Goal: Communication & Community: Answer question/provide support

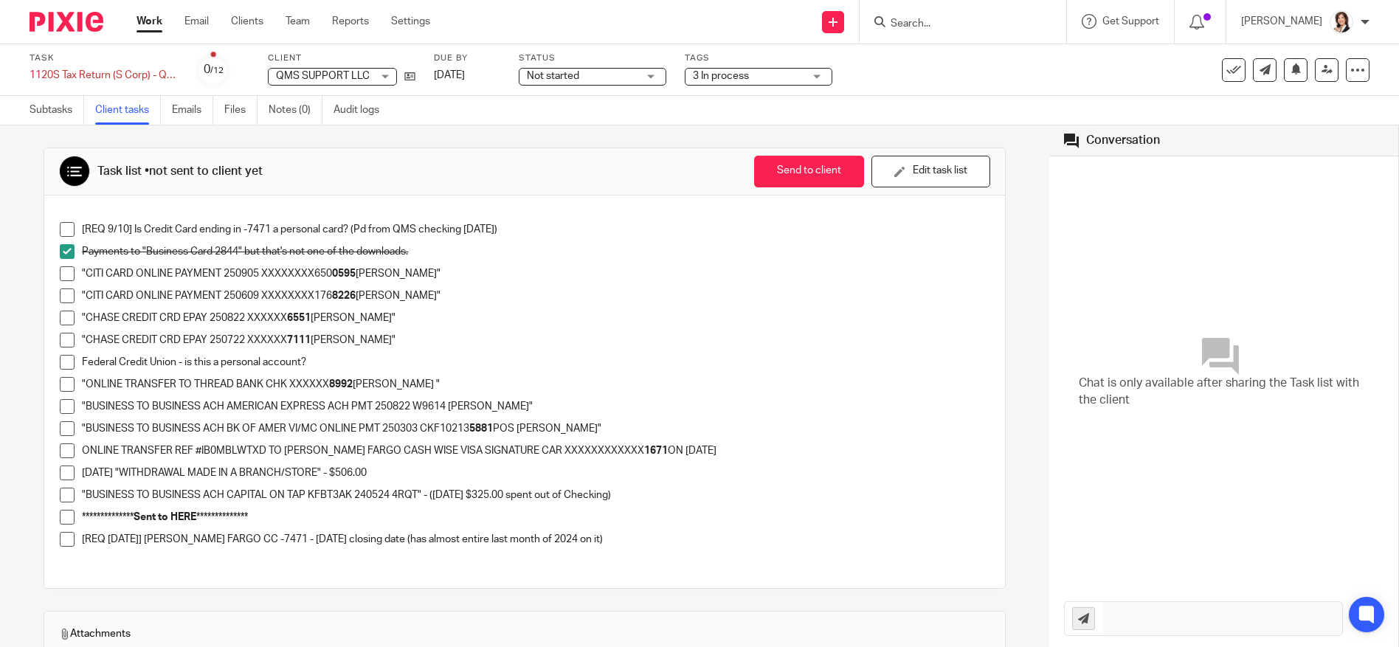
click at [639, 528] on div "**********" at bounding box center [535, 521] width 907 height 22
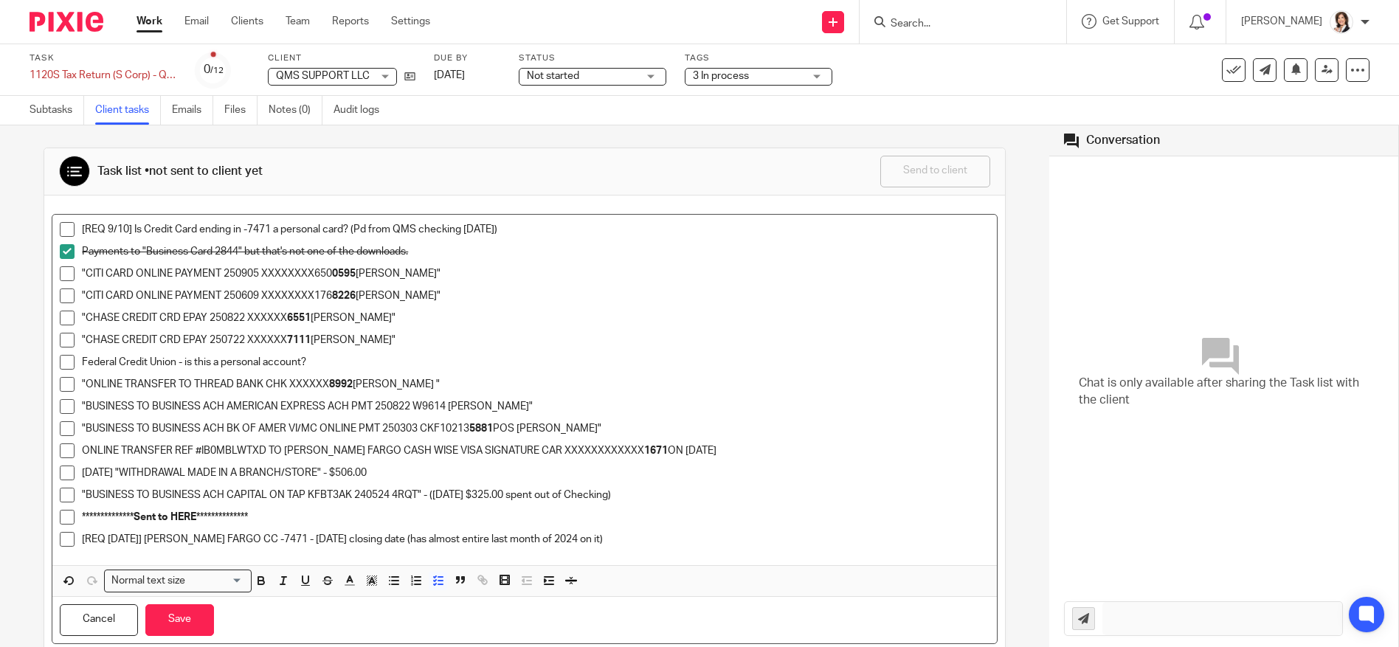
click at [648, 541] on p "[REQ [DATE]] [PERSON_NAME] FARGO CC -7471 - [DATE] closing date (has almost ent…" at bounding box center [535, 539] width 907 height 15
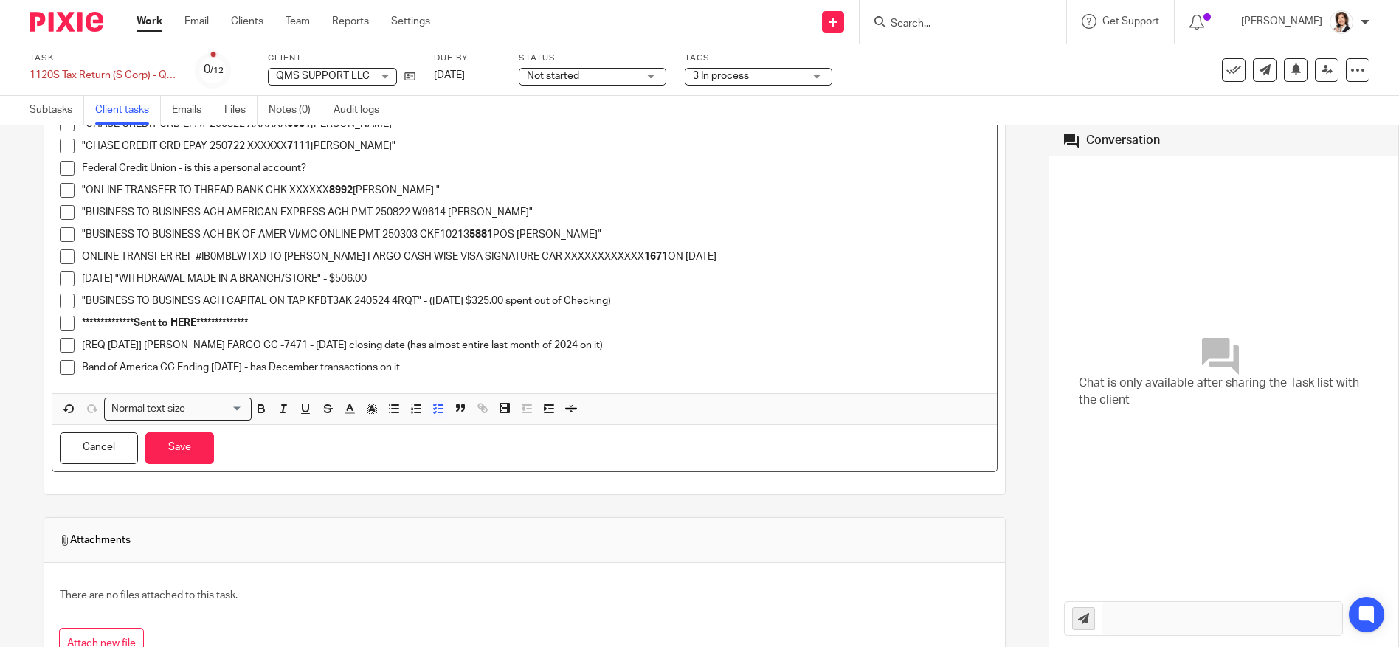
scroll to position [172, 0]
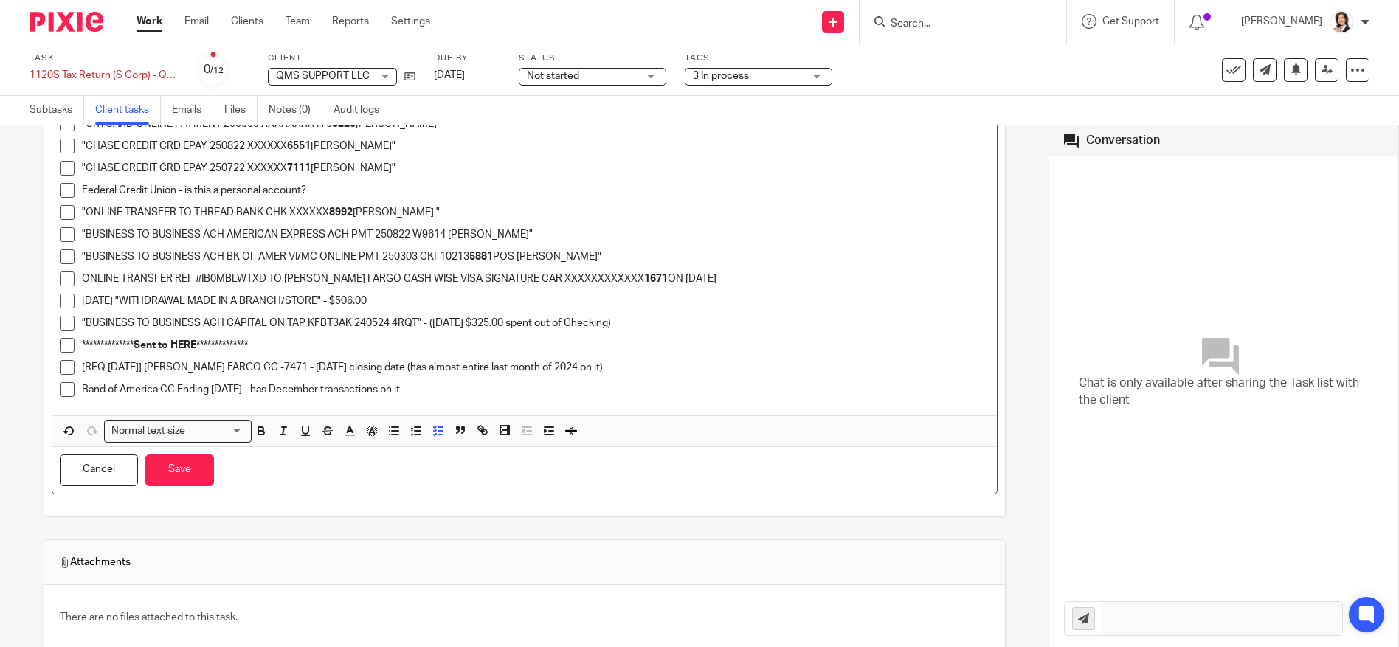
drag, startPoint x: 159, startPoint y: 362, endPoint x: 484, endPoint y: 406, distance: 328.2
click at [484, 406] on div "**********" at bounding box center [524, 229] width 944 height 373
copy ul "WELLS FARGO CC -7471 - 1/8/2025 closing date (has almost entire last month of 2…"
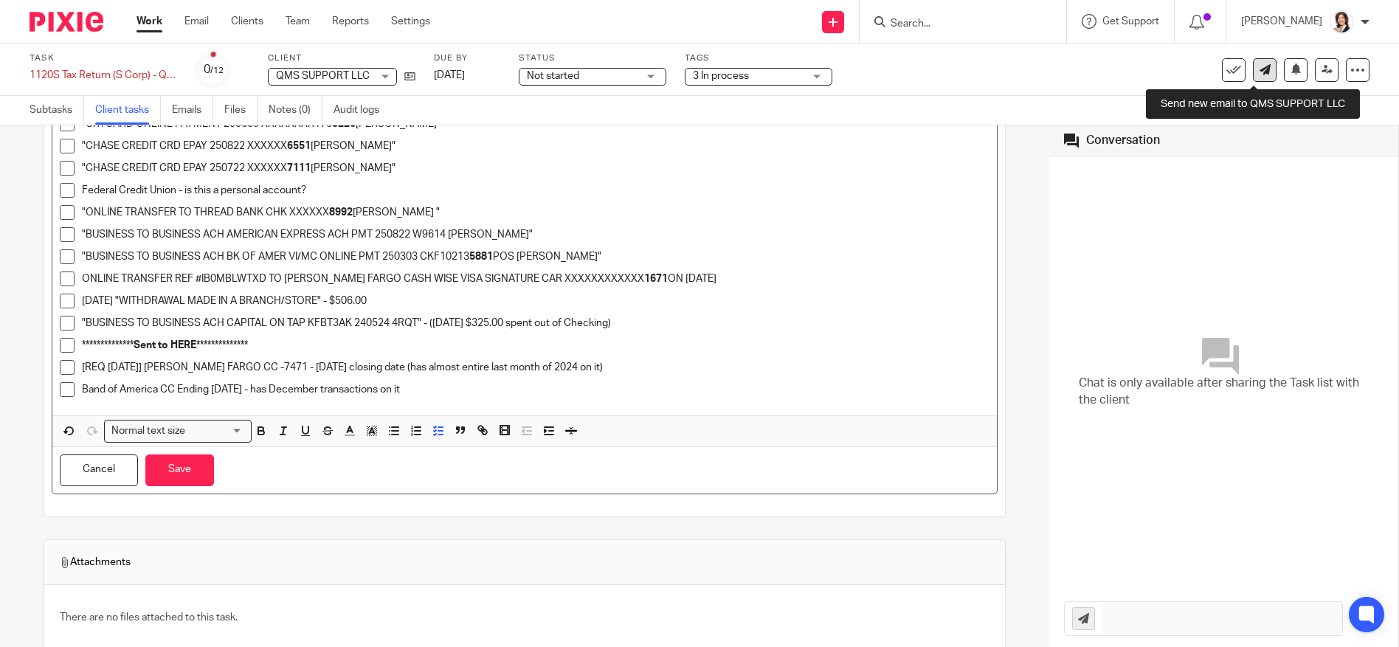
click at [1258, 74] on link at bounding box center [1265, 70] width 24 height 24
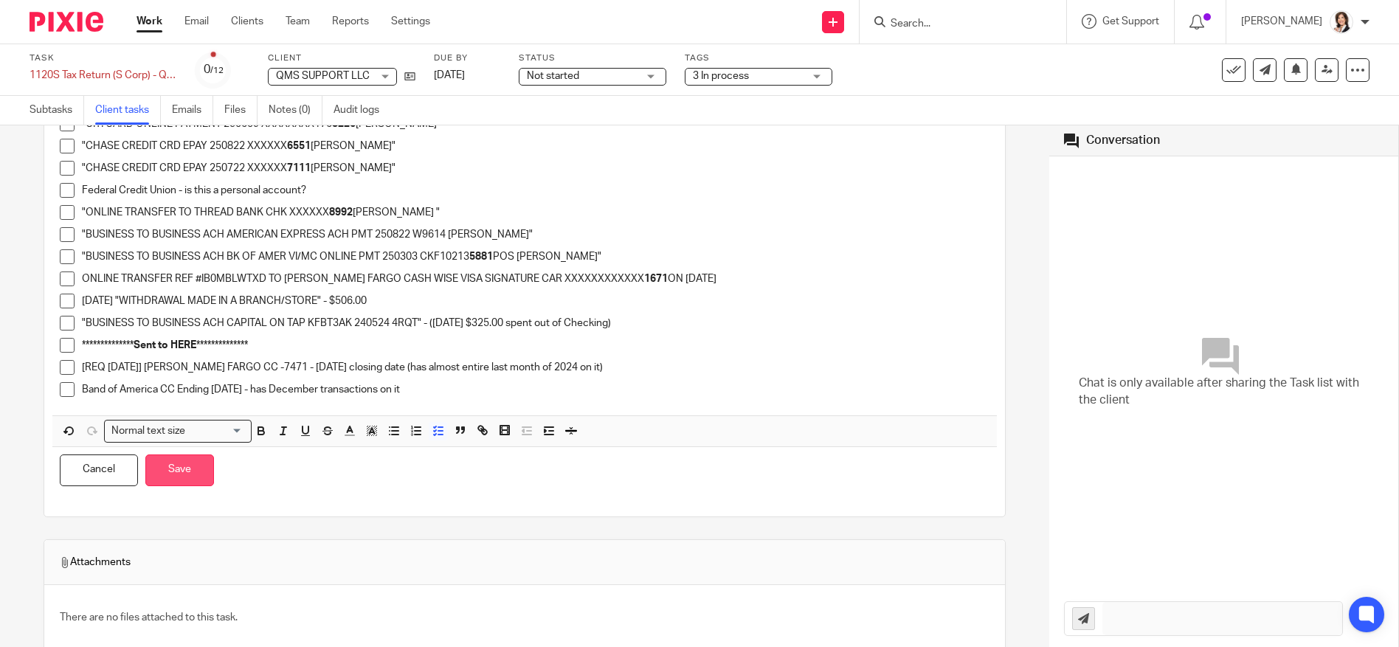
drag, startPoint x: 163, startPoint y: 471, endPoint x: 328, endPoint y: 416, distance: 174.3
click at [165, 471] on button "Save" at bounding box center [179, 470] width 69 height 32
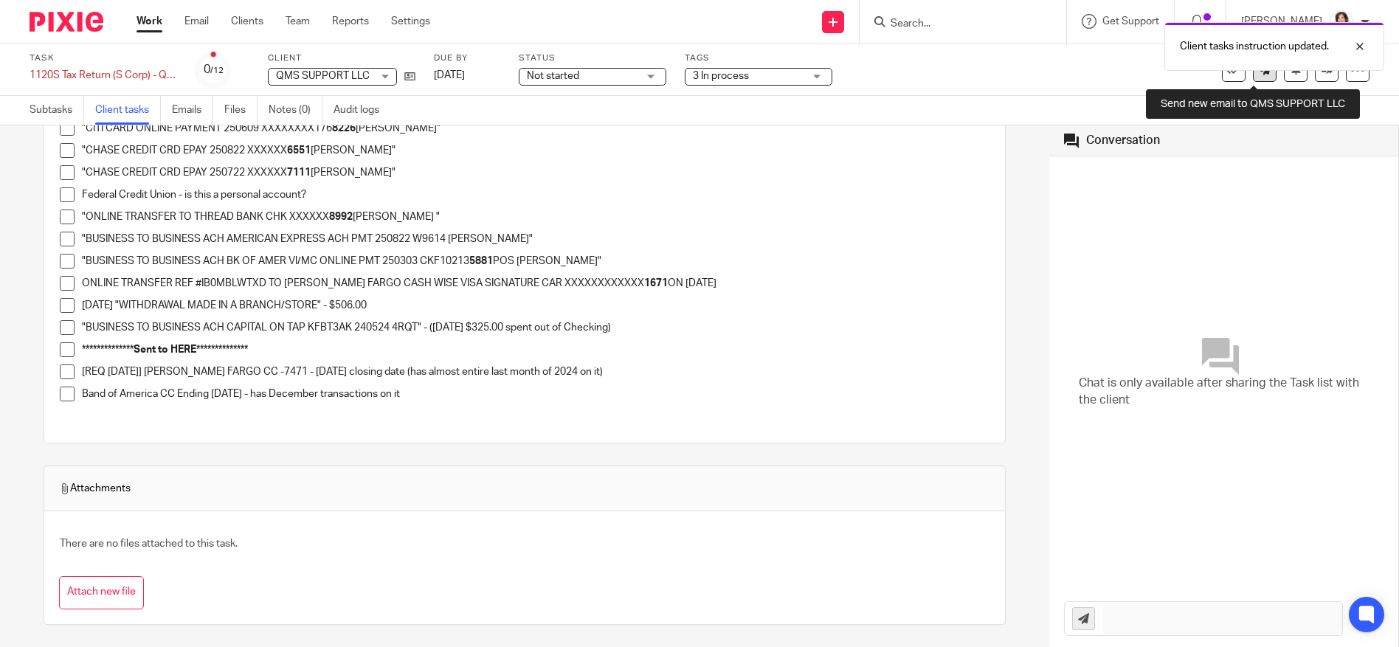
click at [1256, 76] on link at bounding box center [1265, 70] width 24 height 24
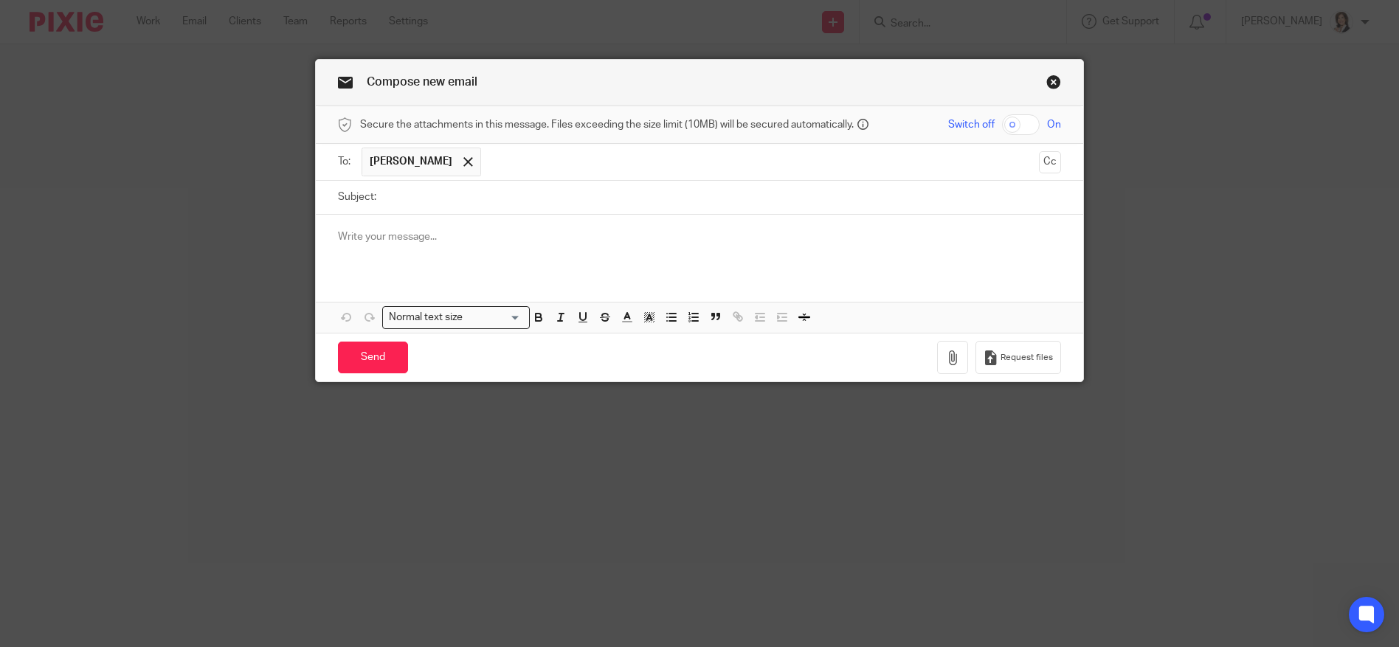
click at [418, 193] on input "Subject:" at bounding box center [723, 197] width 678 height 33
type input "QMS - Updated list"
click at [389, 237] on p at bounding box center [700, 236] width 724 height 15
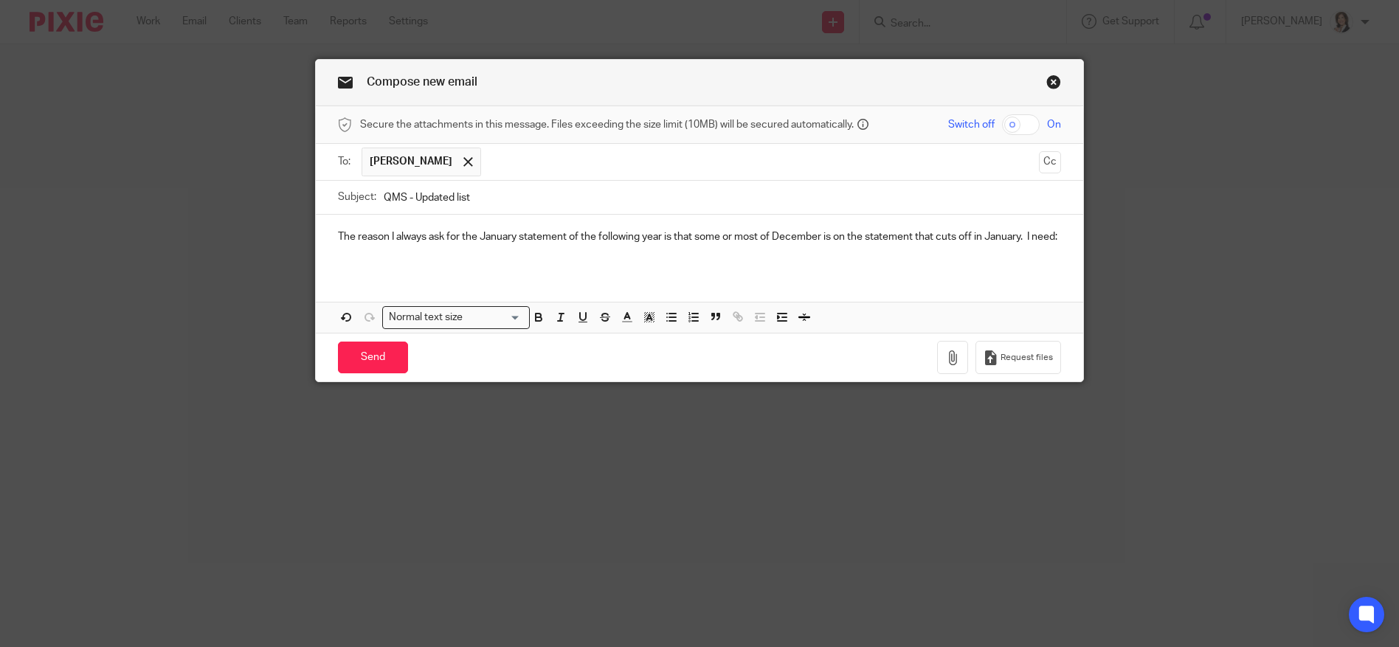
click at [381, 244] on p "The reason I always ask for the January statement of the following year is that…" at bounding box center [700, 236] width 724 height 15
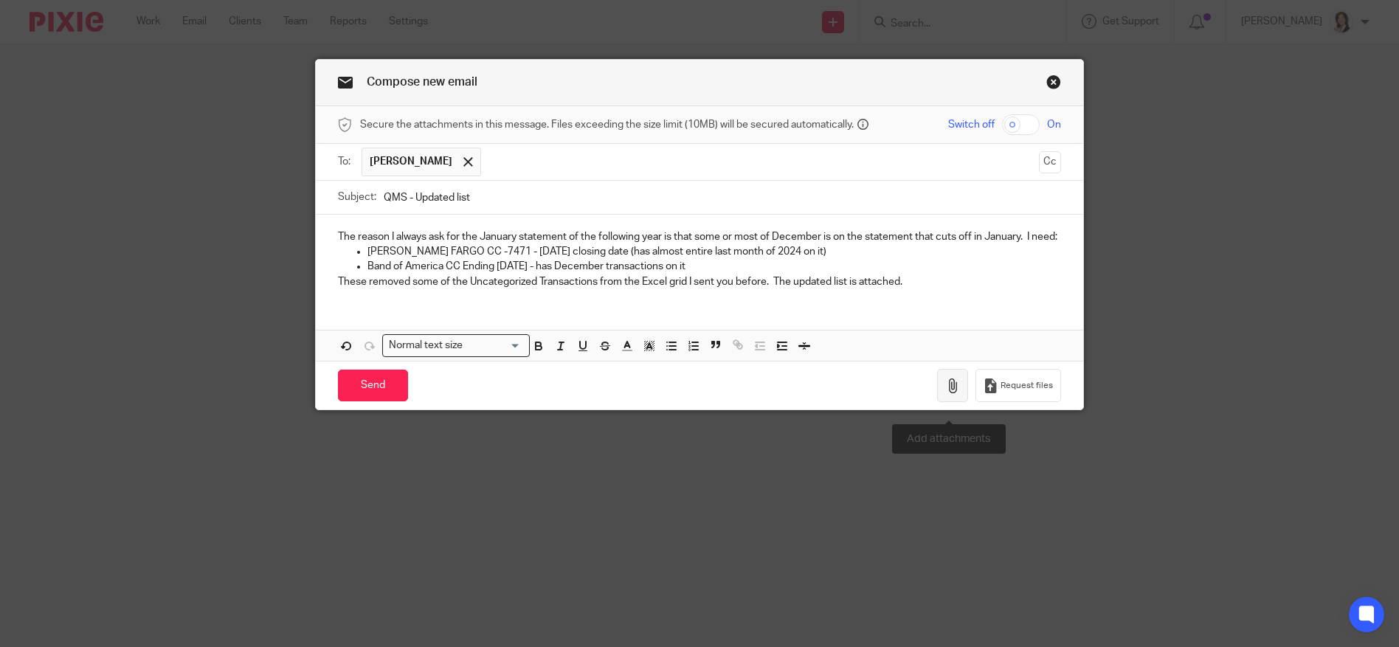
click at [945, 393] on icon "button" at bounding box center [952, 385] width 15 height 15
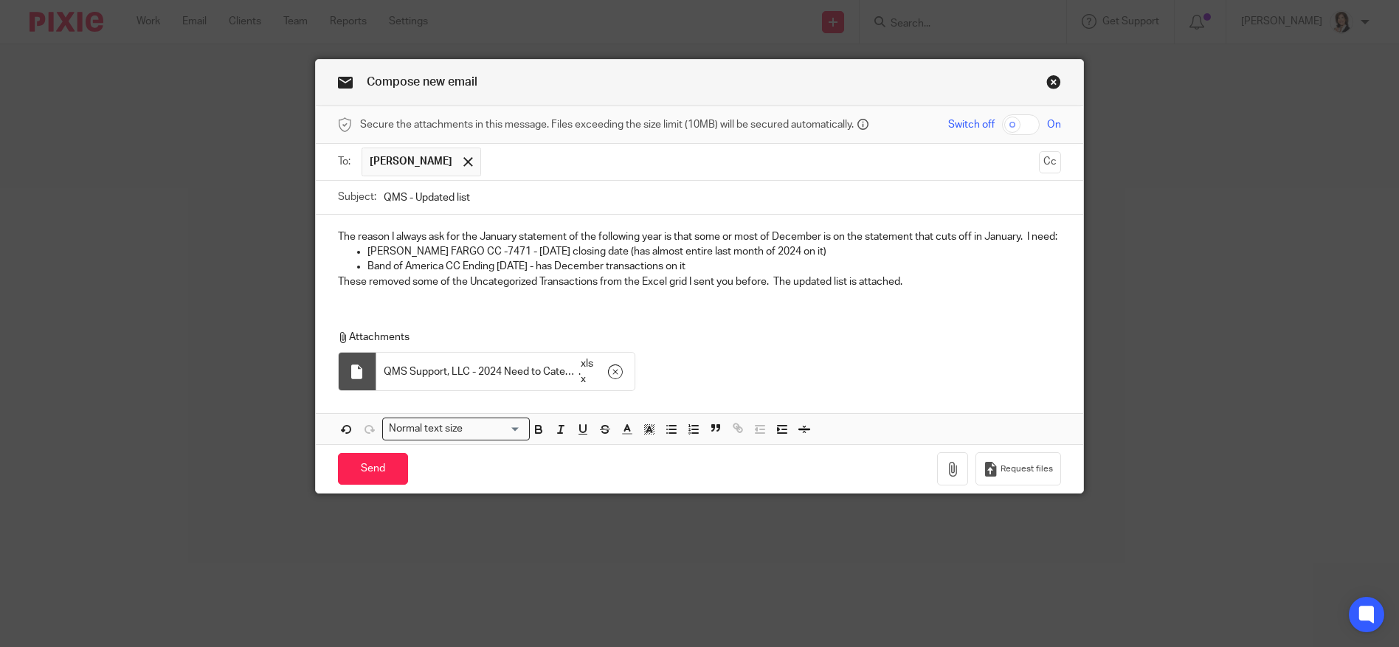
click at [760, 289] on p "These removed some of the Uncategorized Transactions from the Excel grid I sent…" at bounding box center [700, 281] width 724 height 15
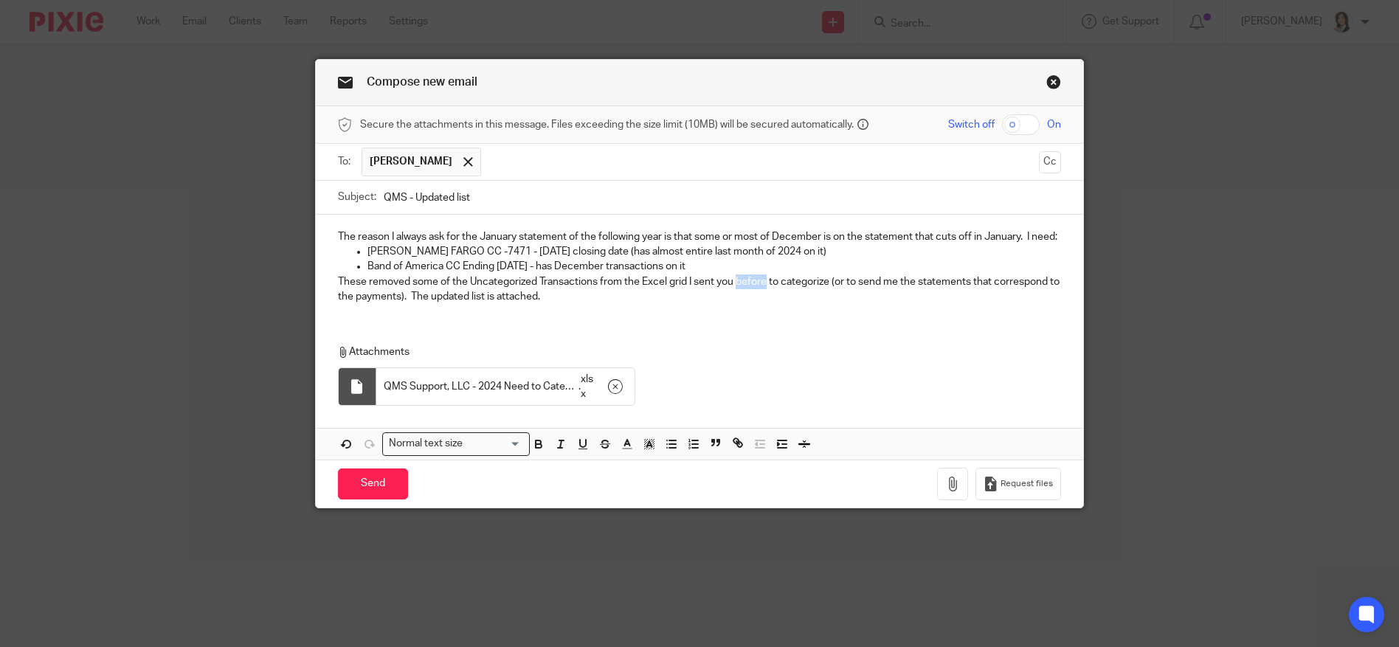
drag, startPoint x: 733, startPoint y: 297, endPoint x: 760, endPoint y: 291, distance: 27.2
click at [760, 291] on p "These removed some of the Uncategorized Transactions from the Excel grid I sent…" at bounding box center [700, 289] width 724 height 30
click at [966, 294] on p "These removed some of the Uncategorized Transactions from the Excel grid I sent…" at bounding box center [700, 289] width 724 height 30
click at [583, 305] on p "These removed some of the Uncategorized Transactions from the Excel grid I sent…" at bounding box center [700, 289] width 724 height 30
click at [383, 274] on p "Band of America CC Ending 1/7/2025 - has December transactions on it" at bounding box center [714, 266] width 694 height 15
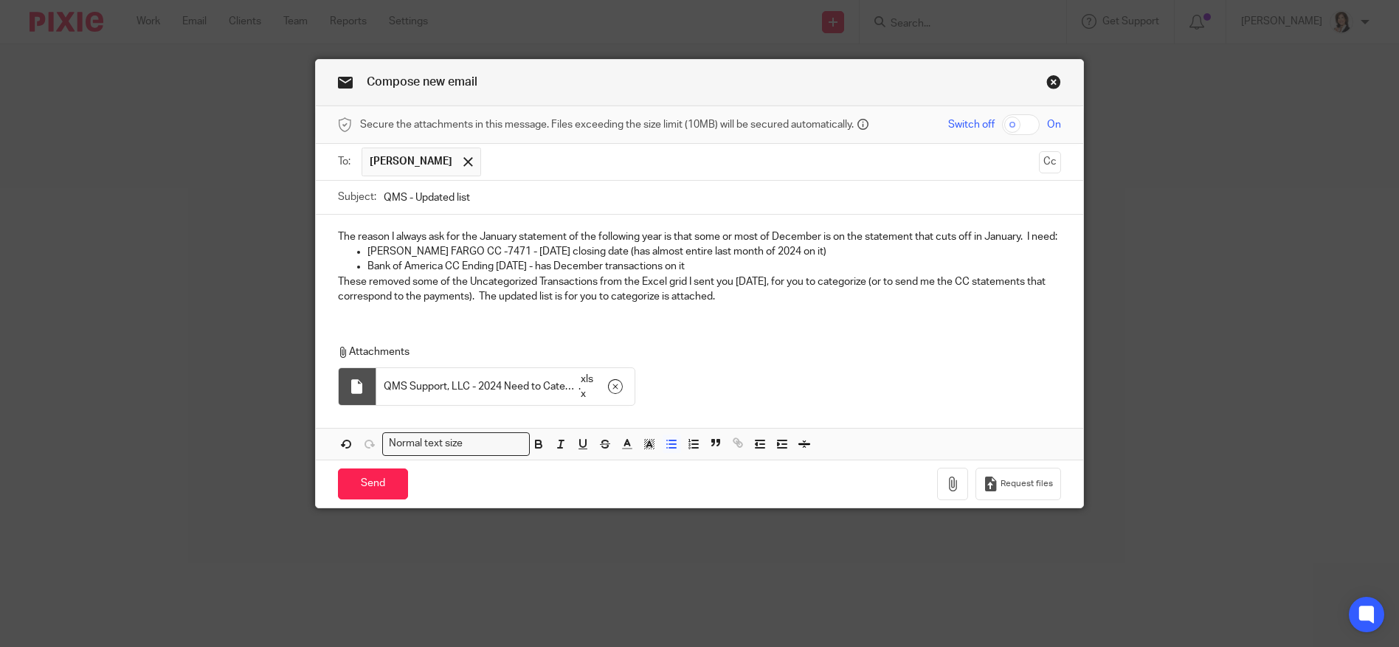
click at [454, 274] on p "Bank of America CC Ending 1/7/2025 - has December transactions on it" at bounding box center [714, 266] width 694 height 15
click at [441, 298] on p "These removed some of the Uncategorized Transactions from the Excel grid I sent…" at bounding box center [700, 289] width 724 height 30
click at [458, 290] on p "These removed some of the Uncategorized Transactions from the Excel grid I sent…" at bounding box center [700, 289] width 724 height 30
click at [457, 274] on p "Bank of America CC 5494 Ending 1/7/2025 - has December transactions on it" at bounding box center [714, 266] width 694 height 15
click at [459, 274] on p "Bank of America CC 5494 Ending 1/7/2025 - has December transactions on it" at bounding box center [714, 266] width 694 height 15
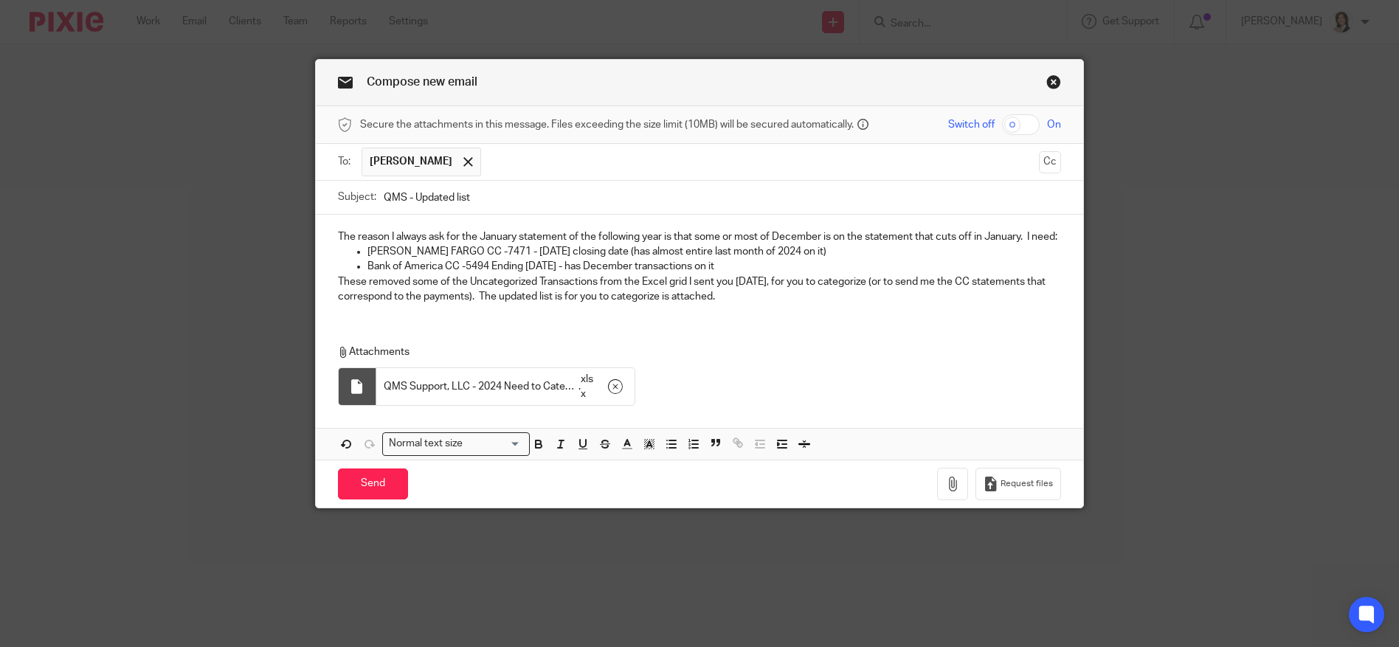
click at [775, 295] on p "These removed some of the Uncategorized Transactions from the Excel grid I sent…" at bounding box center [700, 289] width 724 height 30
drag, startPoint x: 777, startPoint y: 294, endPoint x: 816, endPoint y: 290, distance: 39.3
click at [816, 290] on p "These removed some of the Uncategorized Transactions from the Excel grid I sent…" at bounding box center [700, 289] width 724 height 30
click at [355, 489] on input "Send" at bounding box center [373, 484] width 70 height 32
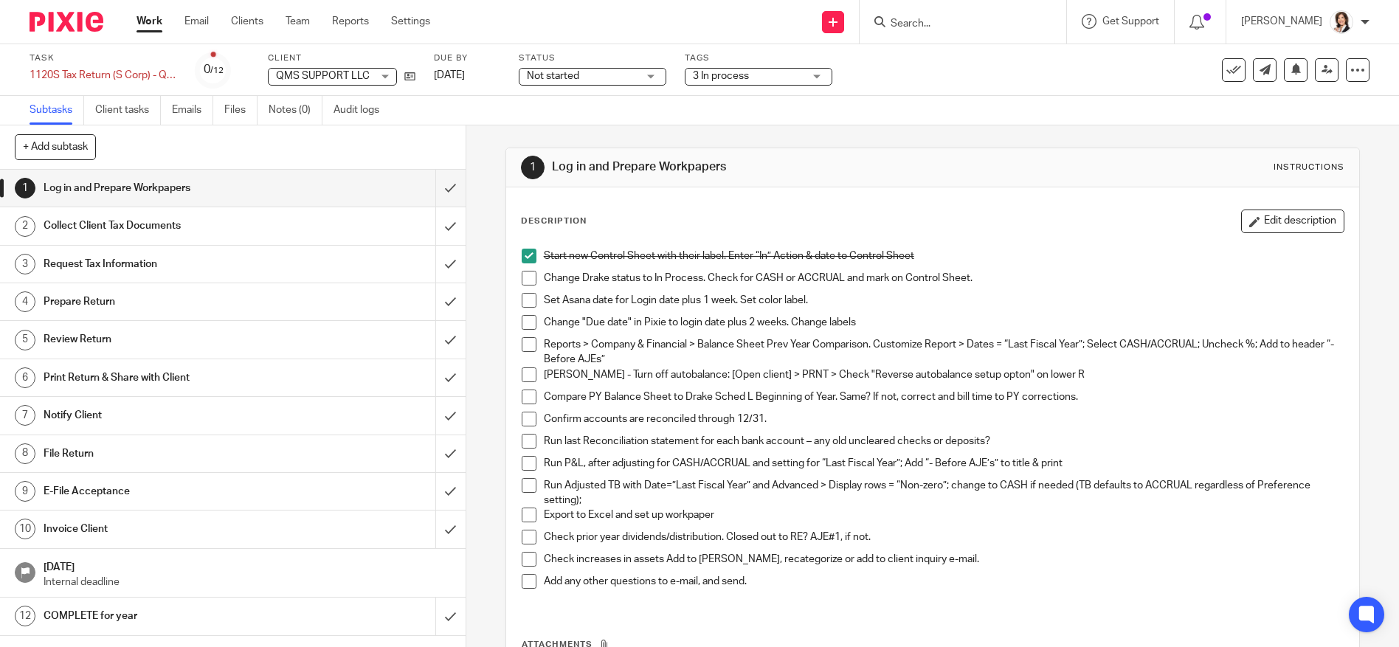
click at [932, 22] on input "Search" at bounding box center [955, 24] width 133 height 13
click at [150, 103] on link "Client tasks" at bounding box center [128, 110] width 66 height 29
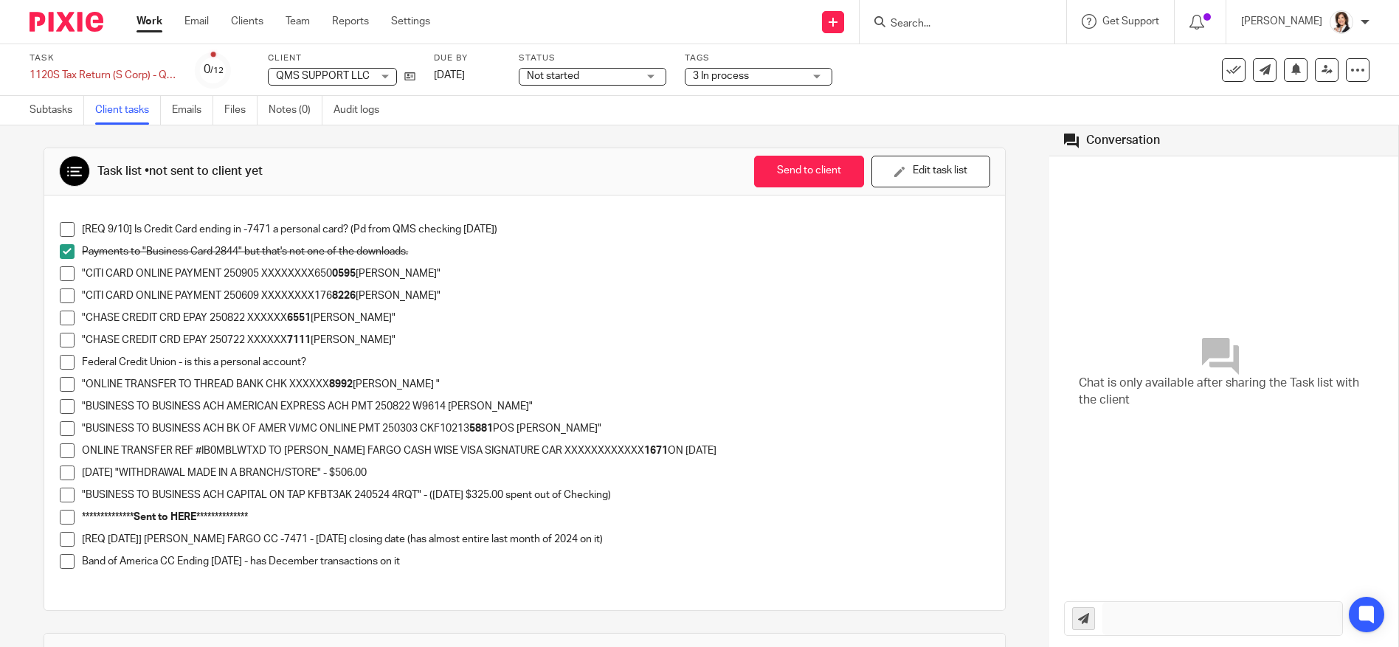
click at [104, 559] on p "Band of America CC Ending 1/7/2025 - has December transactions on it" at bounding box center [535, 561] width 907 height 15
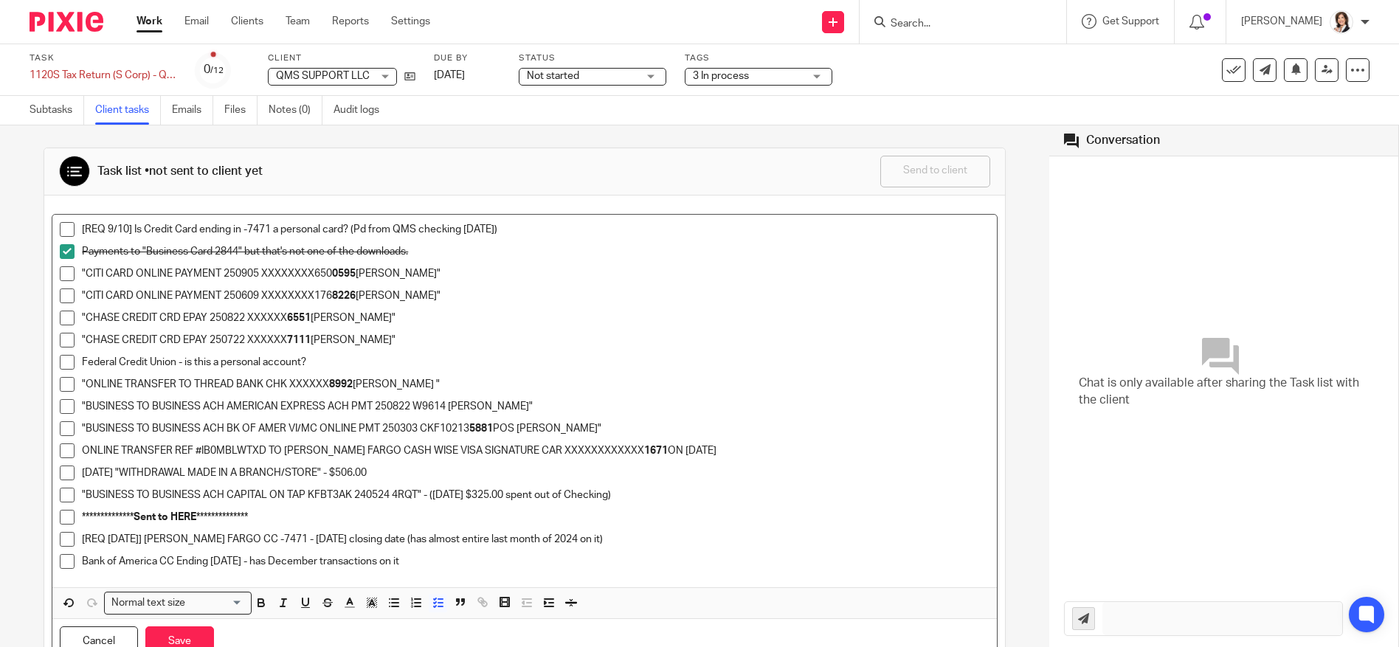
click at [457, 555] on p "Bank of America CC Ending 1/7/2025 - has December transactions on it" at bounding box center [535, 561] width 907 height 15
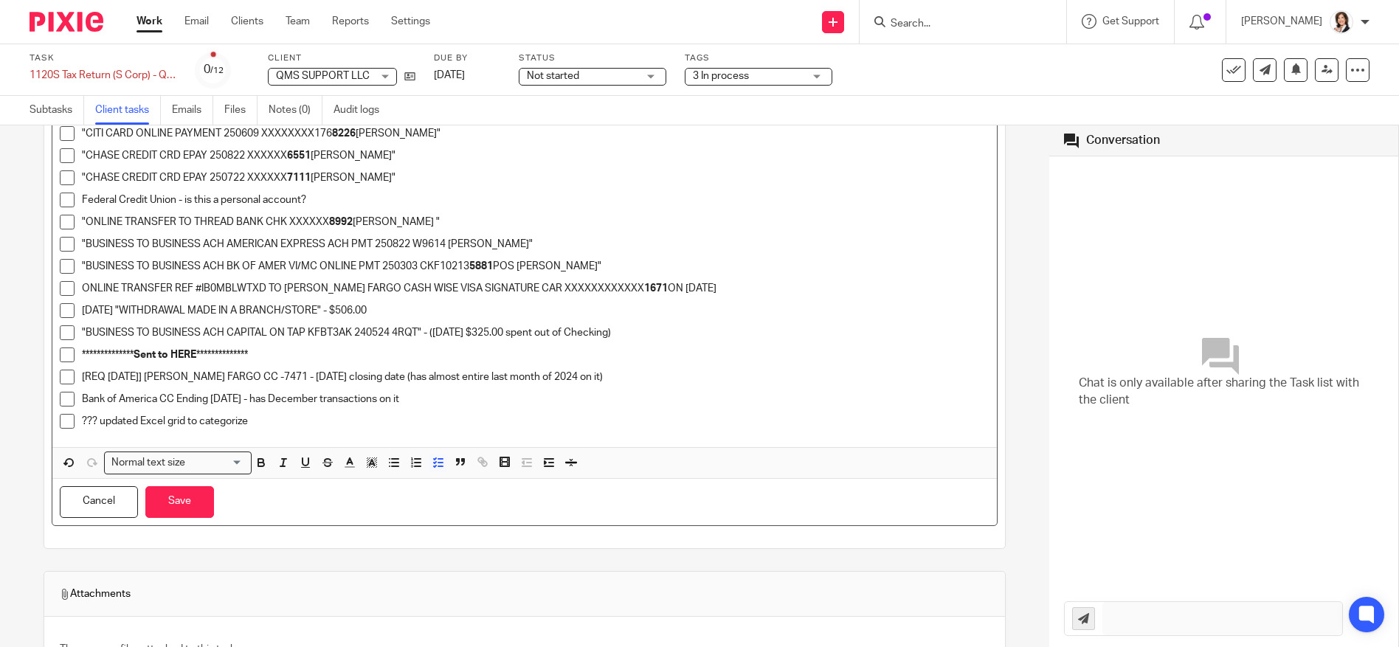
scroll to position [221, 0]
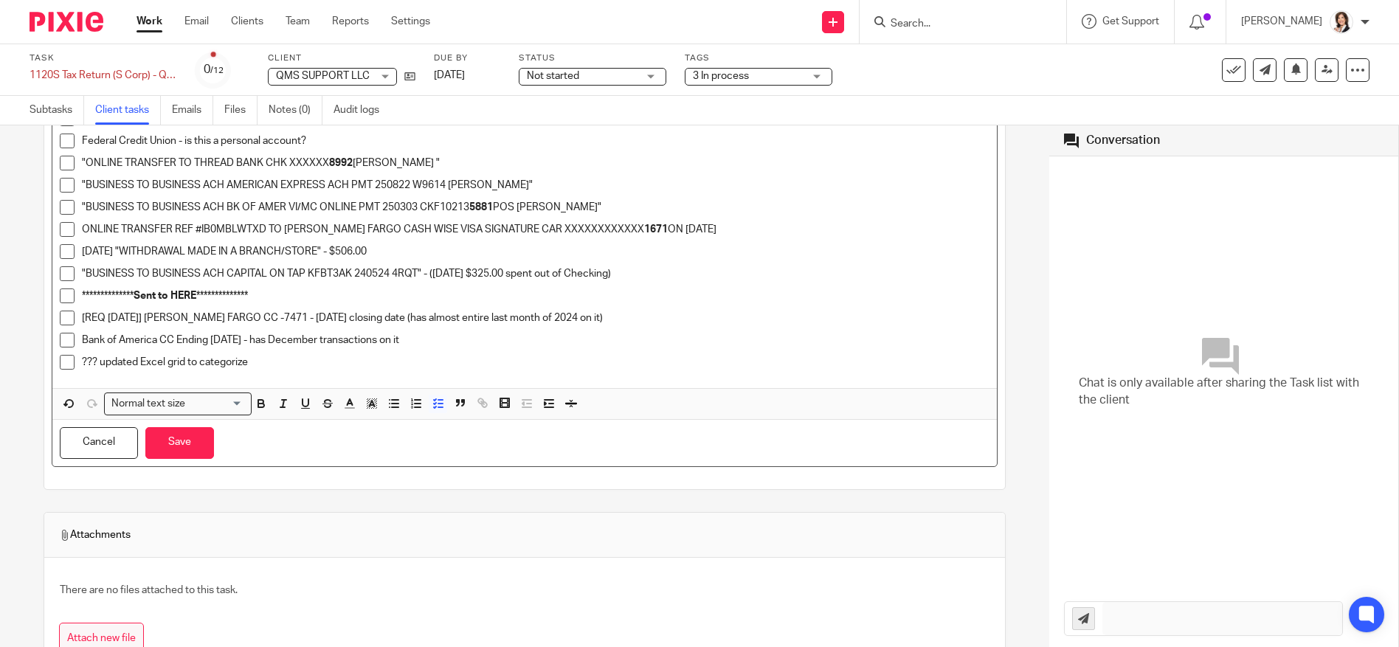
click at [130, 631] on button "Attach new file" at bounding box center [101, 639] width 85 height 33
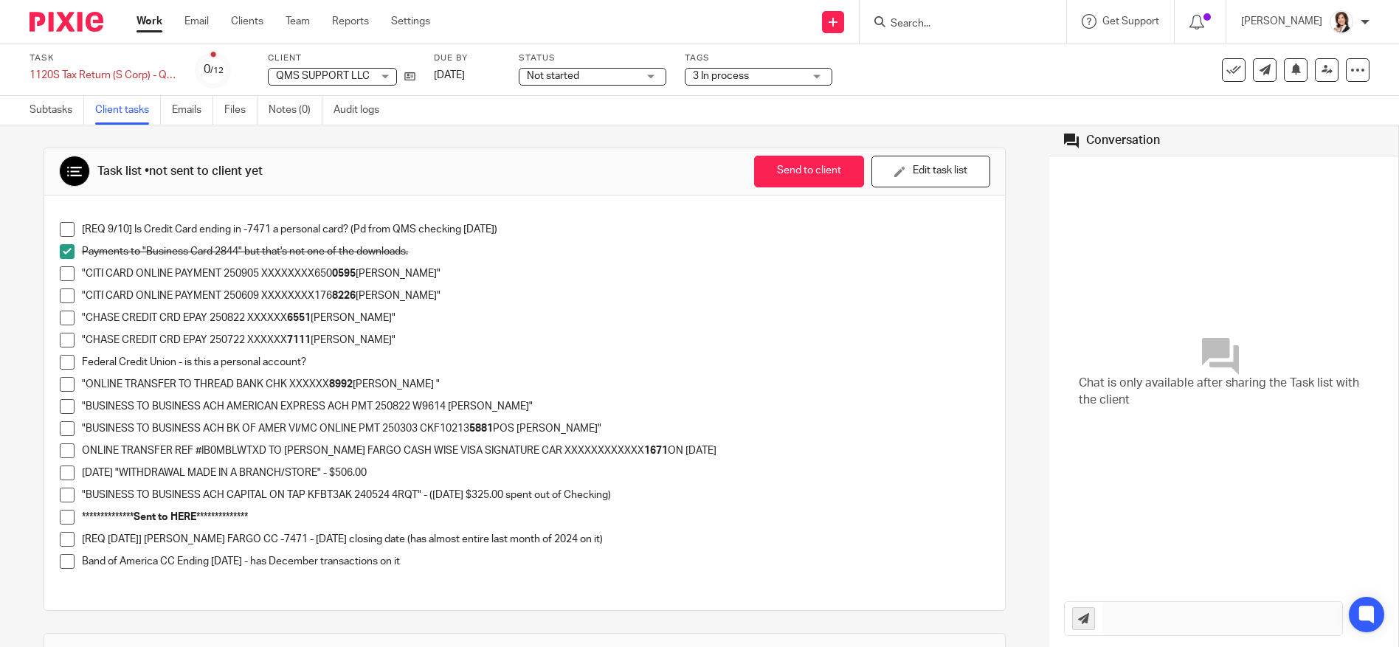
click at [938, 18] on input "Search" at bounding box center [955, 24] width 133 height 13
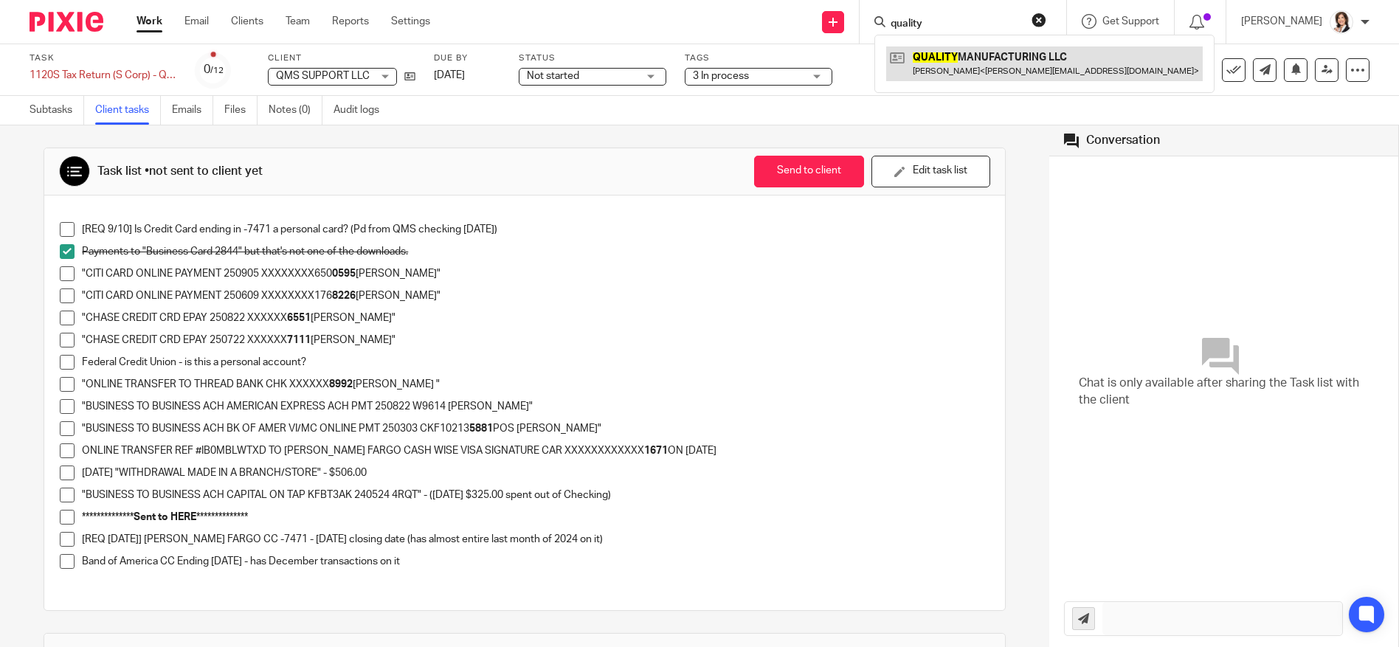
type input "quality"
click at [949, 58] on link at bounding box center [1044, 63] width 316 height 34
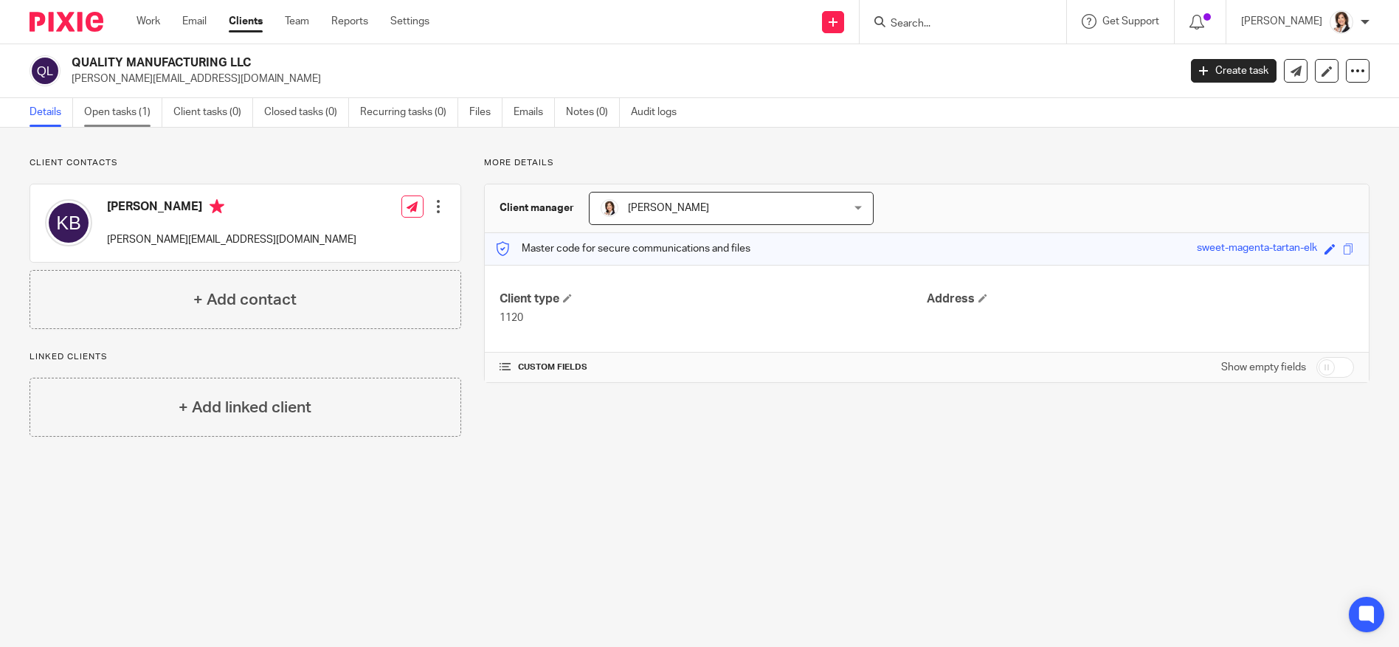
click at [141, 114] on link "Open tasks (1)" at bounding box center [123, 112] width 78 height 29
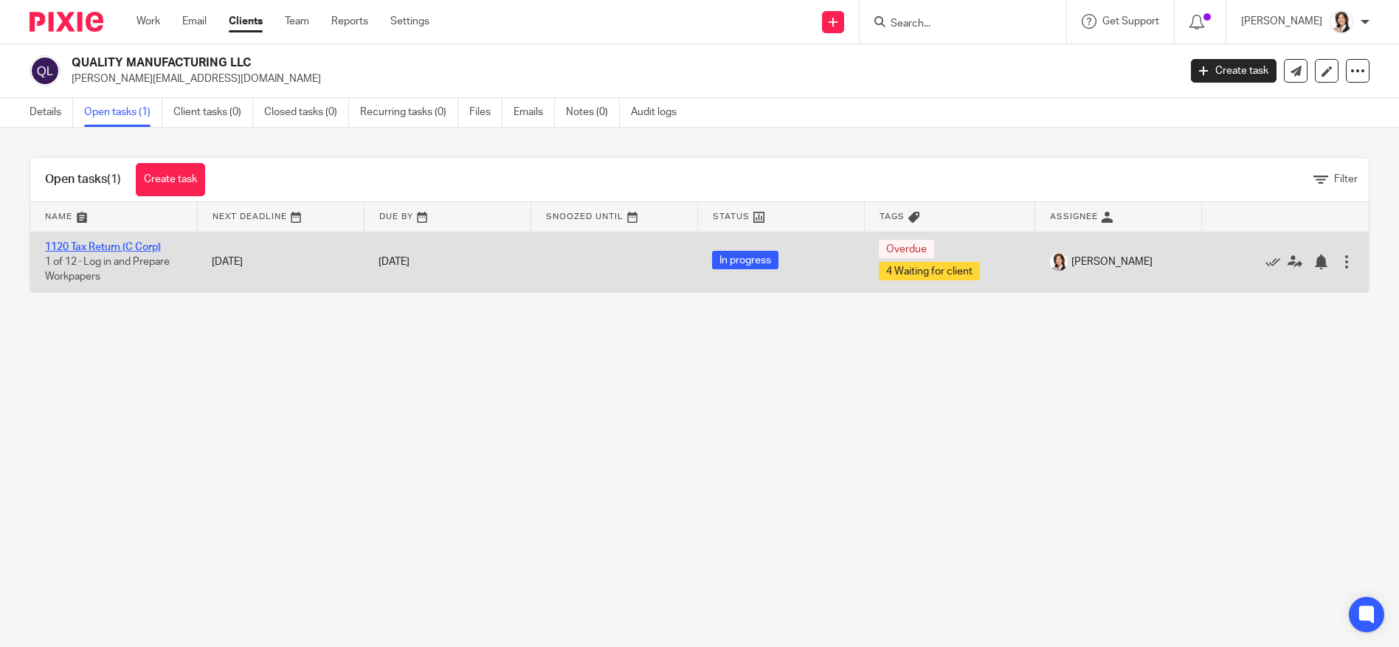
click at [86, 244] on link "1120 Tax Return (C Corp)" at bounding box center [103, 247] width 116 height 10
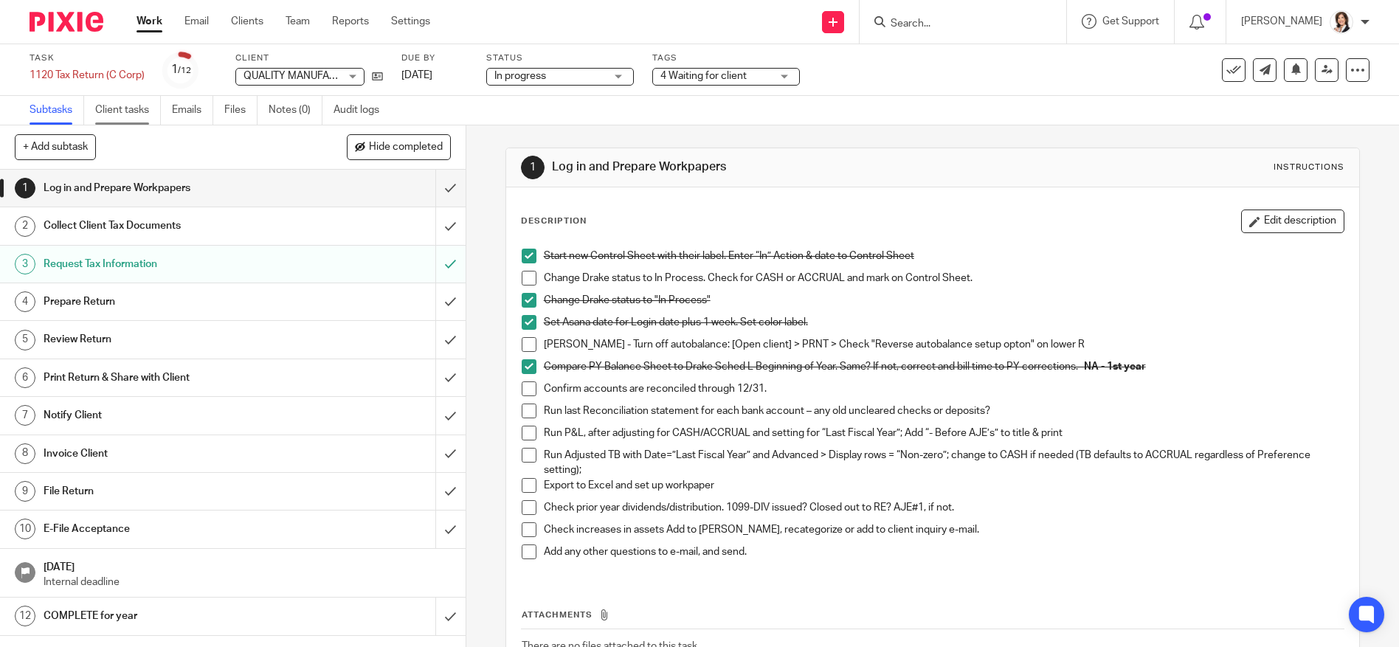
click at [118, 117] on link "Client tasks" at bounding box center [128, 110] width 66 height 29
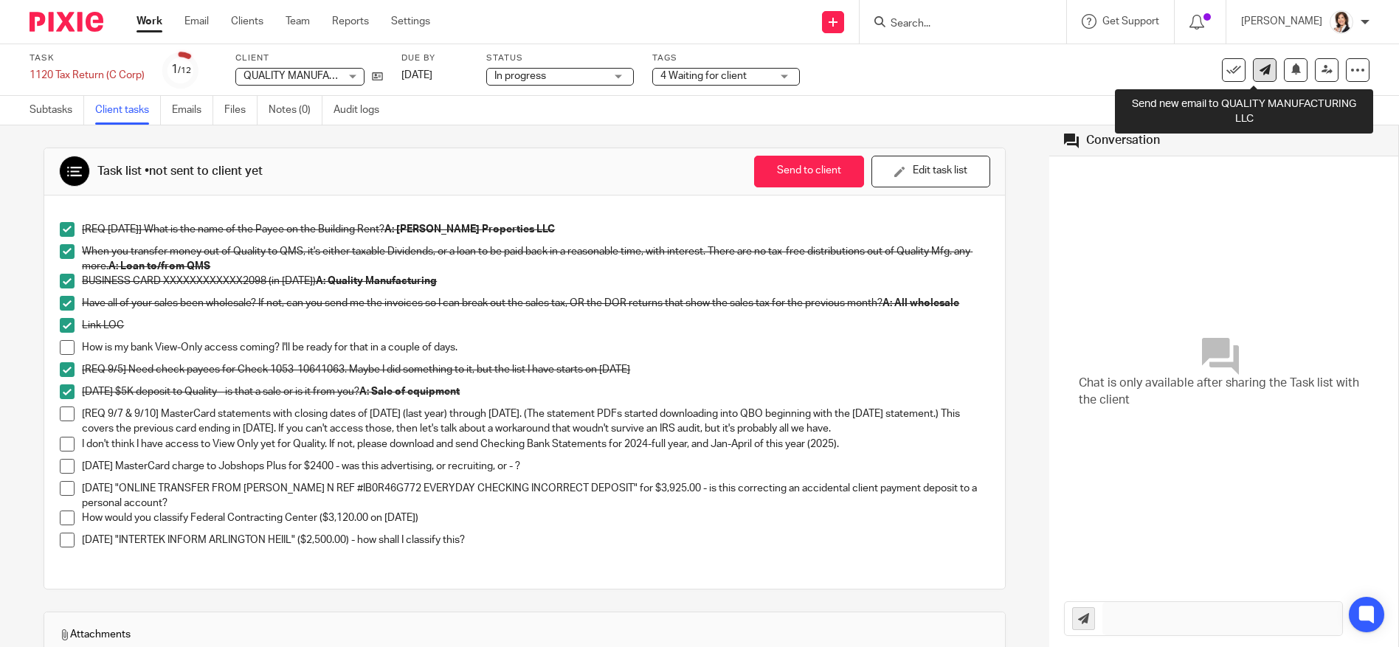
click at [1259, 72] on icon at bounding box center [1264, 69] width 11 height 11
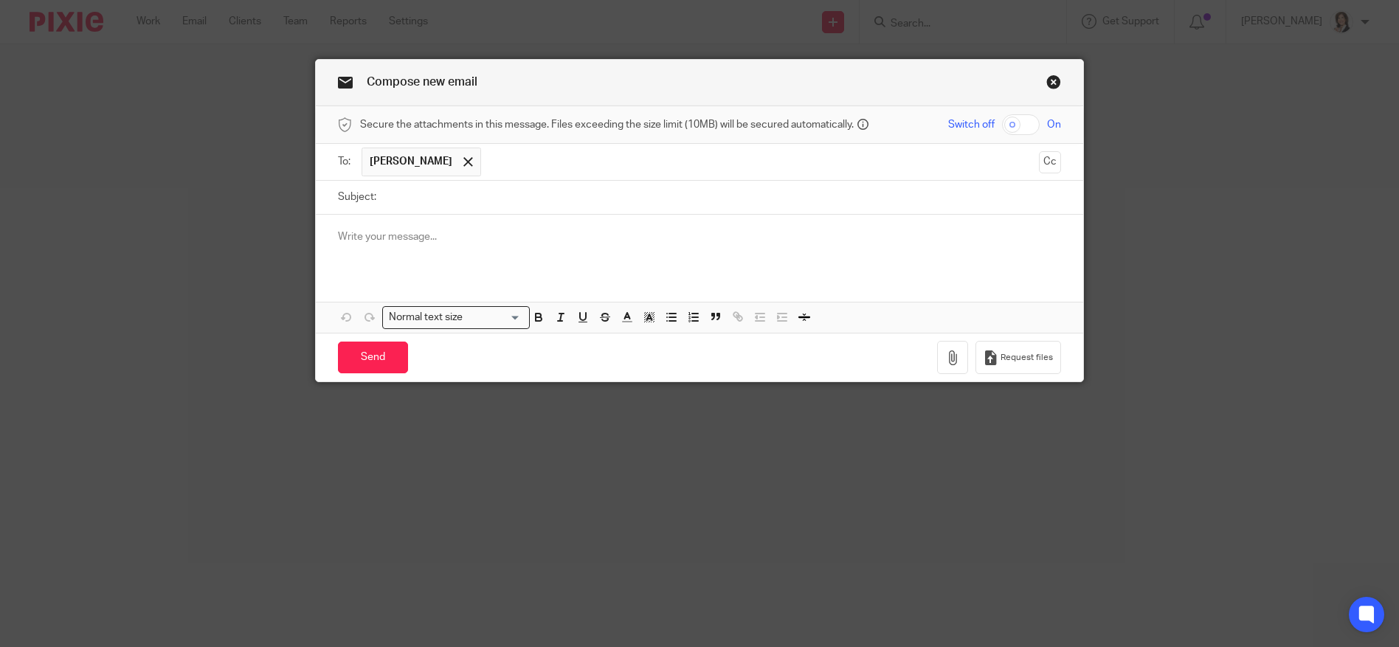
click at [482, 186] on input "Subject:" at bounding box center [723, 197] width 678 height 33
type input "Grid - hold off for a bit"
click at [446, 230] on p at bounding box center [700, 236] width 724 height 15
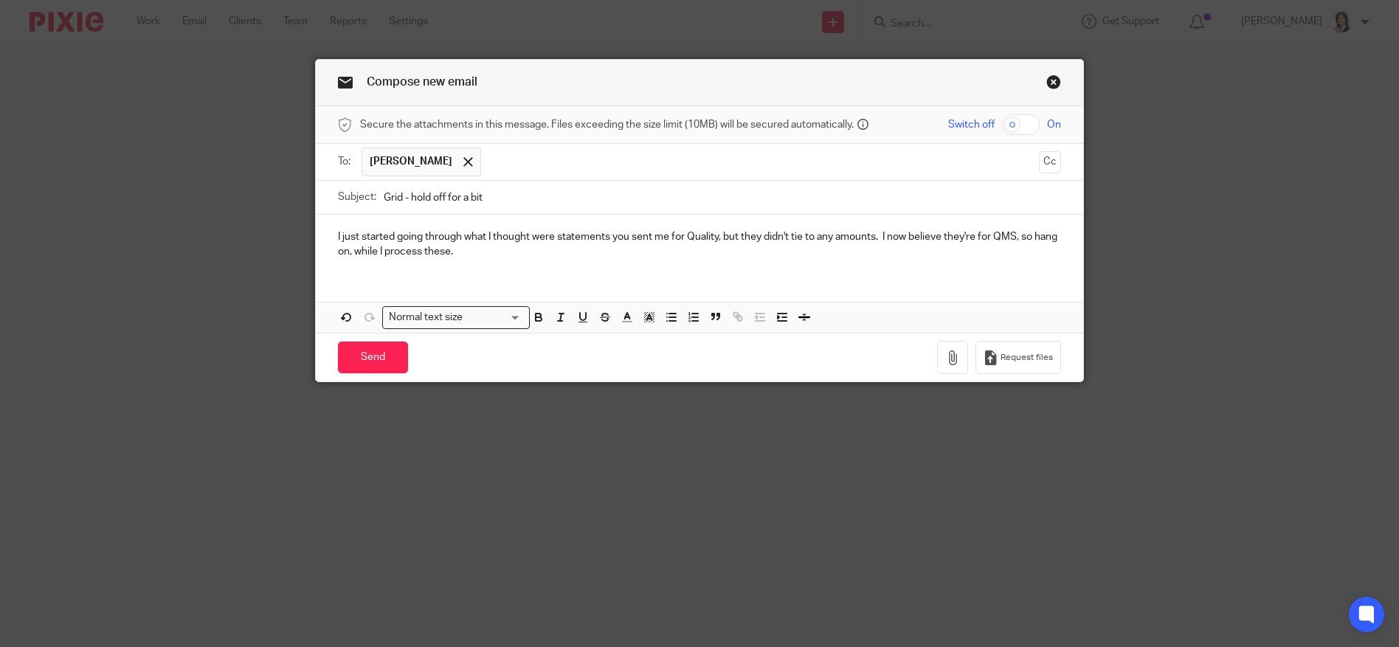
click at [713, 235] on p "I just started going through what I thought were statements you sent me for Qua…" at bounding box center [700, 244] width 724 height 30
click at [540, 250] on p "I just started going through what I thought were statements you sent me for Qua…" at bounding box center [700, 244] width 724 height 30
click at [367, 347] on input "Send" at bounding box center [373, 358] width 70 height 32
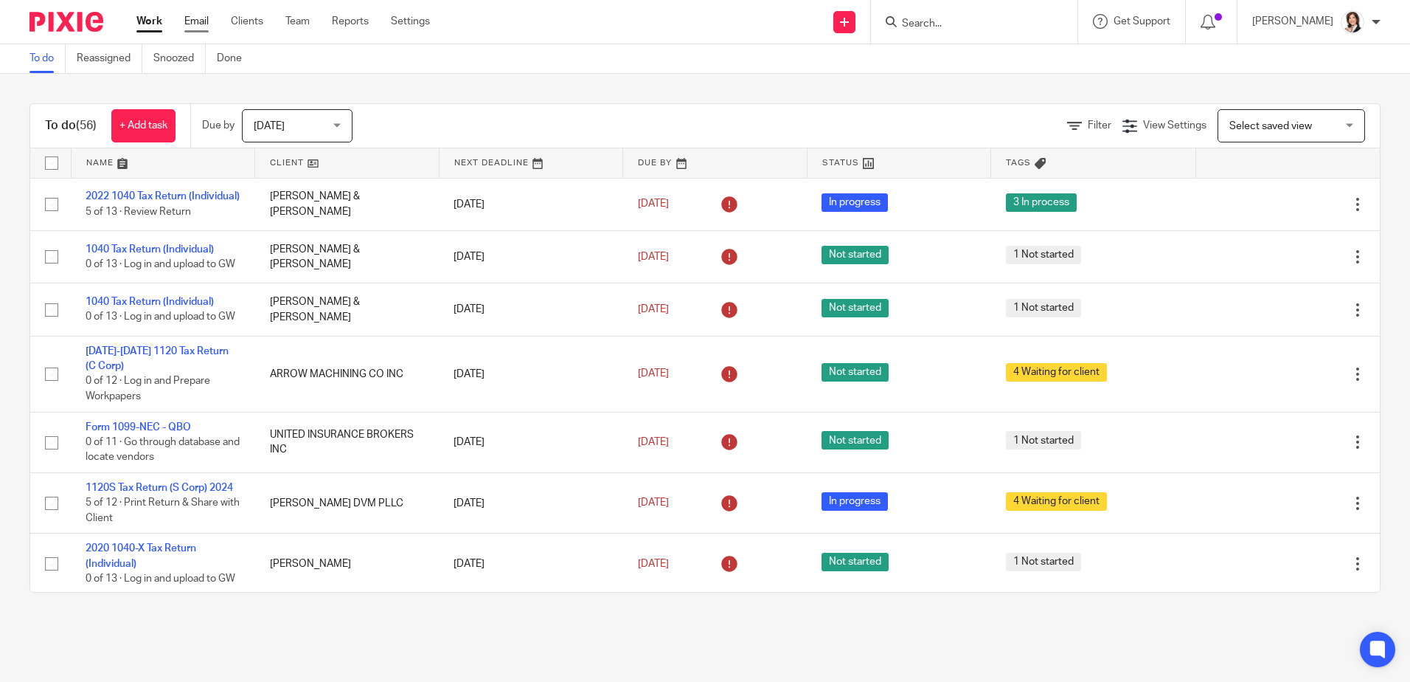
click at [207, 18] on link "Email" at bounding box center [196, 21] width 24 height 15
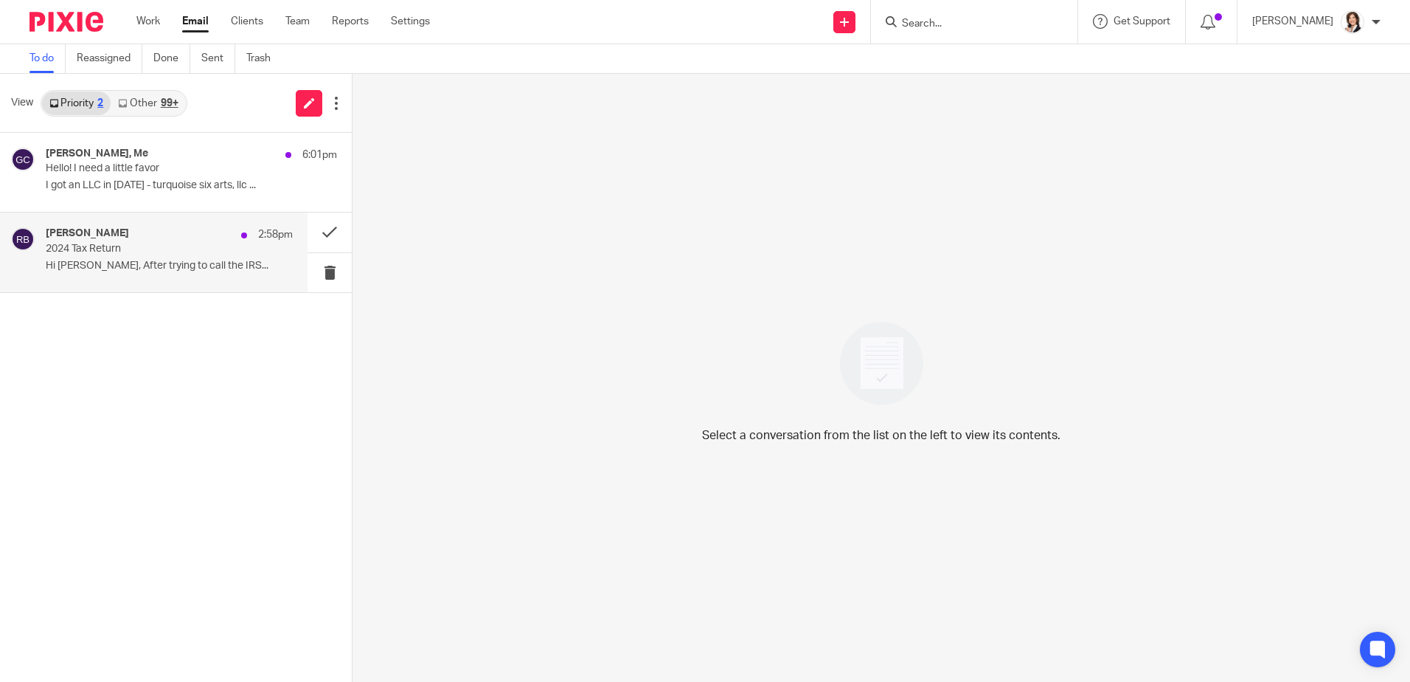
click at [75, 243] on p "2024 Tax Return" at bounding box center [145, 249] width 198 height 13
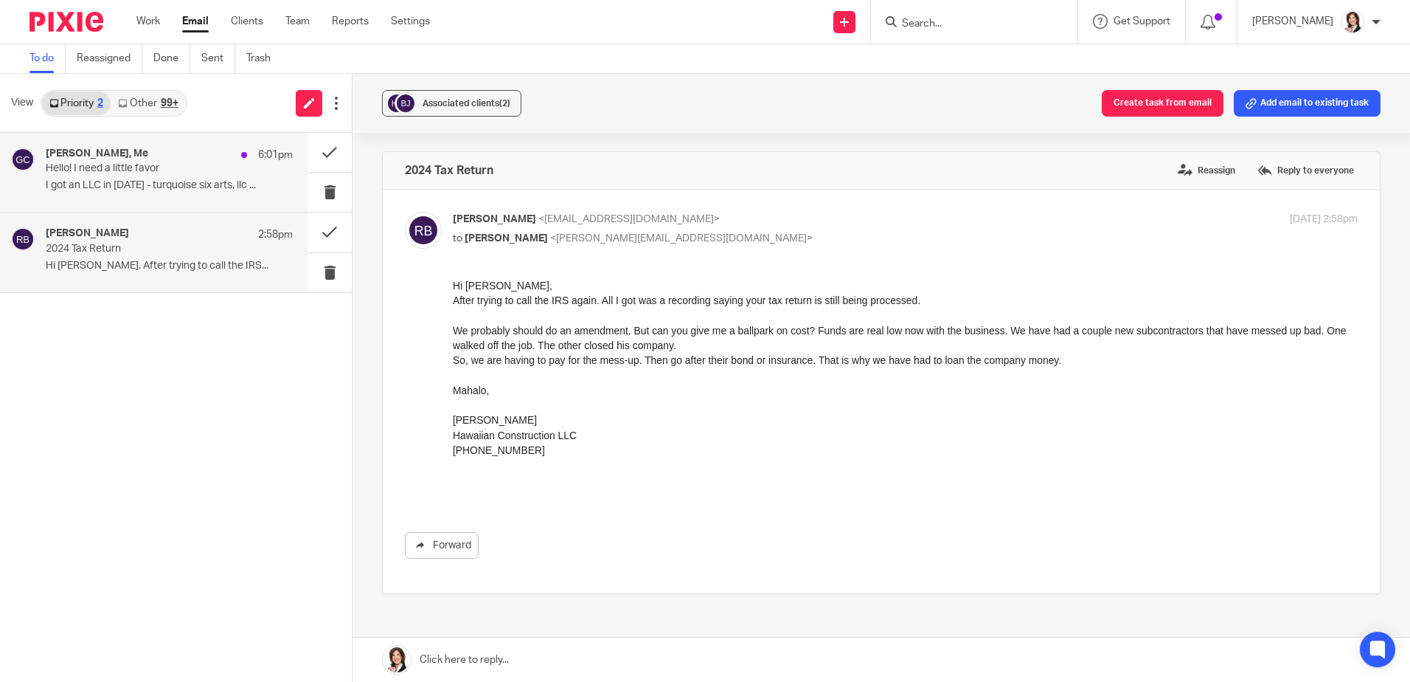
click at [87, 173] on p "Hello! I need a little favor" at bounding box center [145, 168] width 198 height 13
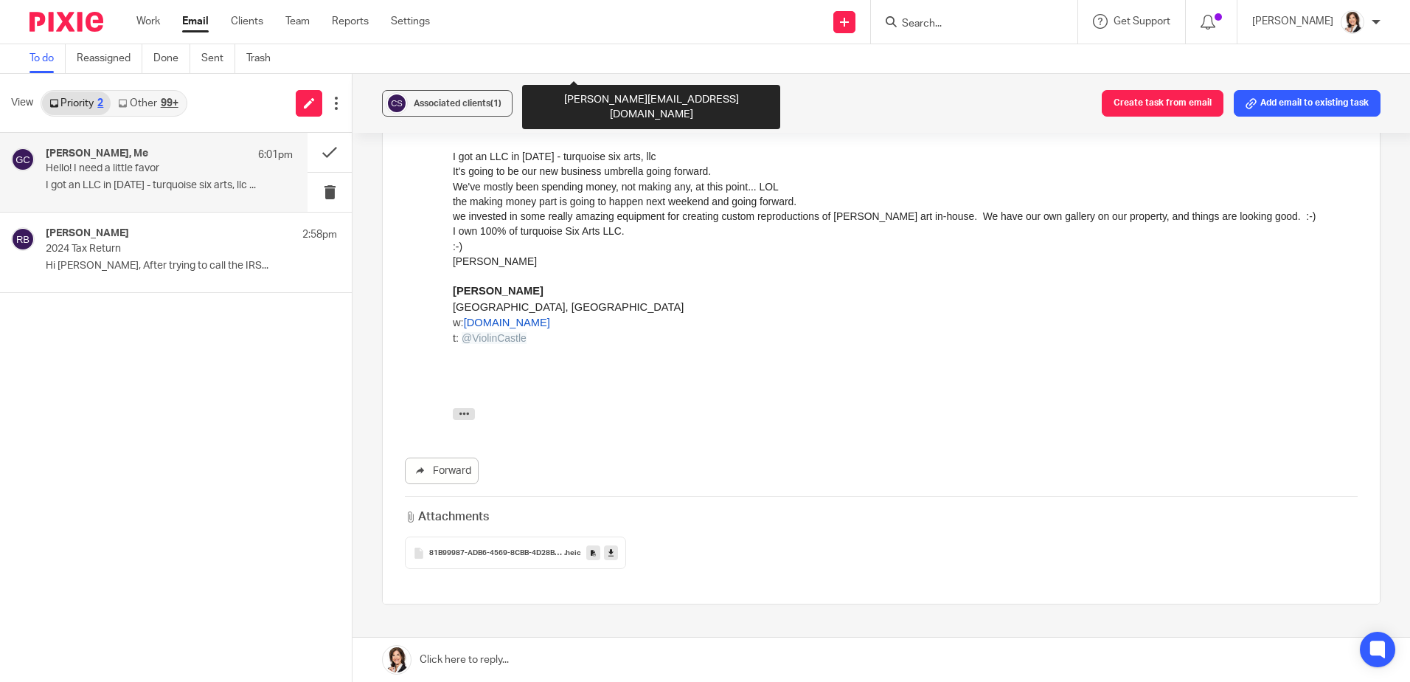
scroll to position [420, 0]
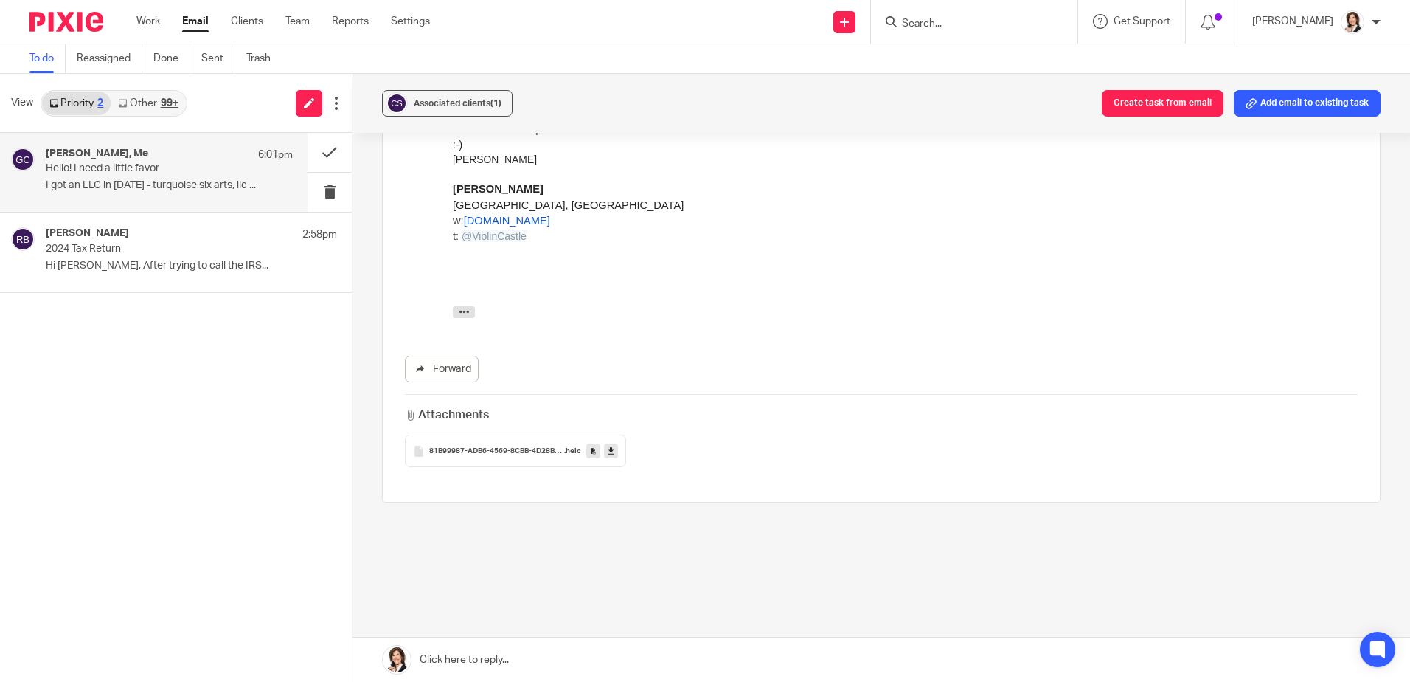
click at [518, 446] on div "81B99987-ADB6-4569-8CBB-4D28B6903EA3 .heic" at bounding box center [515, 450] width 221 height 32
click at [609, 449] on icon at bounding box center [611, 451] width 5 height 11
click at [494, 664] on link at bounding box center [882, 659] width 1058 height 44
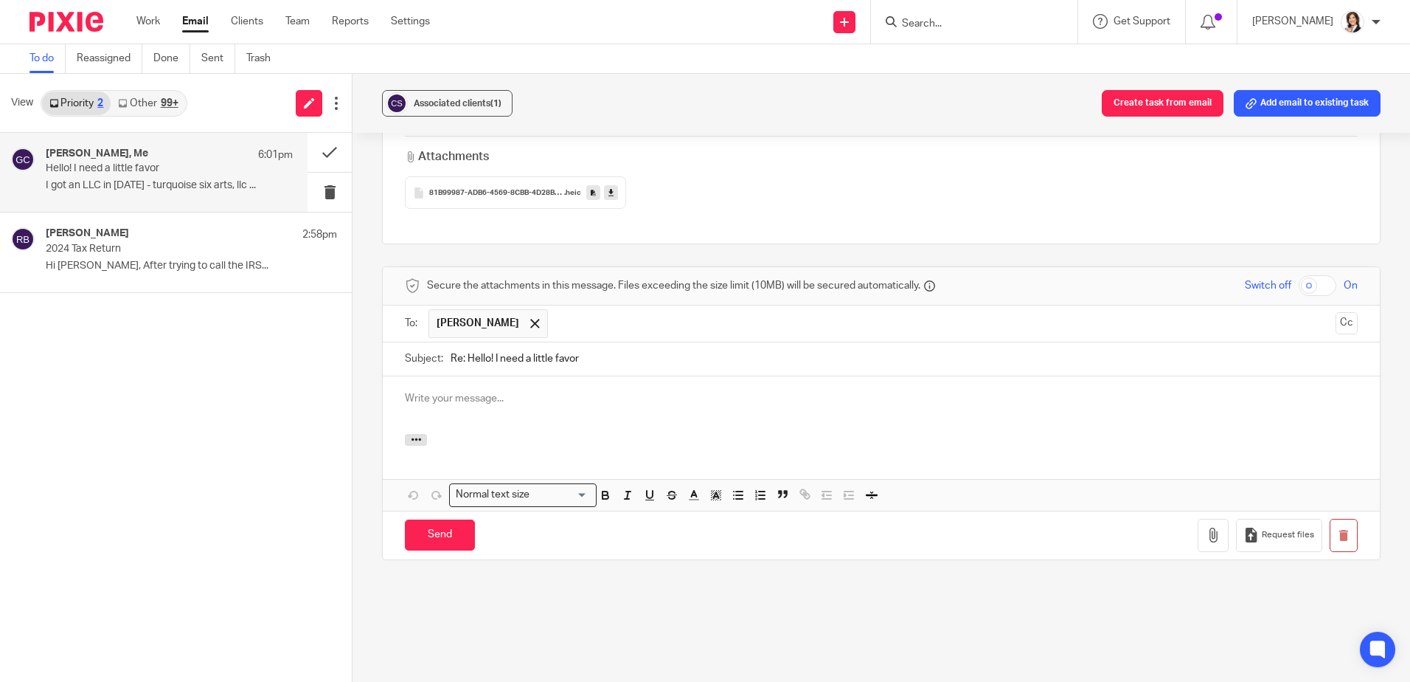
scroll to position [0, 0]
click at [454, 523] on input "Send" at bounding box center [440, 535] width 70 height 32
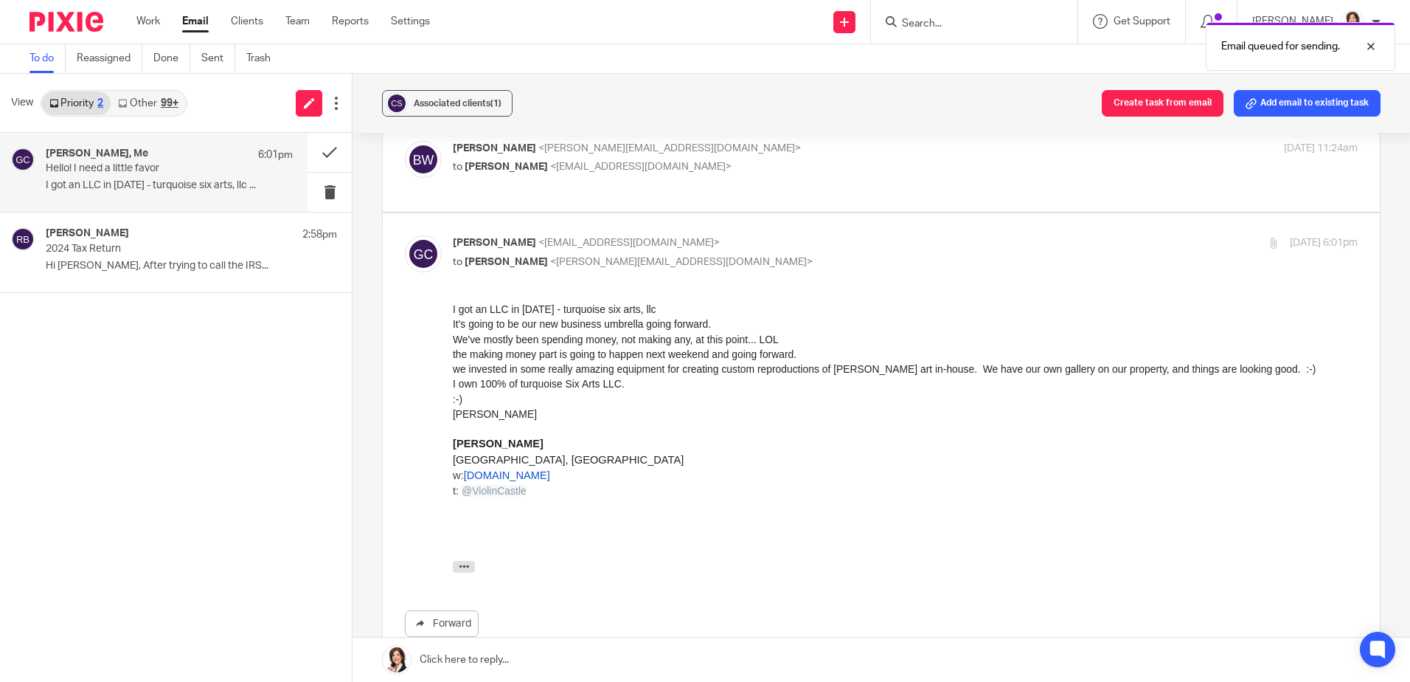
scroll to position [125, 0]
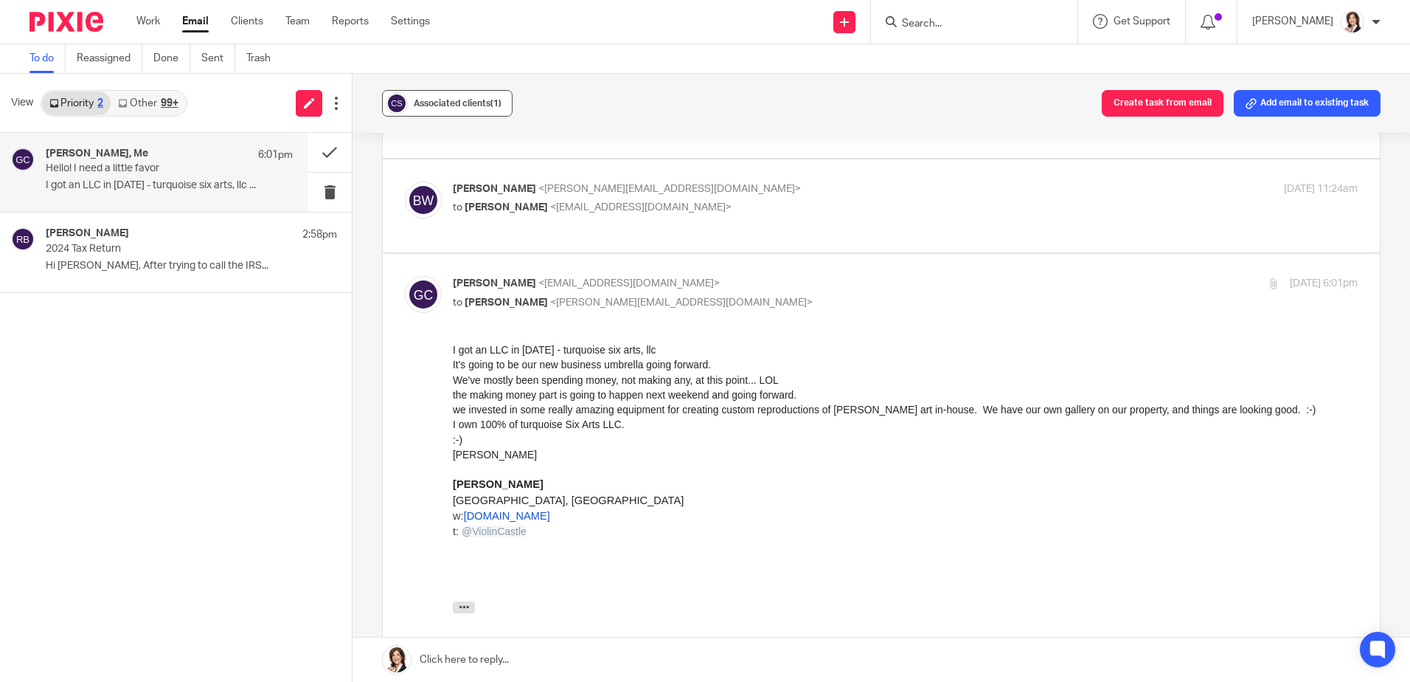
click at [454, 98] on div "Associated clients (1)" at bounding box center [458, 103] width 88 height 15
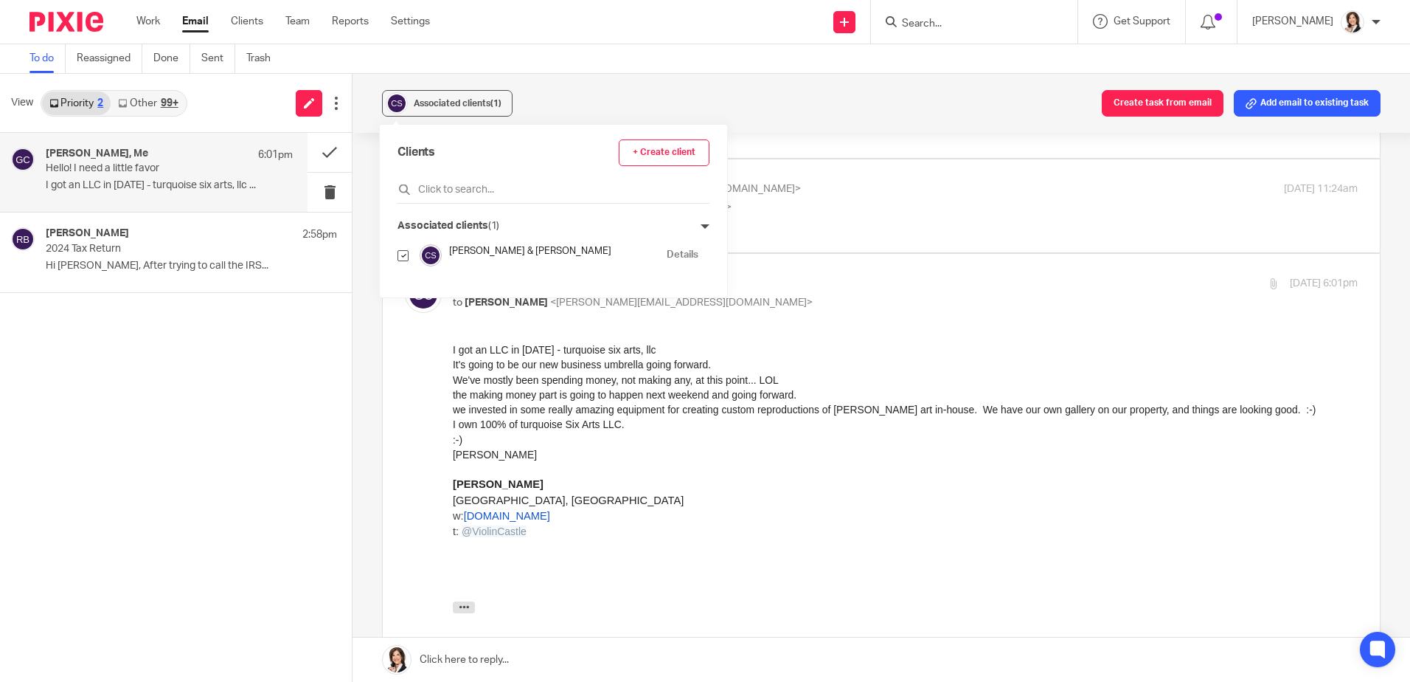
click at [492, 252] on h4 "[PERSON_NAME] & [PERSON_NAME]" at bounding box center [554, 251] width 210 height 14
click at [667, 253] on link "Details" at bounding box center [683, 255] width 32 height 14
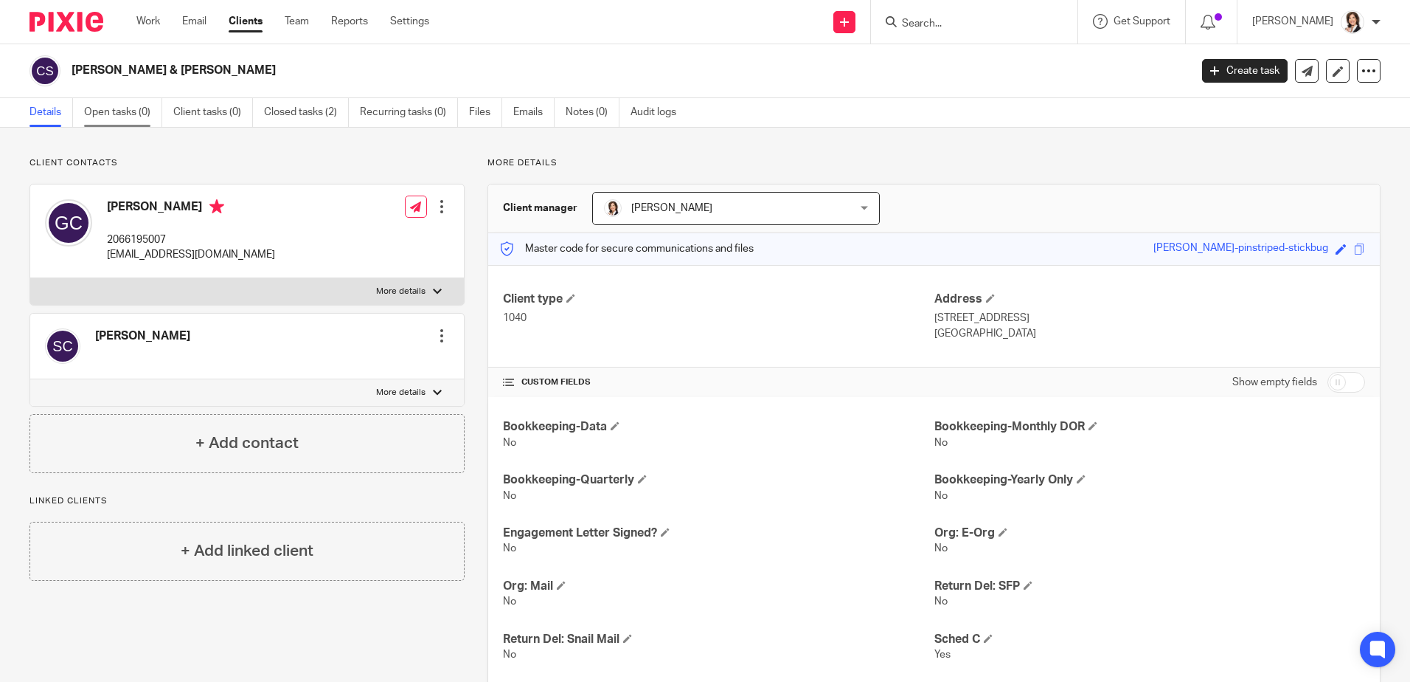
click at [125, 114] on link "Open tasks (0)" at bounding box center [123, 112] width 78 height 29
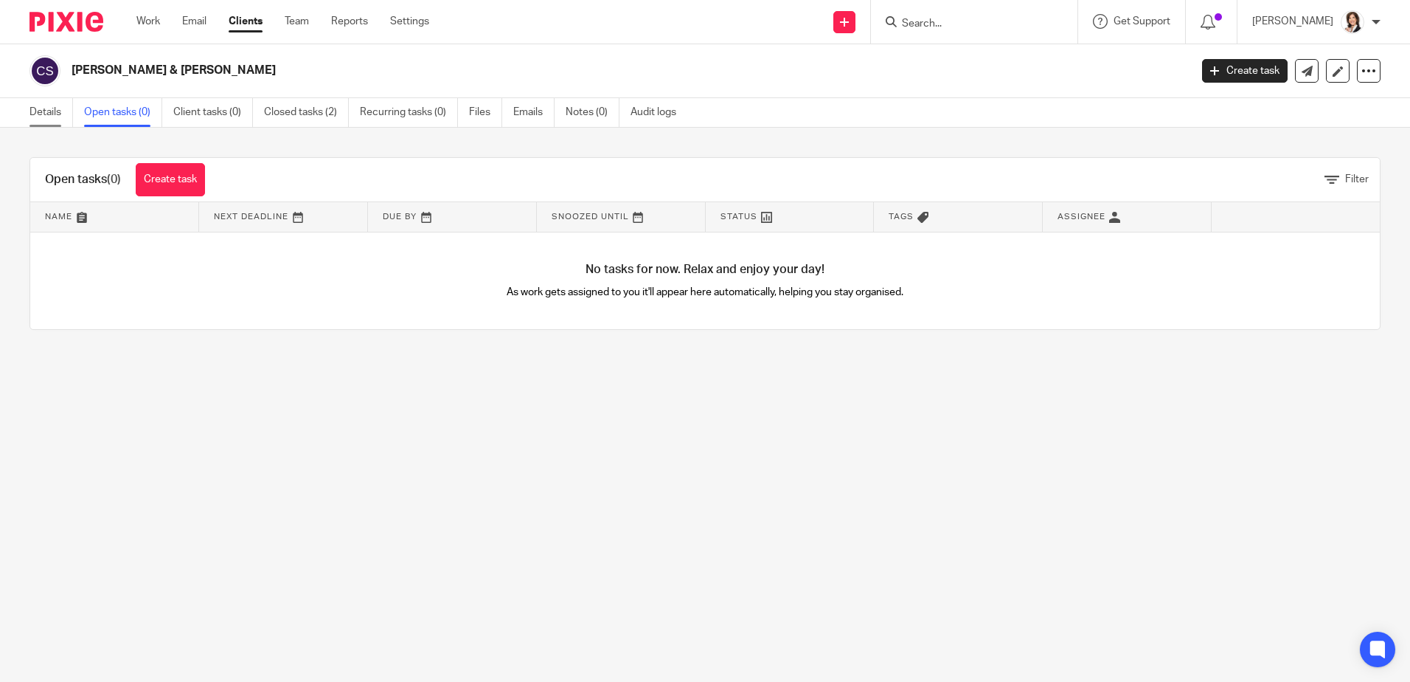
click at [35, 111] on link "Details" at bounding box center [52, 112] width 44 height 29
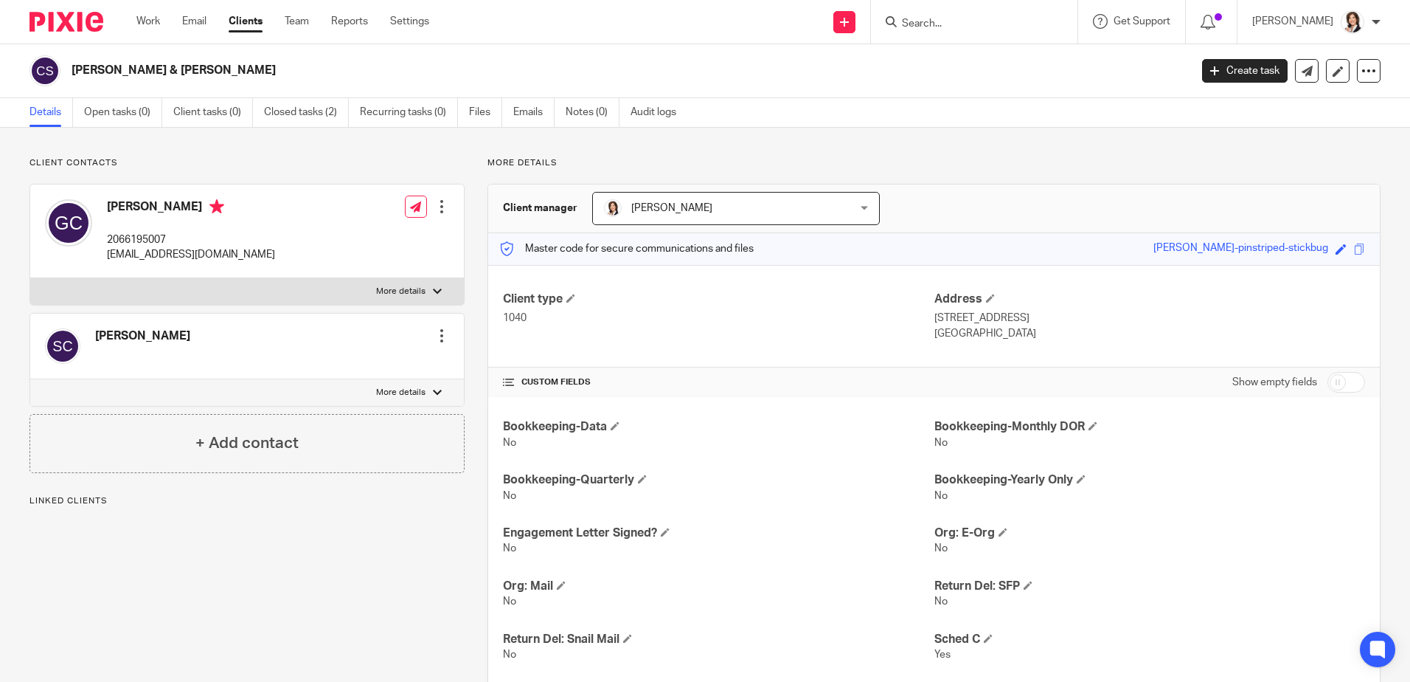
click at [109, 114] on link "Open tasks (0)" at bounding box center [123, 112] width 78 height 29
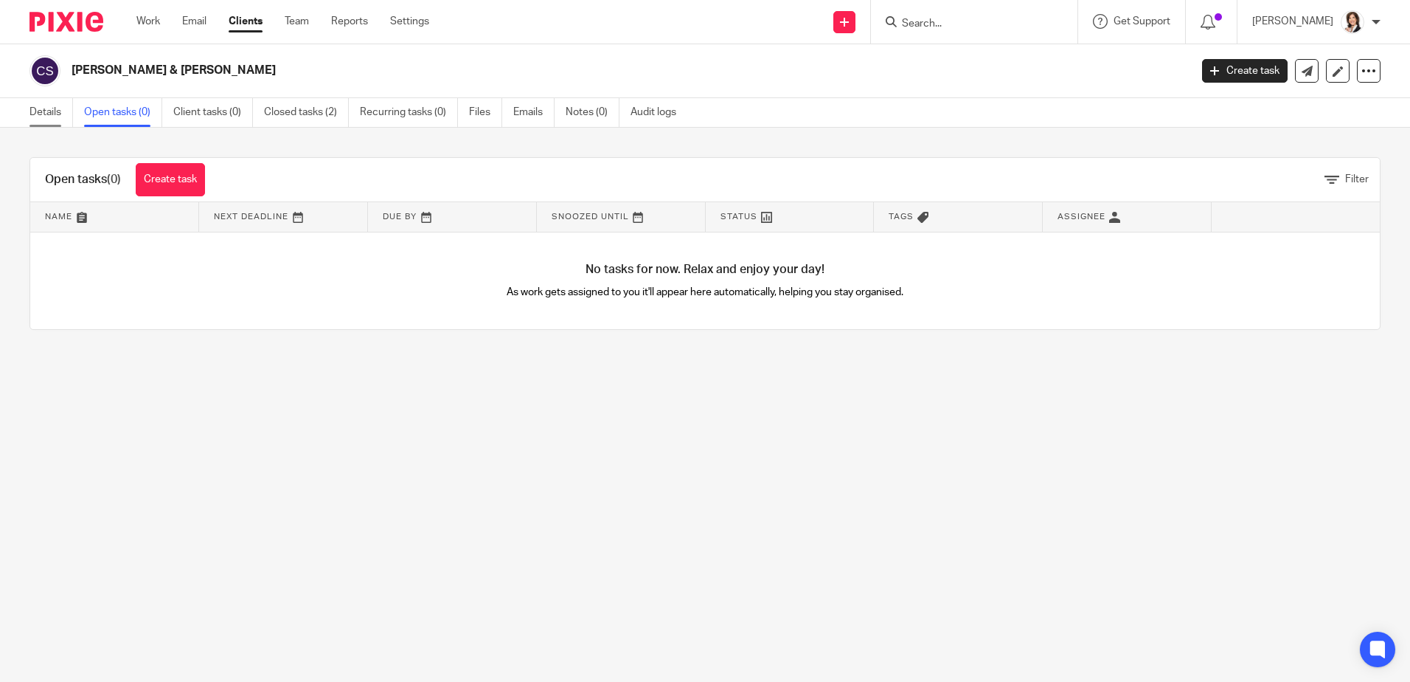
click at [47, 114] on link "Details" at bounding box center [52, 112] width 44 height 29
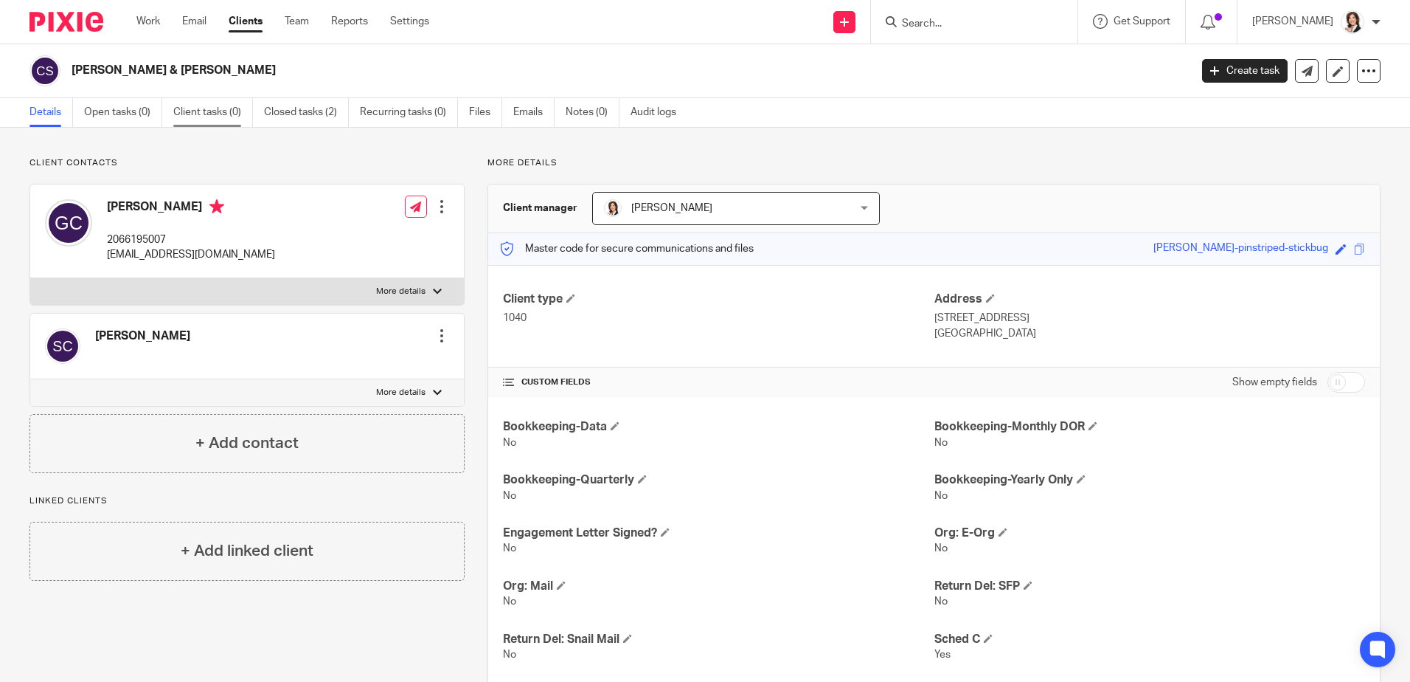
click at [207, 113] on link "Client tasks (0)" at bounding box center [213, 112] width 80 height 29
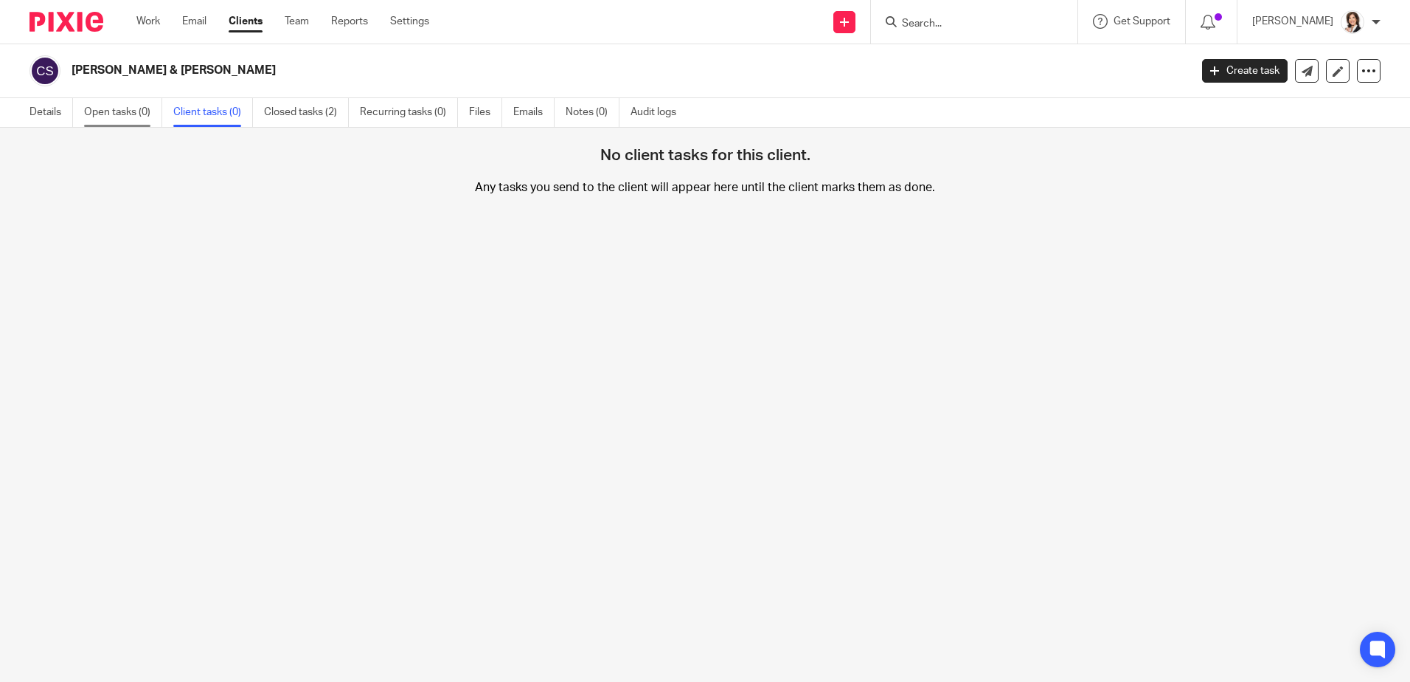
drag, startPoint x: 0, startPoint y: 0, endPoint x: 128, endPoint y: 117, distance: 173.4
click at [128, 117] on link "Open tasks (0)" at bounding box center [123, 112] width 78 height 29
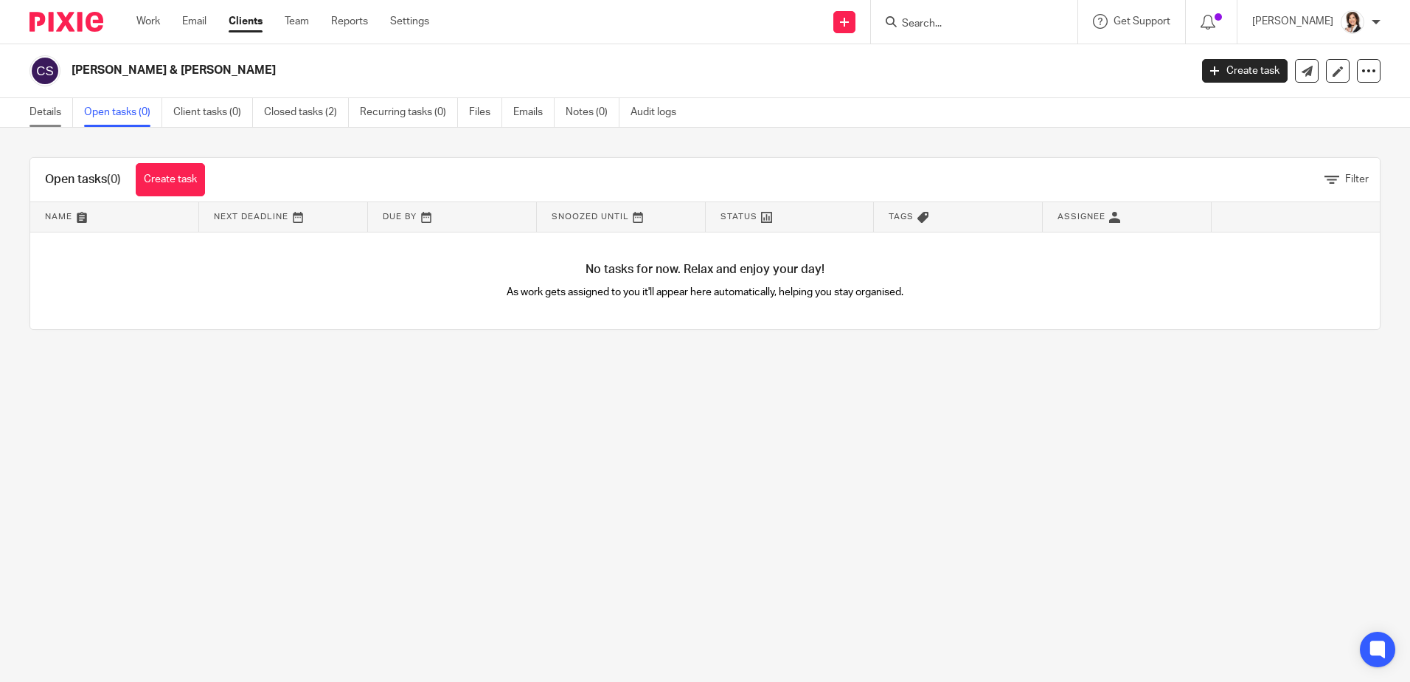
click at [55, 116] on link "Details" at bounding box center [52, 112] width 44 height 29
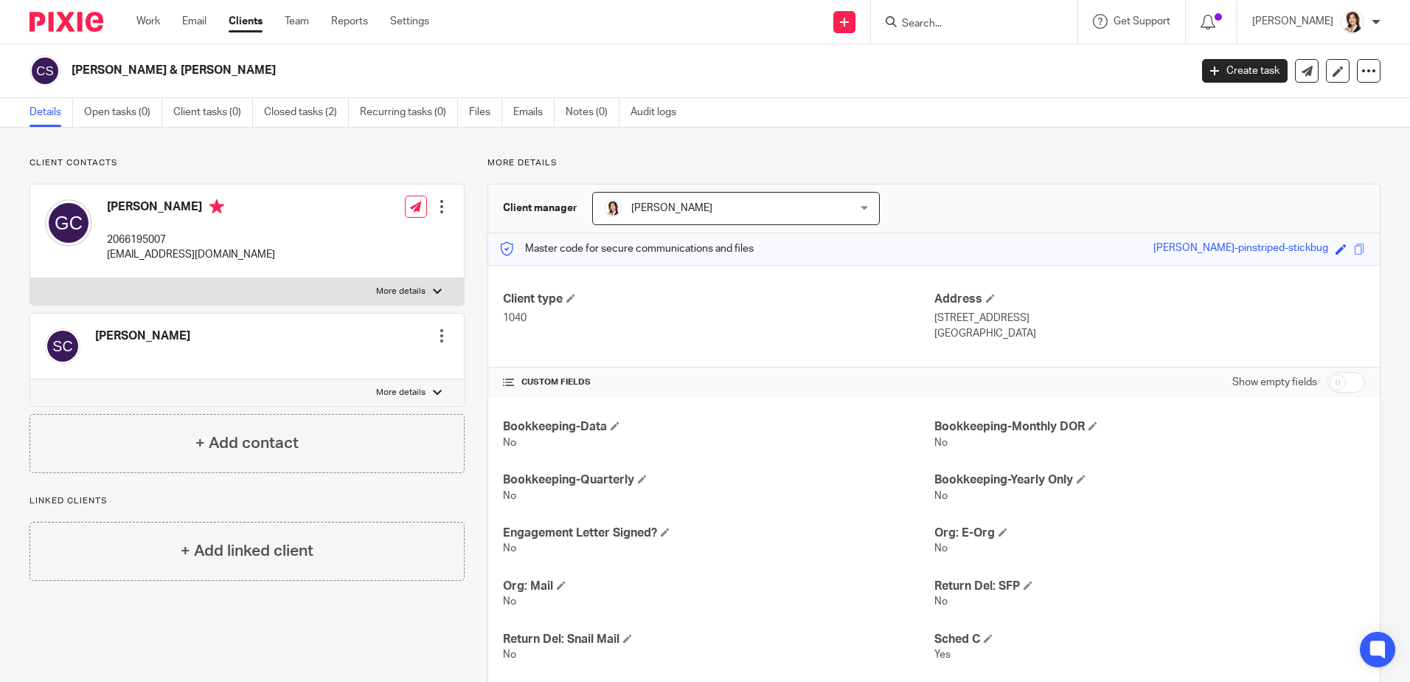
click at [943, 18] on input "Search" at bounding box center [967, 24] width 133 height 13
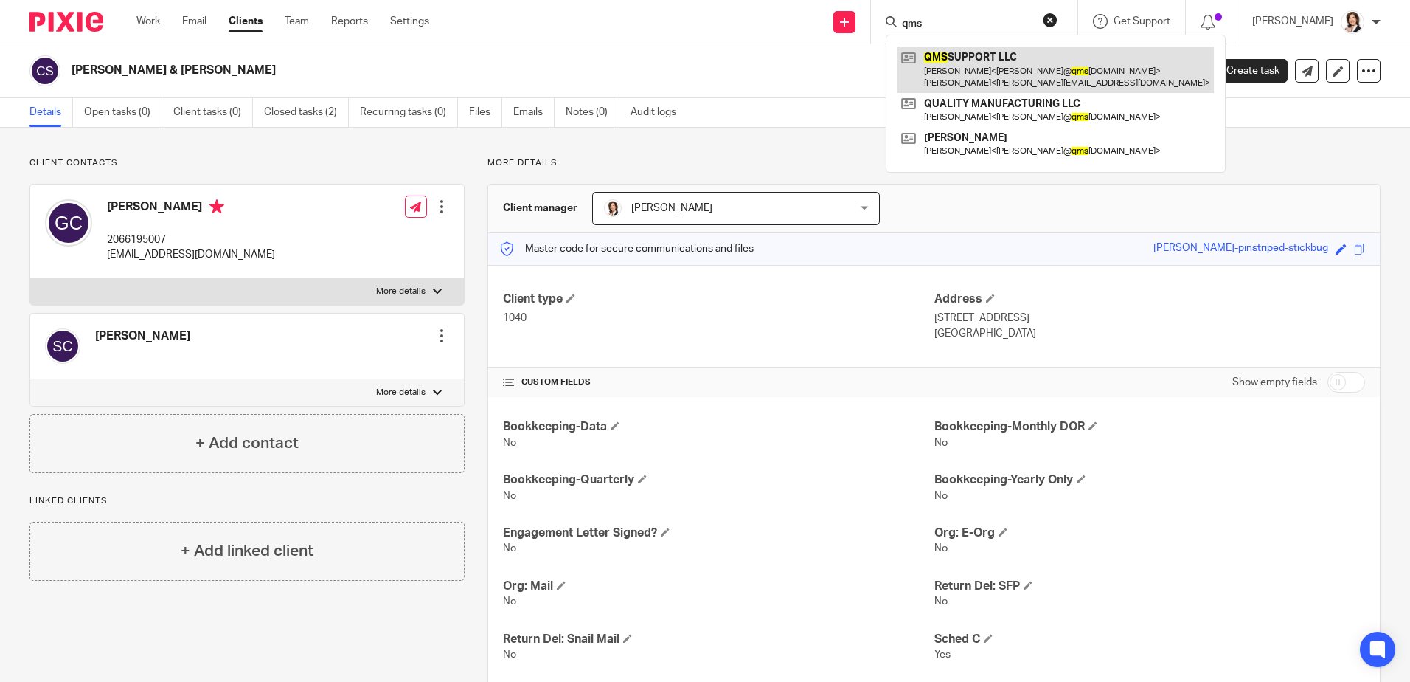
type input "qms"
click at [980, 69] on link at bounding box center [1056, 69] width 316 height 46
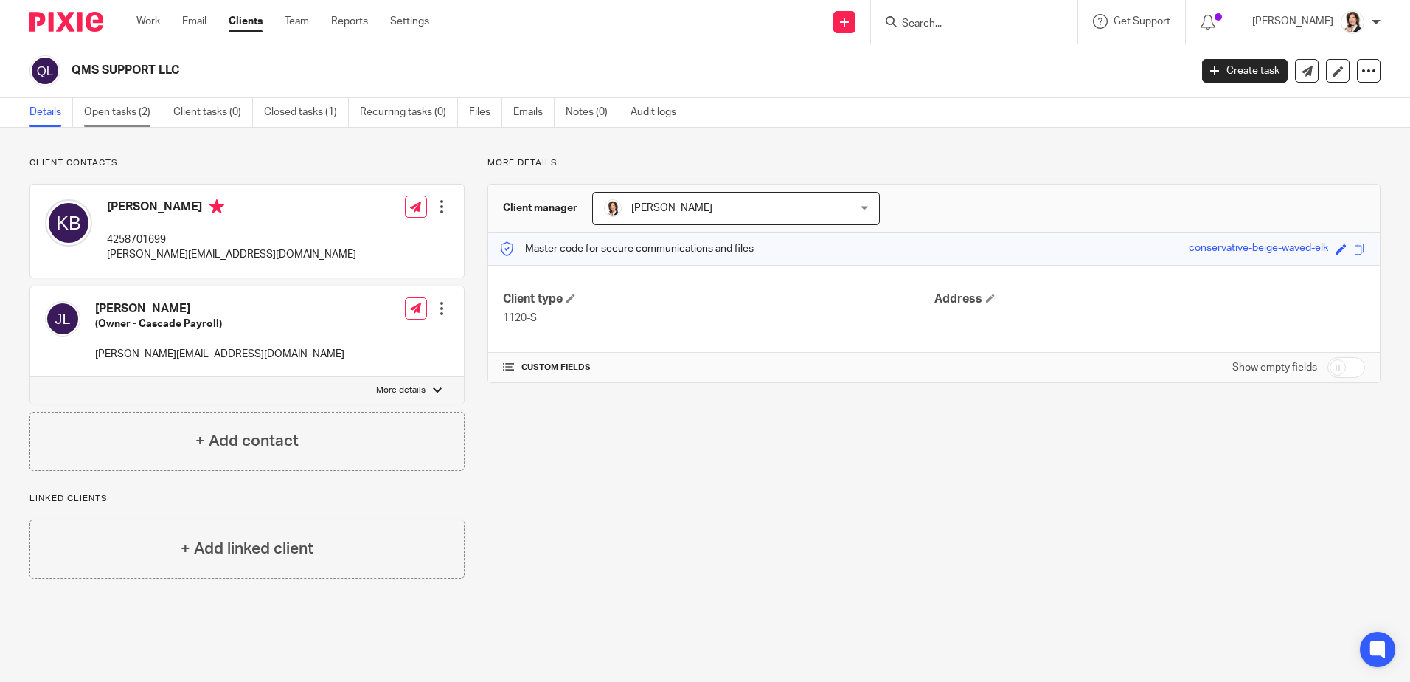
click at [108, 113] on link "Open tasks (2)" at bounding box center [123, 112] width 78 height 29
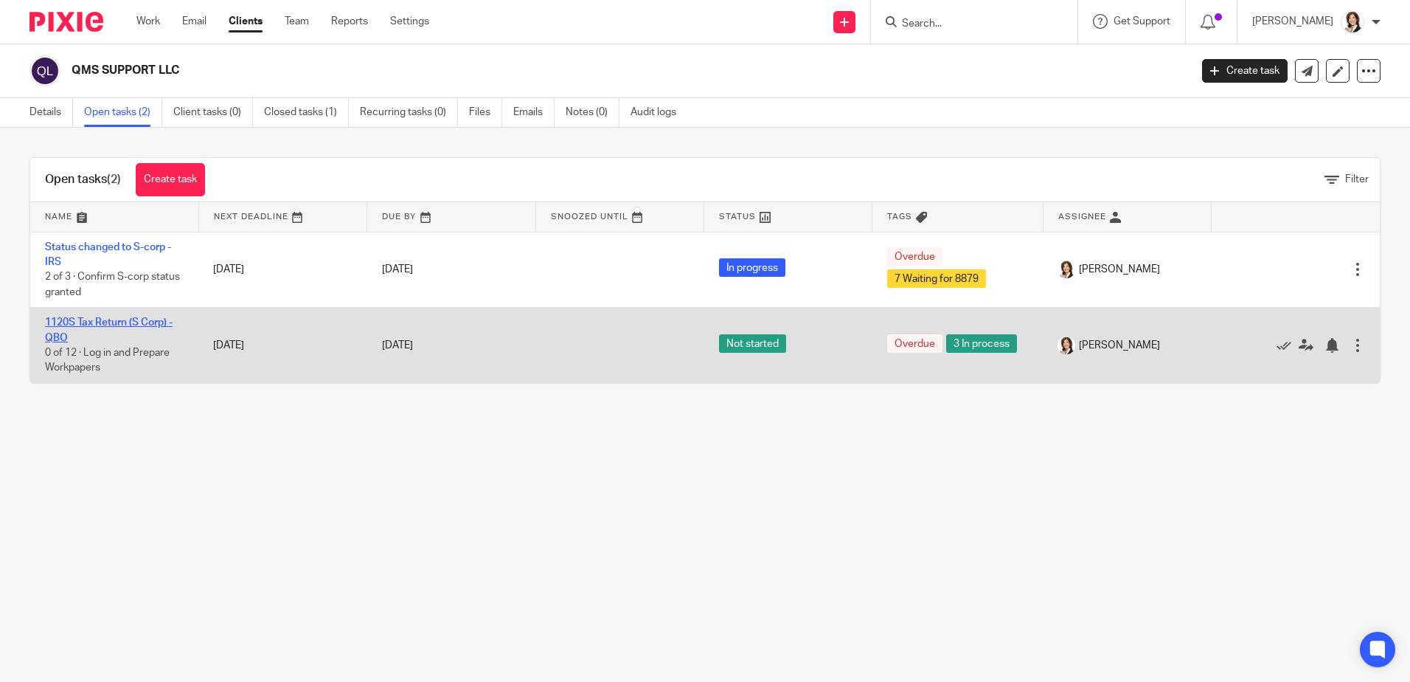
click at [110, 319] on link "1120S Tax Return (S Corp) - QBO" at bounding box center [109, 329] width 128 height 25
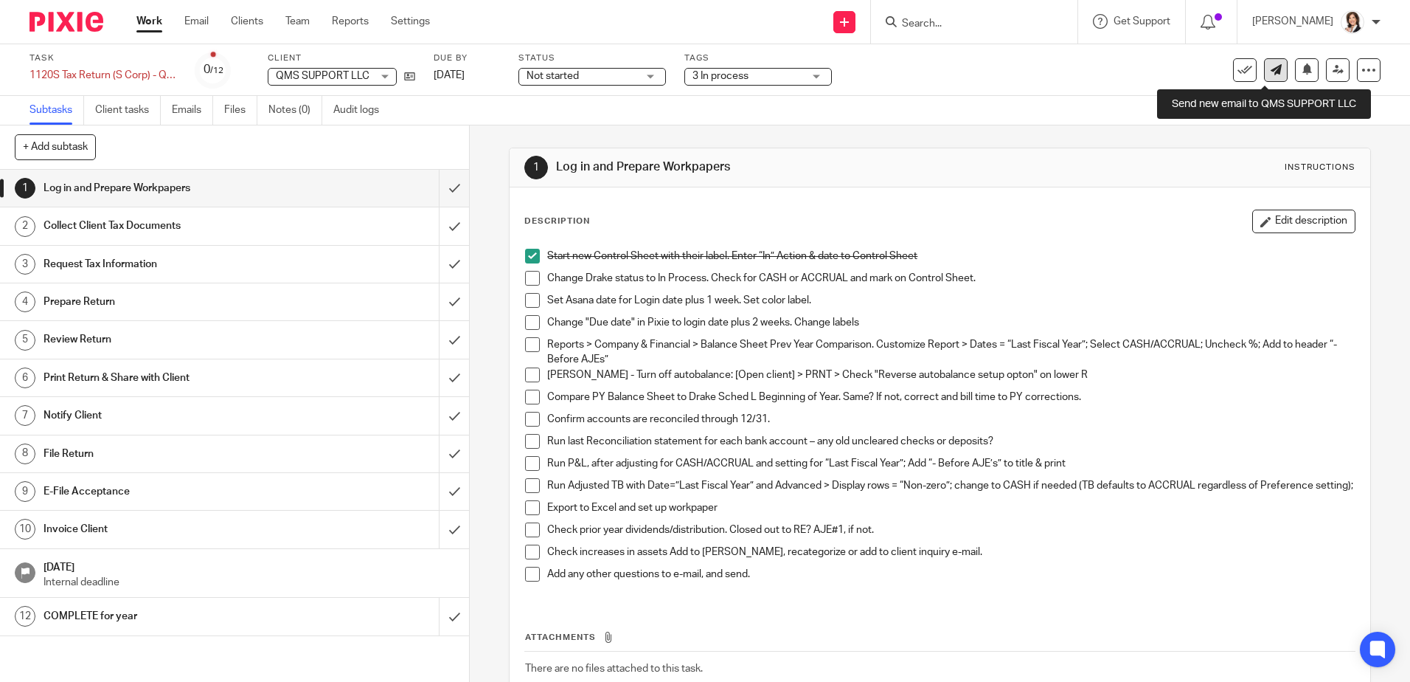
click at [1271, 67] on icon at bounding box center [1276, 69] width 11 height 11
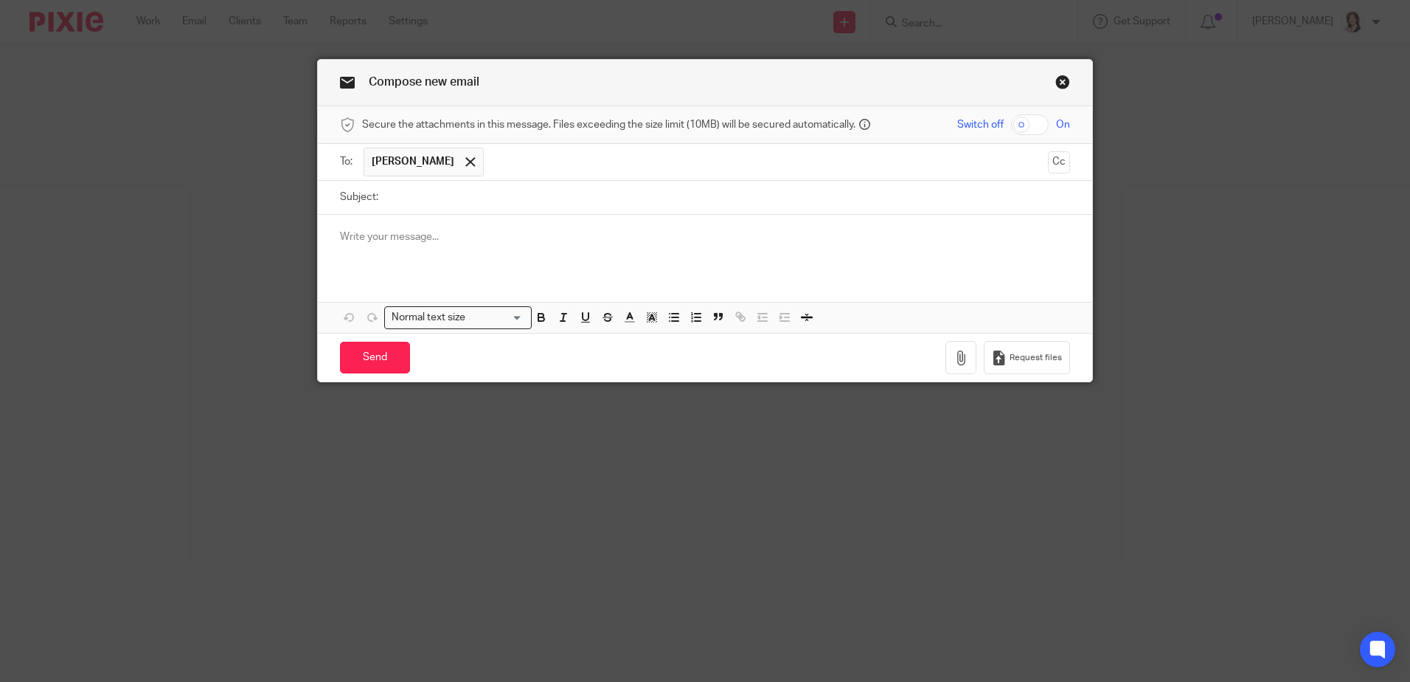
click at [434, 202] on input "Subject:" at bounding box center [728, 197] width 685 height 33
type input "U"
type input "2nd Updated "To Categorize" grid [DATE]"
click at [958, 359] on icon "button" at bounding box center [961, 357] width 15 height 15
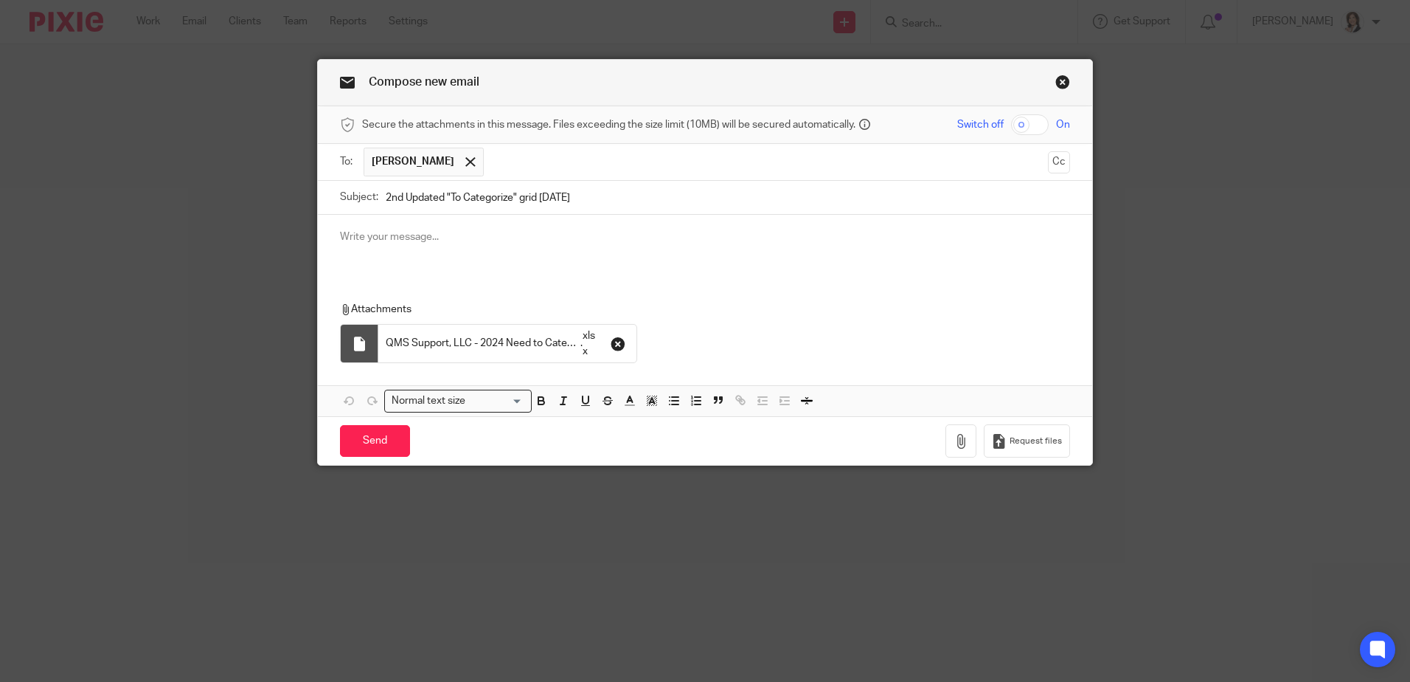
click at [615, 345] on icon "button" at bounding box center [618, 343] width 15 height 15
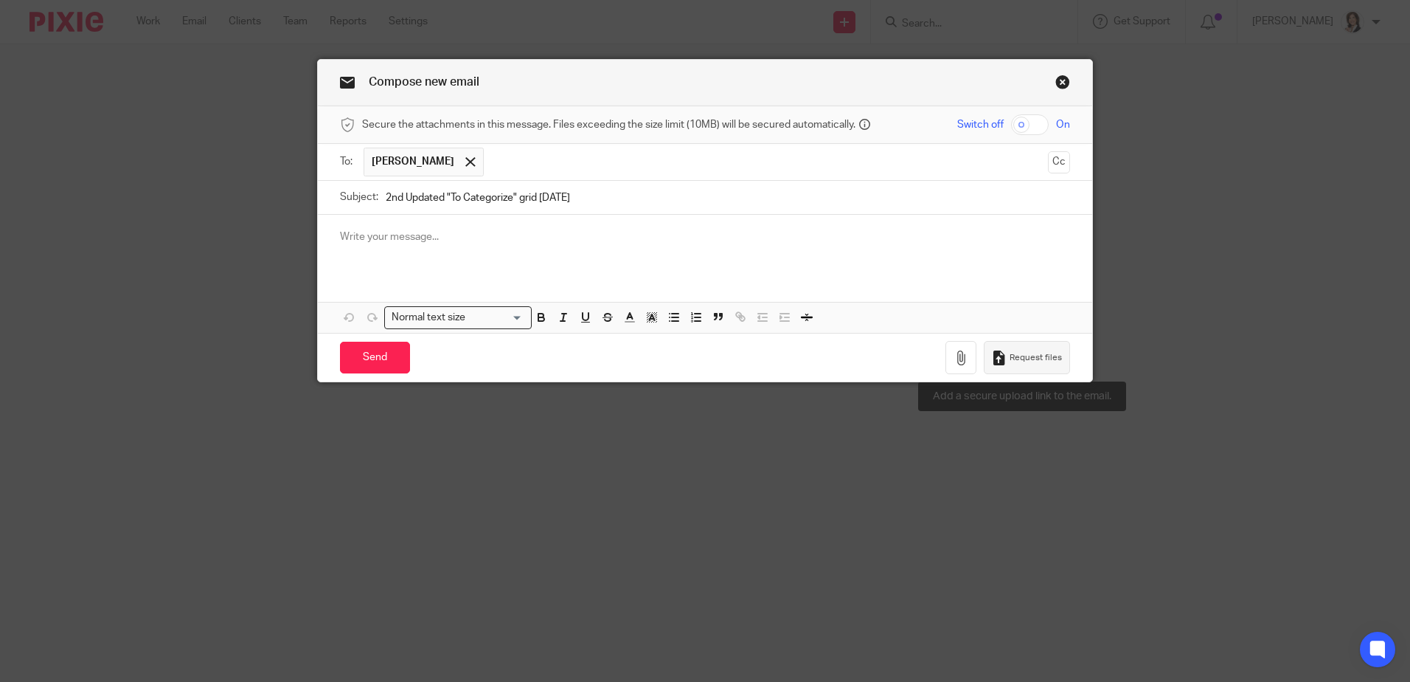
click at [1010, 356] on span "Request files" at bounding box center [1036, 358] width 52 height 12
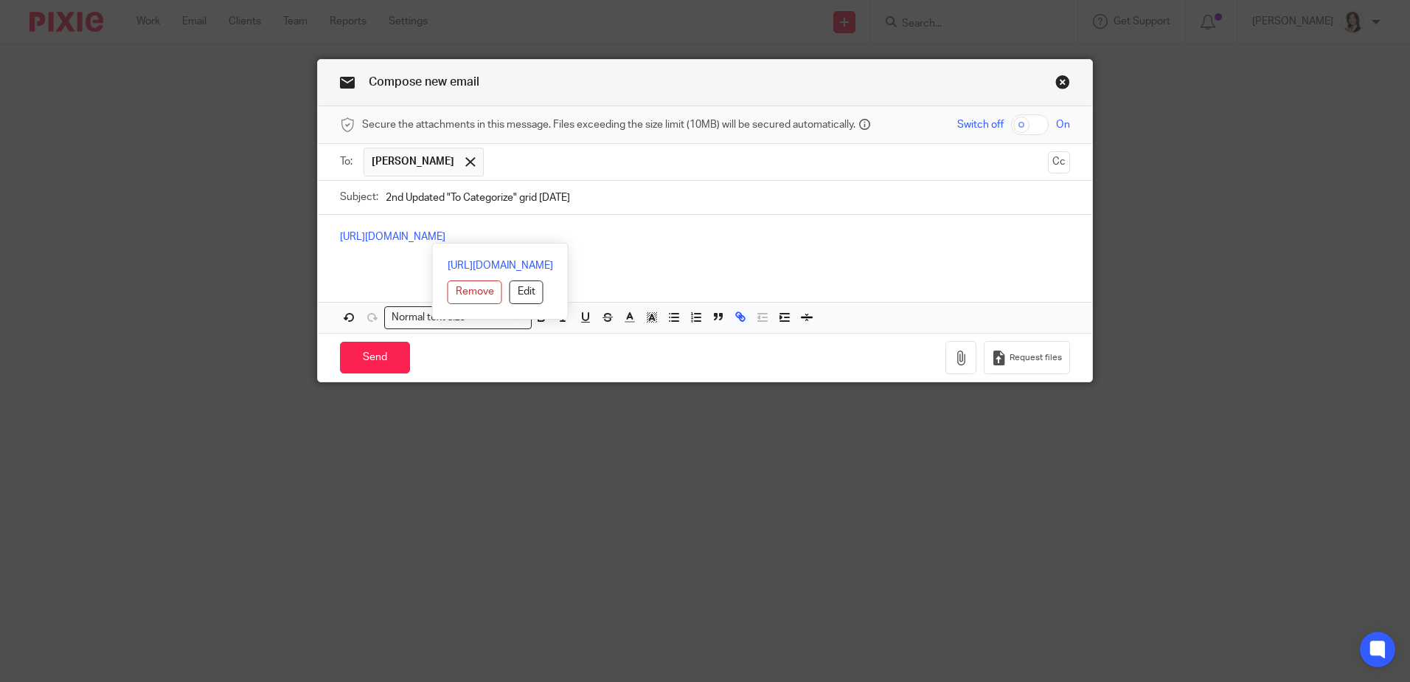
drag, startPoint x: 668, startPoint y: 236, endPoint x: 195, endPoint y: 210, distance: 472.8
click at [195, 210] on div "Compose new email Secure the attachments in this message. Files exceeding the s…" at bounding box center [705, 341] width 1410 height 682
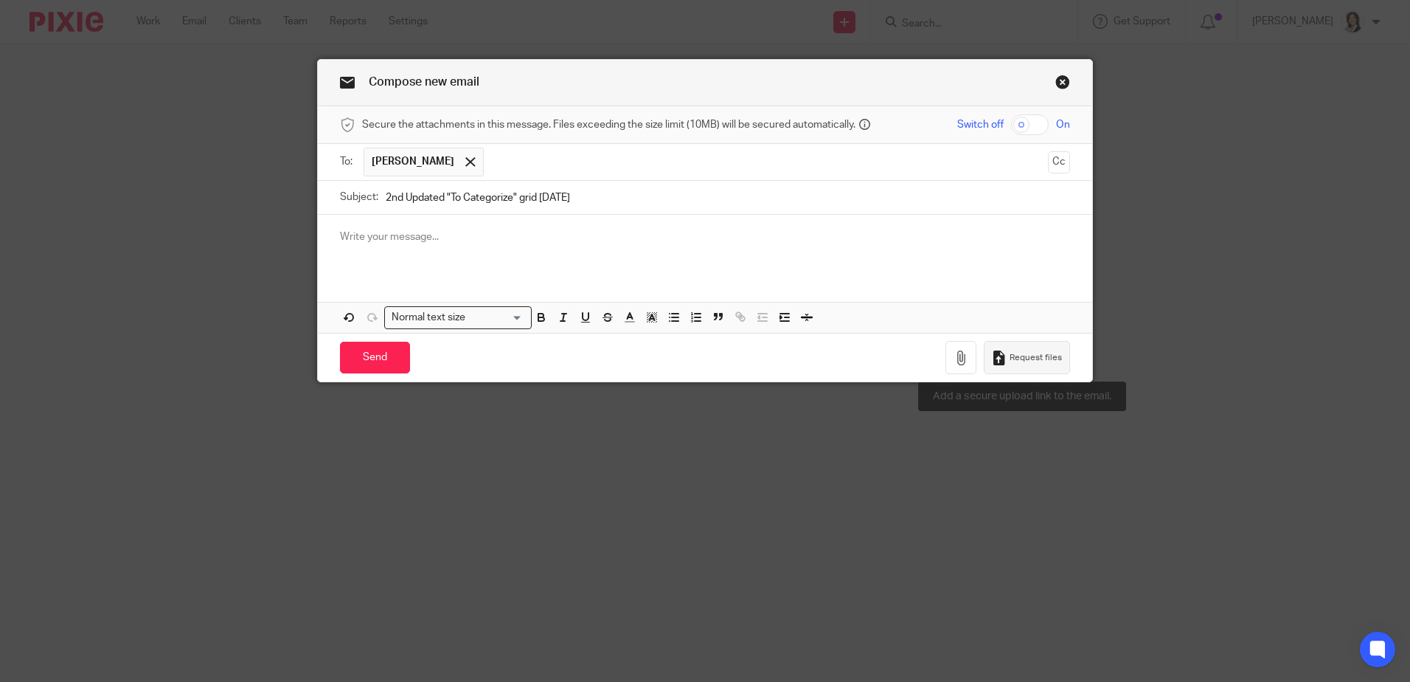
click at [1034, 352] on span "Request files" at bounding box center [1036, 358] width 52 height 12
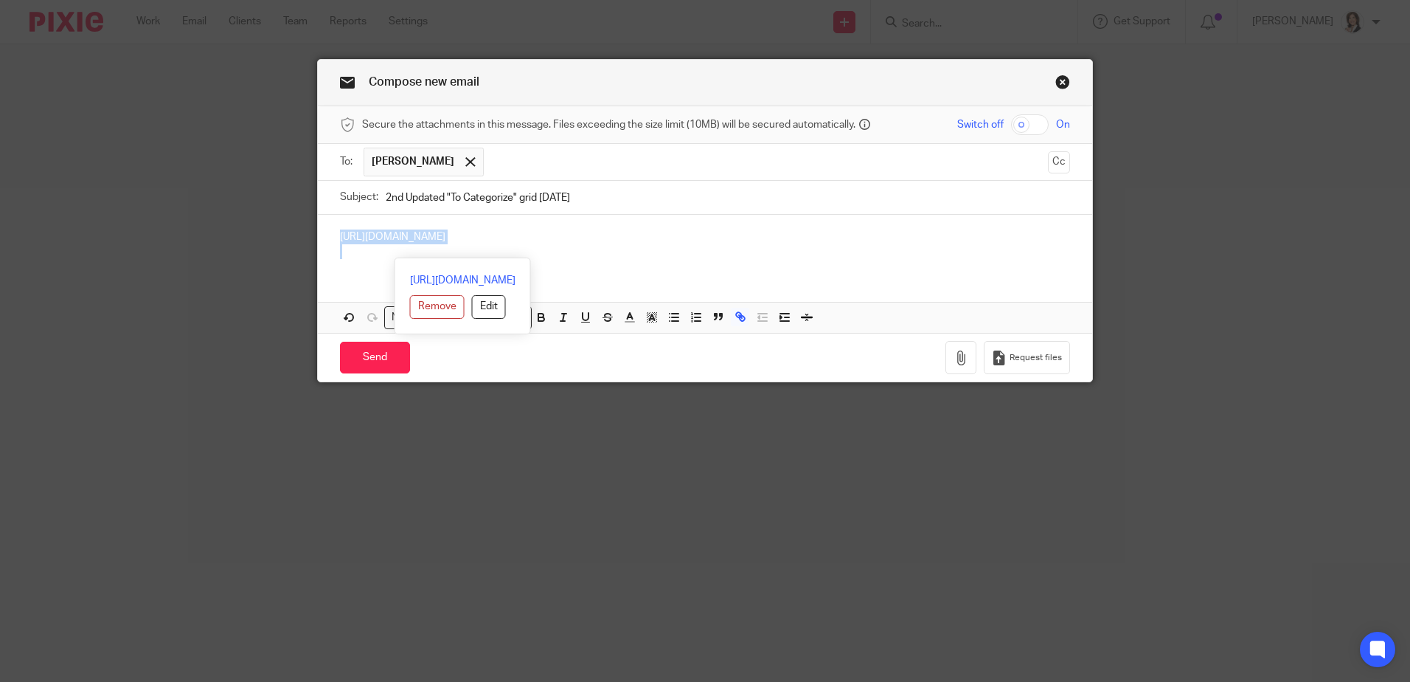
drag, startPoint x: 686, startPoint y: 242, endPoint x: 297, endPoint y: 226, distance: 389.8
click at [297, 226] on div "Compose new email Secure the attachments in this message. Files exceeding the s…" at bounding box center [705, 341] width 1410 height 682
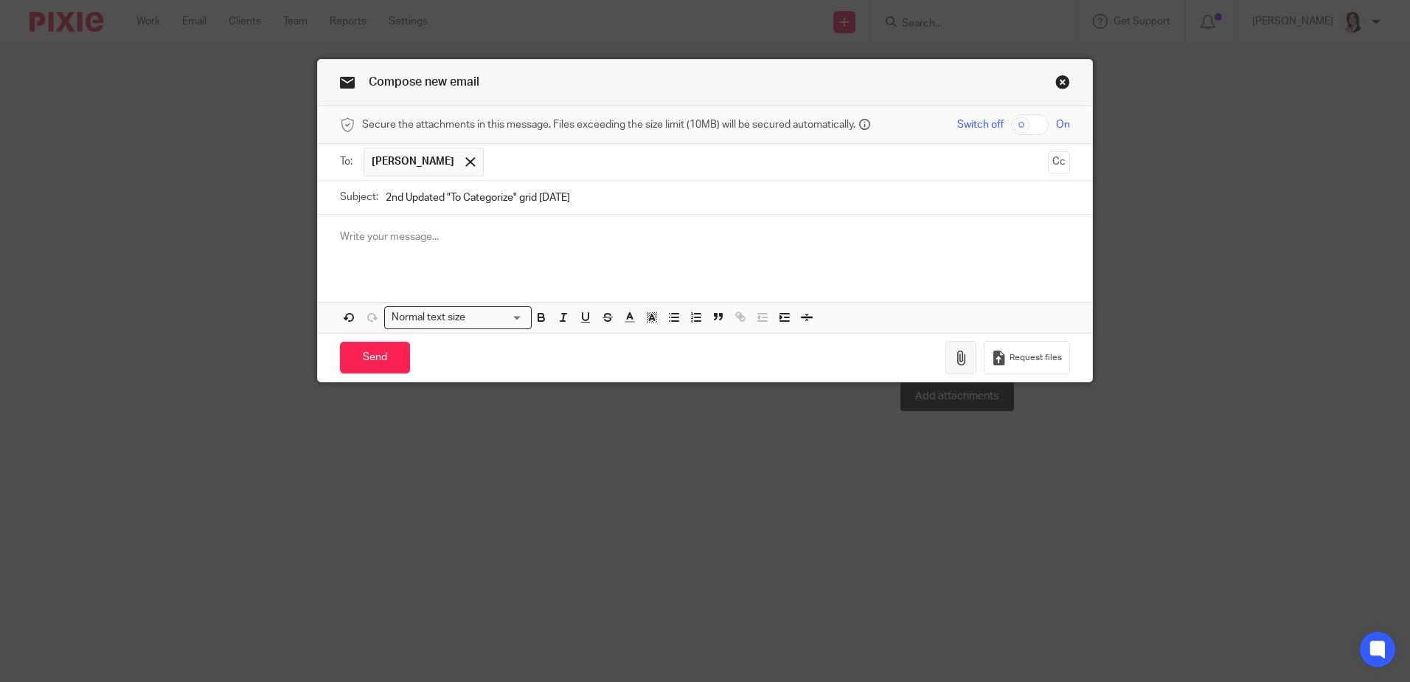
click at [958, 356] on icon "button" at bounding box center [961, 357] width 15 height 15
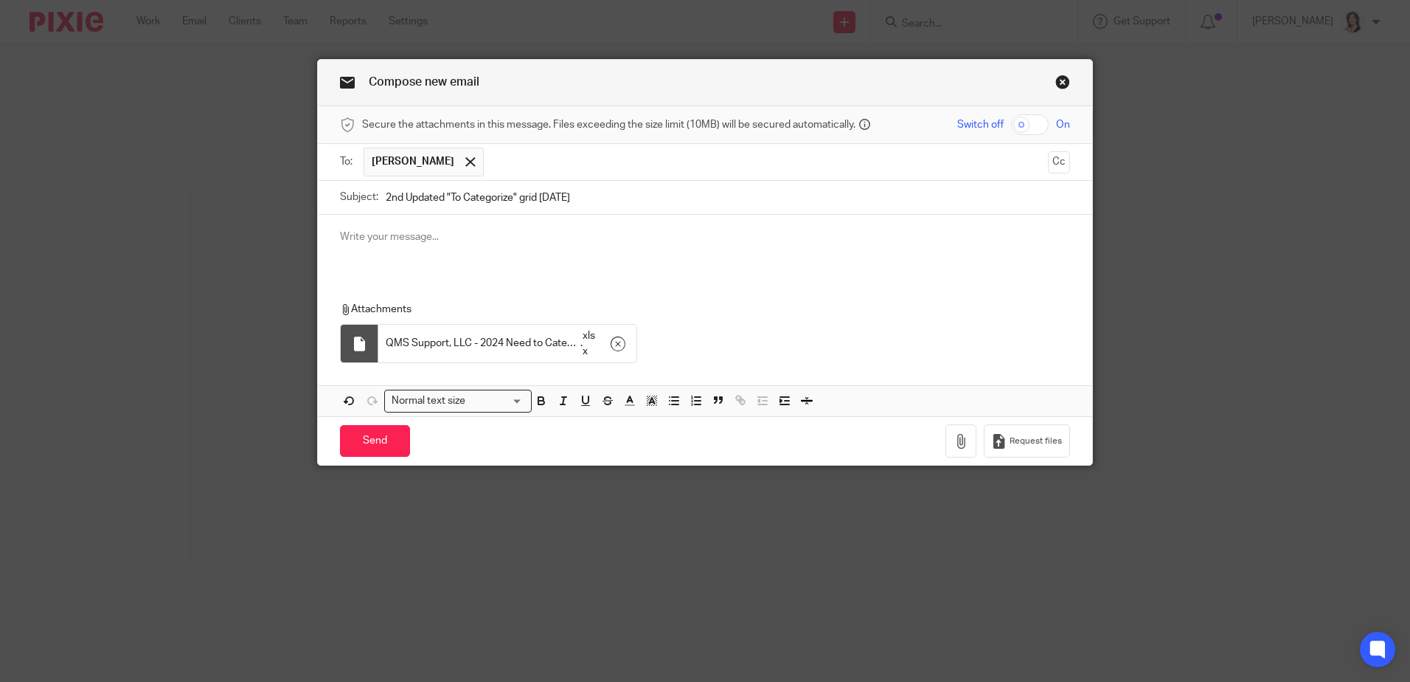
click at [354, 229] on p at bounding box center [705, 236] width 730 height 15
click at [386, 195] on input "2nd Updated "To Categorize" grid today" at bounding box center [728, 197] width 685 height 33
type input "QMS - 2nd Updated "To Categorize" grid today"
click at [375, 444] on input "Send" at bounding box center [375, 441] width 70 height 32
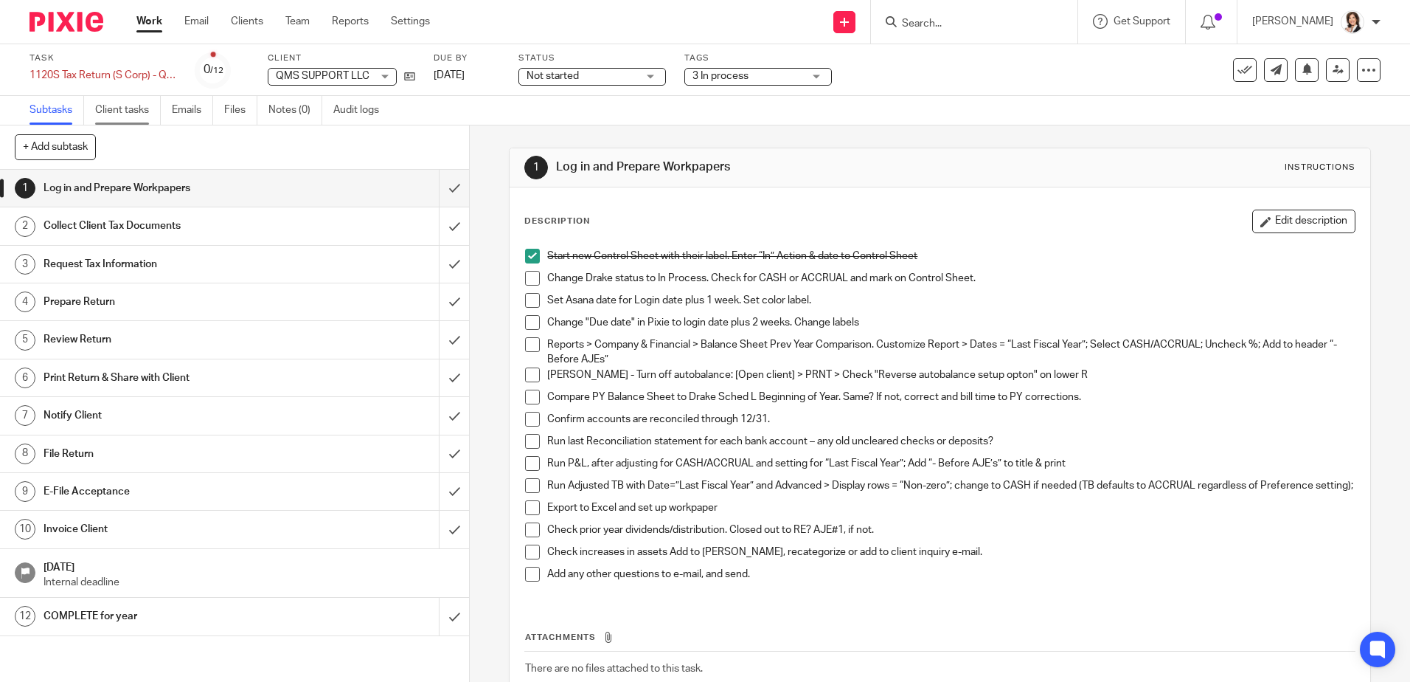
click at [123, 114] on link "Client tasks" at bounding box center [128, 110] width 66 height 29
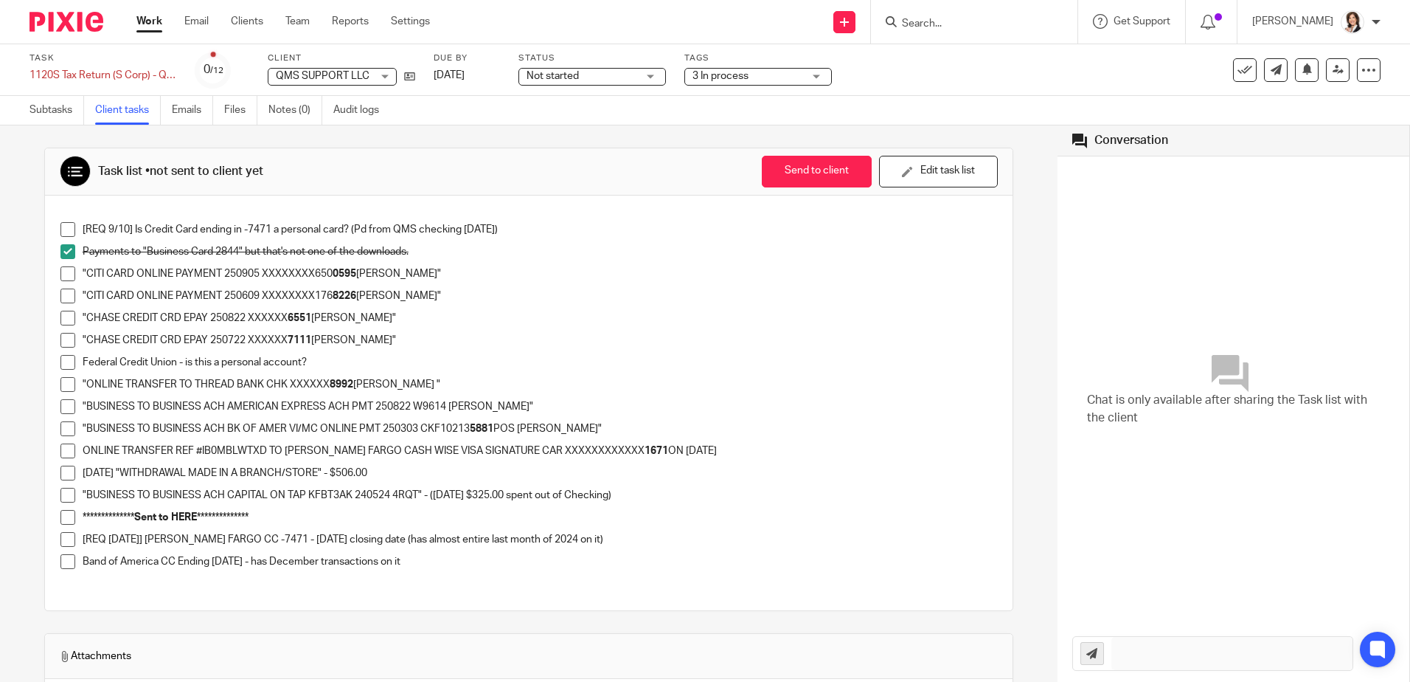
click at [936, 30] on input "Search" at bounding box center [967, 24] width 133 height 13
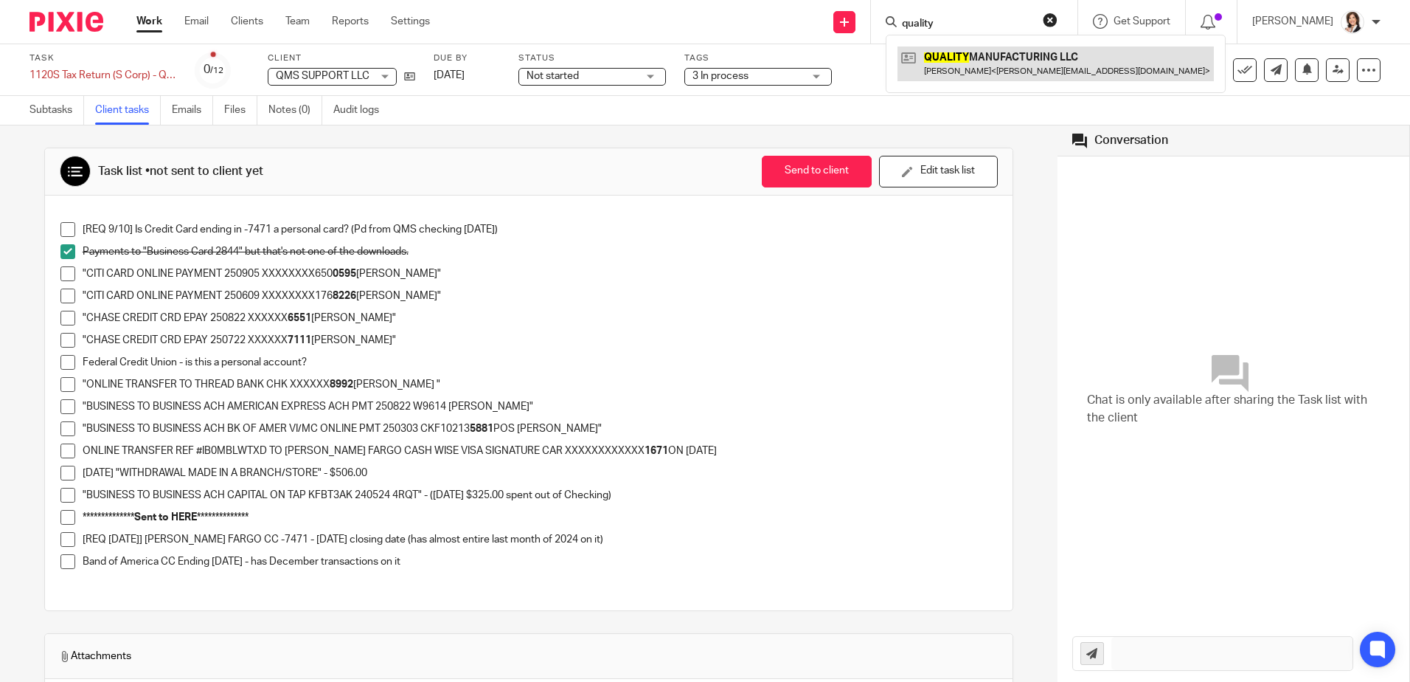
type input "quality"
click at [979, 55] on link at bounding box center [1056, 63] width 316 height 34
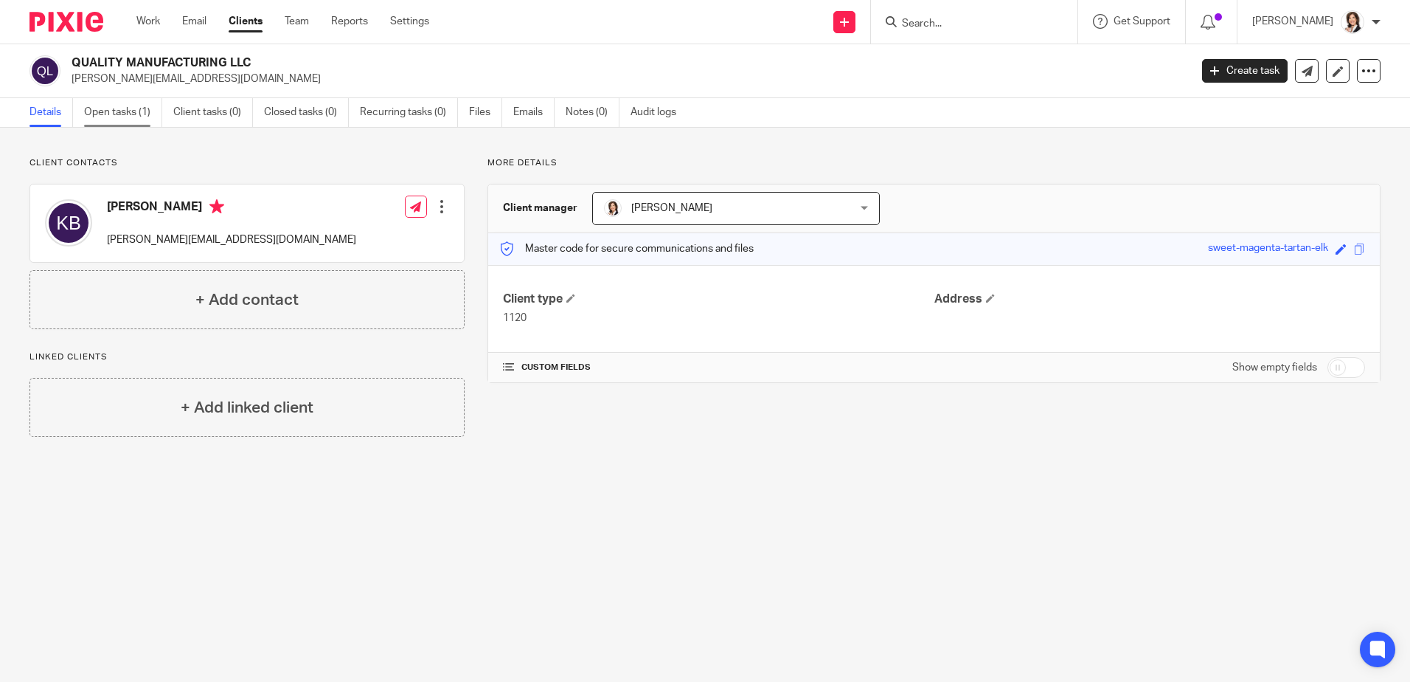
click at [132, 109] on link "Open tasks (1)" at bounding box center [123, 112] width 78 height 29
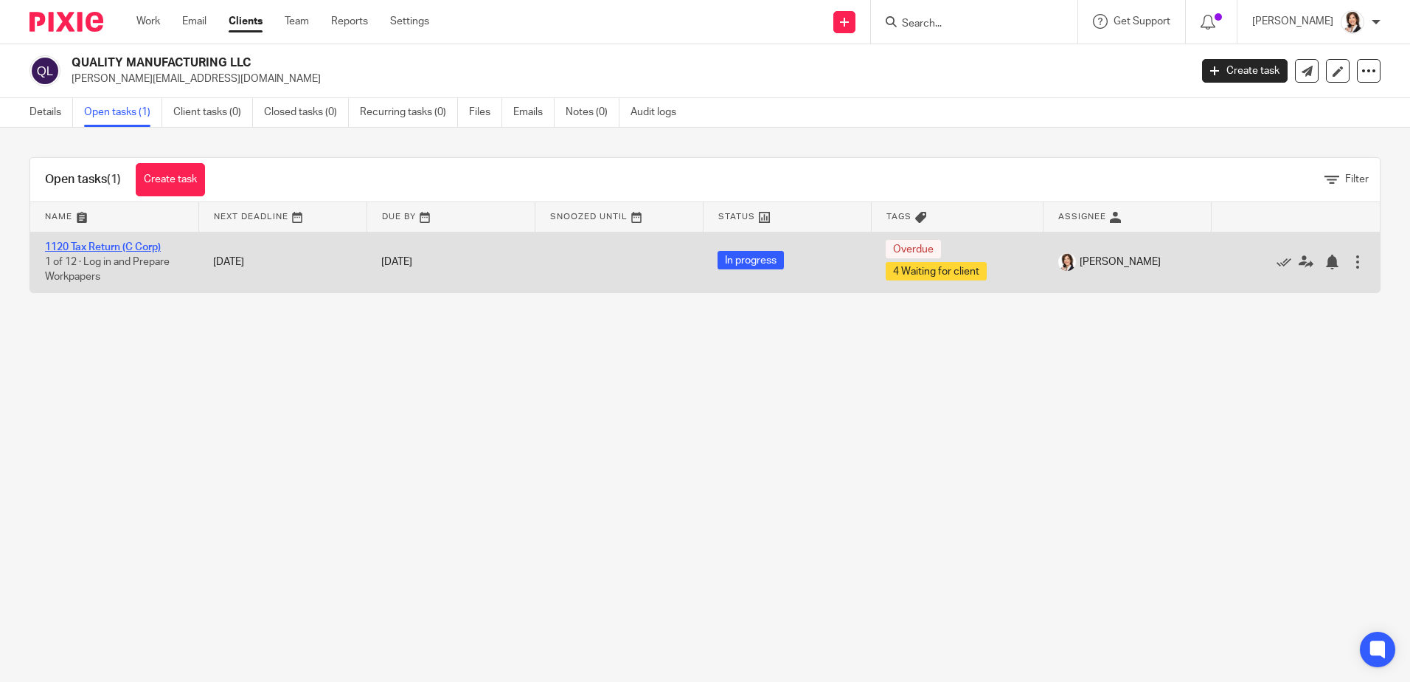
click at [86, 243] on link "1120 Tax Return (C Corp)" at bounding box center [103, 247] width 116 height 10
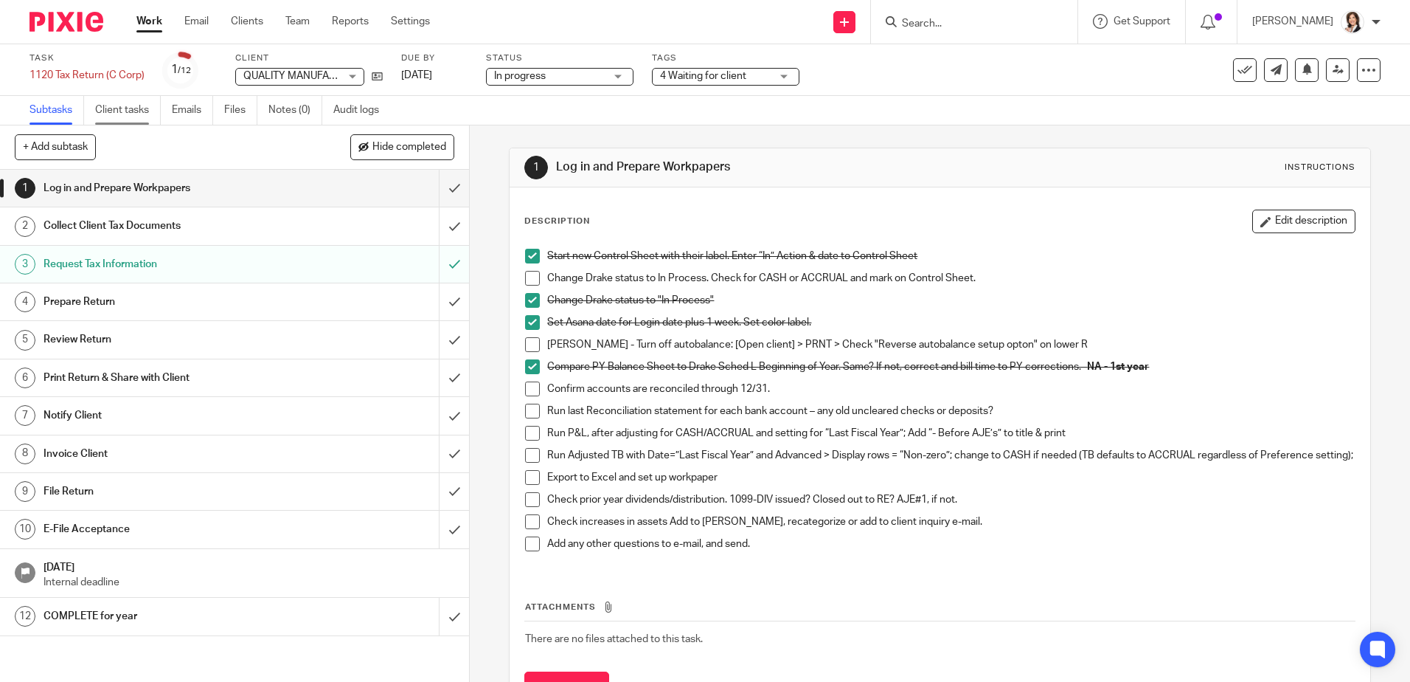
click at [125, 109] on link "Client tasks" at bounding box center [128, 110] width 66 height 29
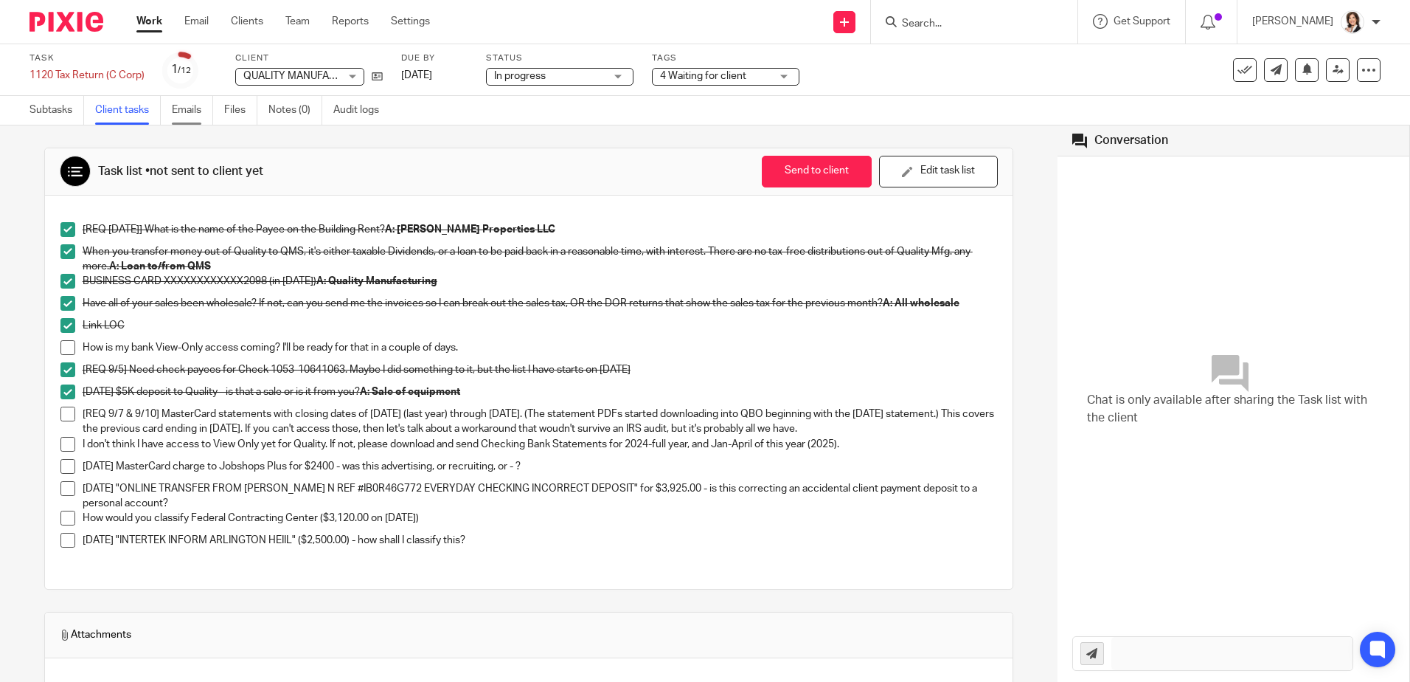
click at [198, 111] on link "Emails" at bounding box center [192, 110] width 41 height 29
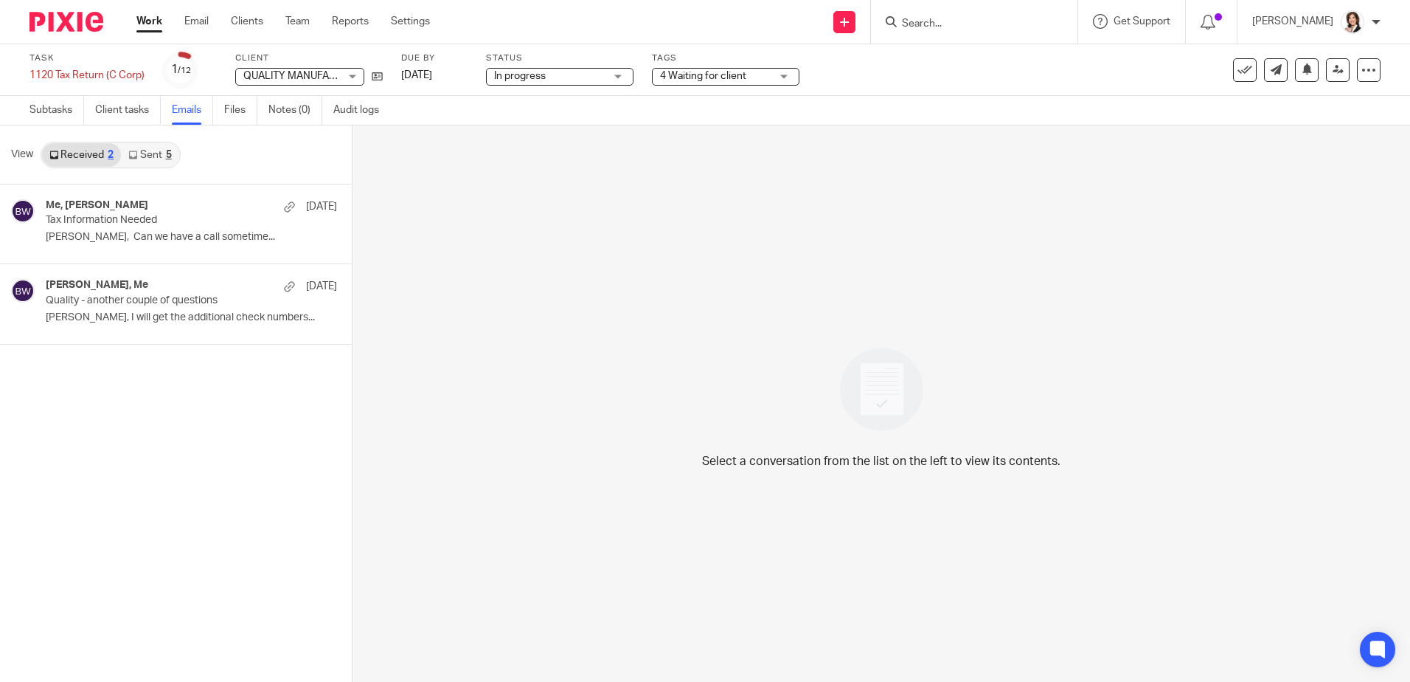
click at [145, 153] on link "Sent 5" at bounding box center [150, 155] width 58 height 24
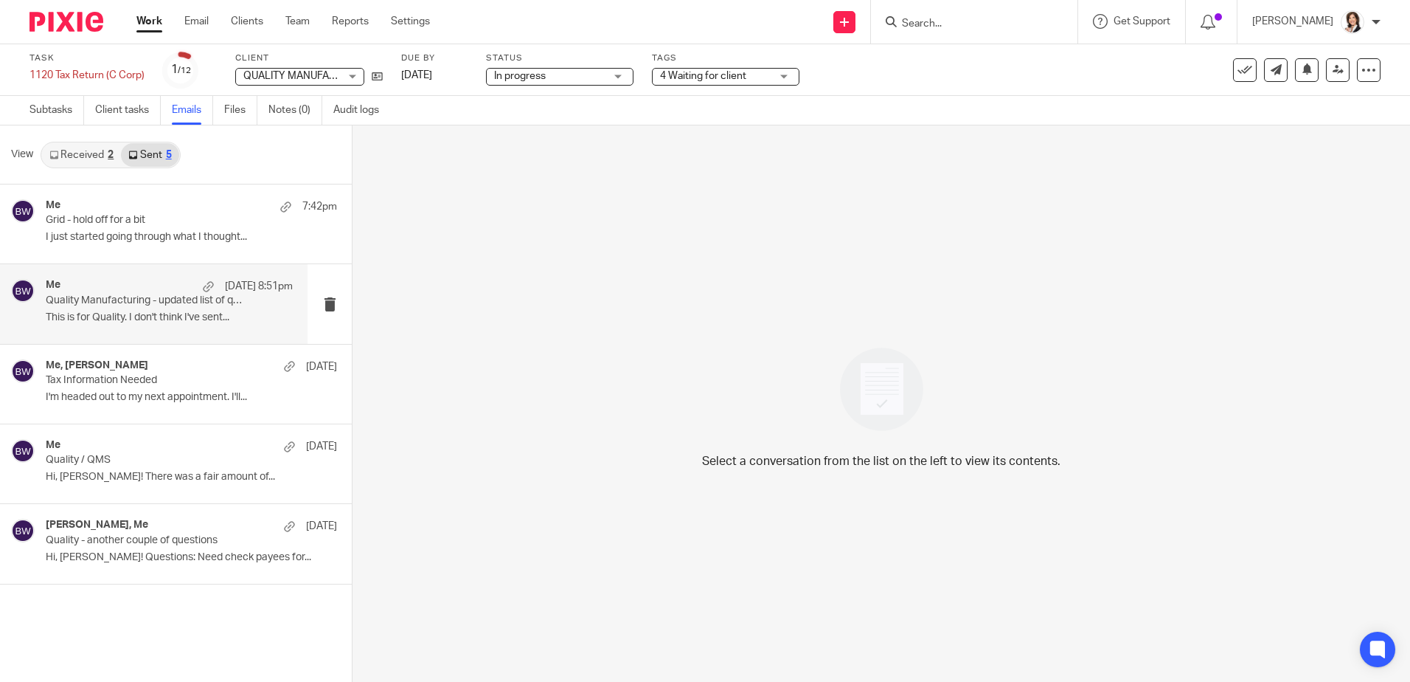
click at [108, 299] on p "Quality Manufacturing - updated list of questions" at bounding box center [145, 300] width 198 height 13
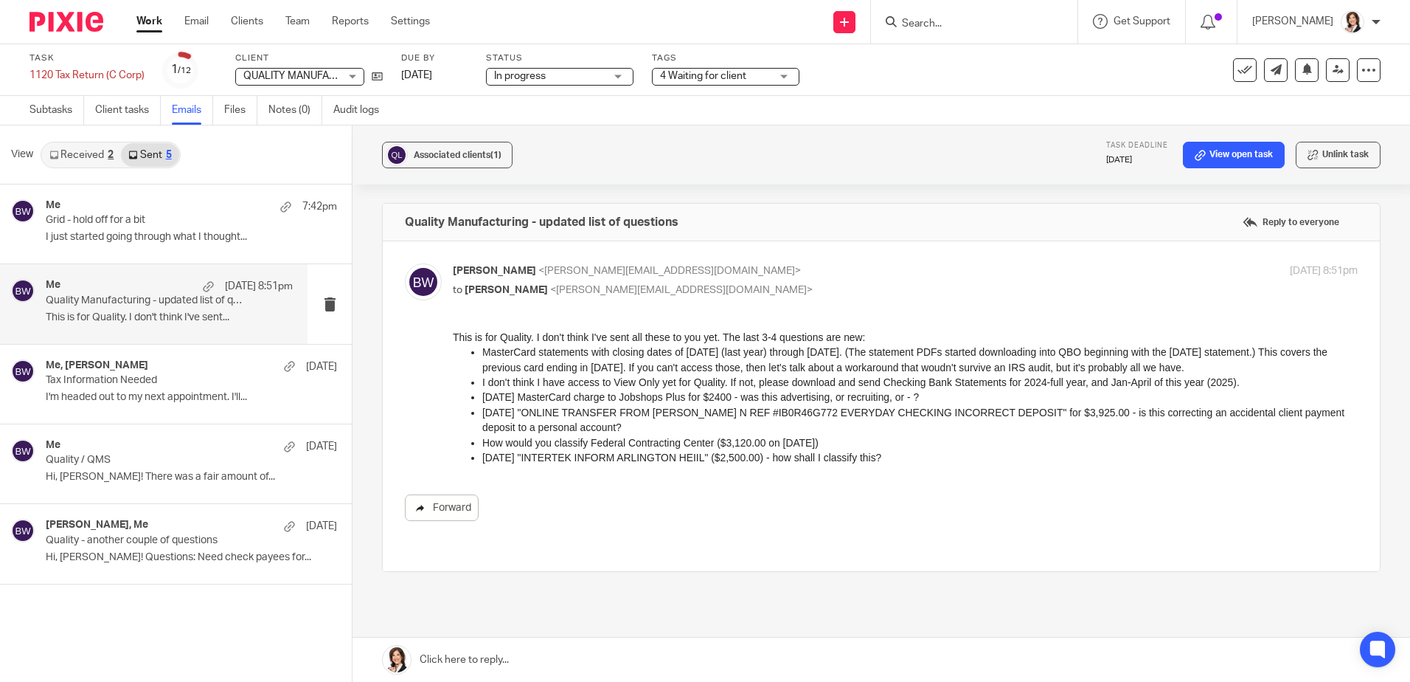
click at [450, 511] on link "Forward" at bounding box center [442, 507] width 74 height 27
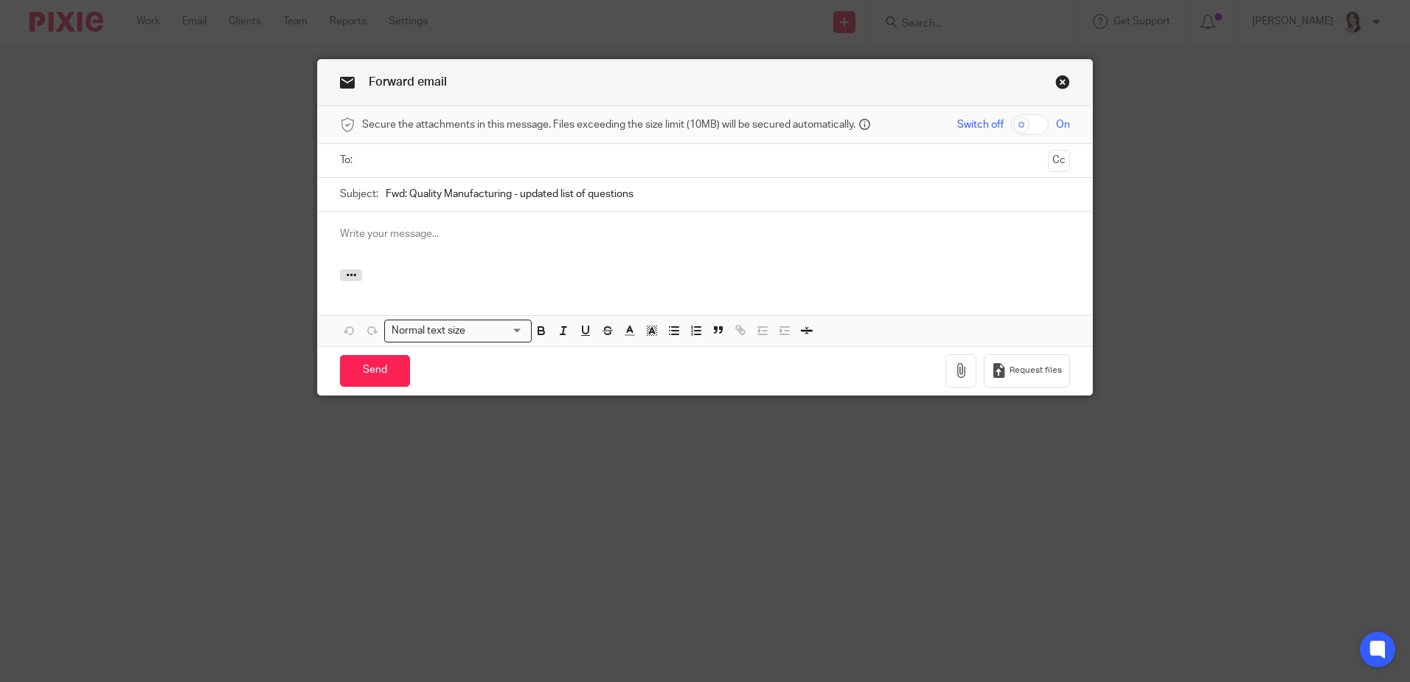
click at [430, 156] on input "text" at bounding box center [704, 160] width 674 height 17
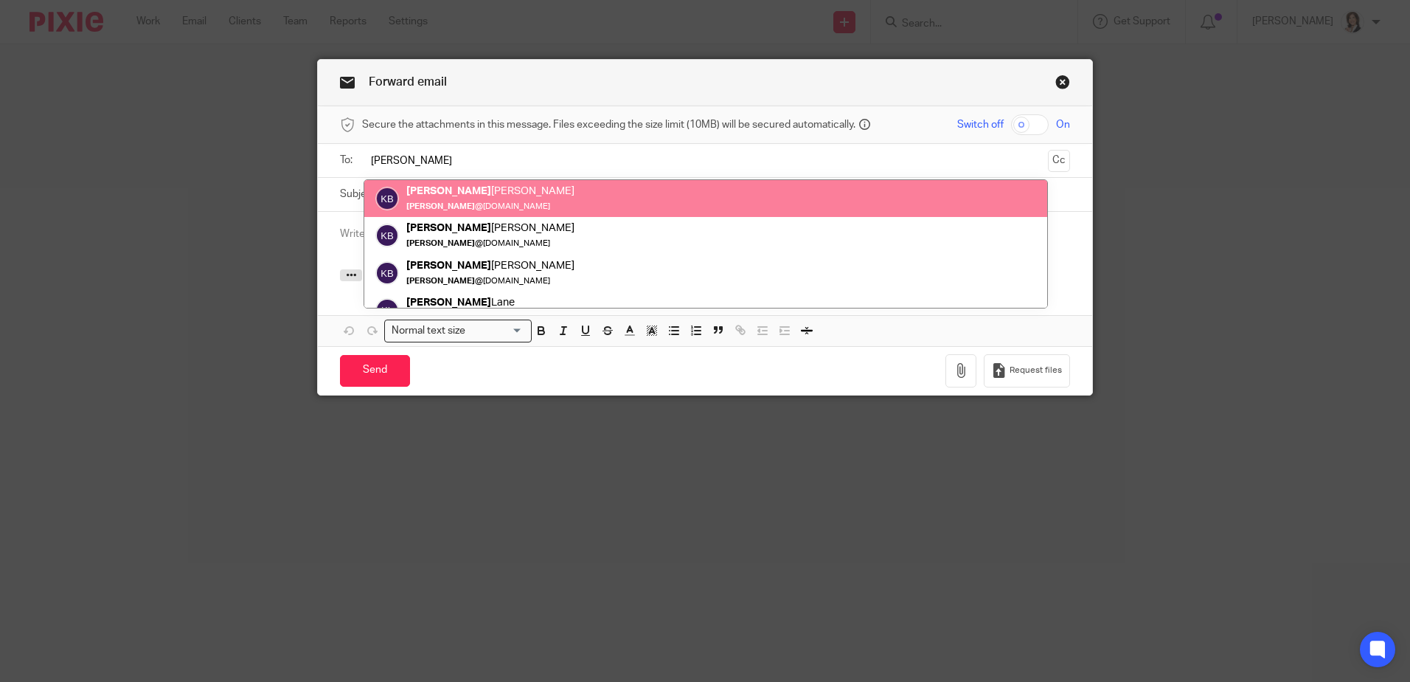
type input "Keith"
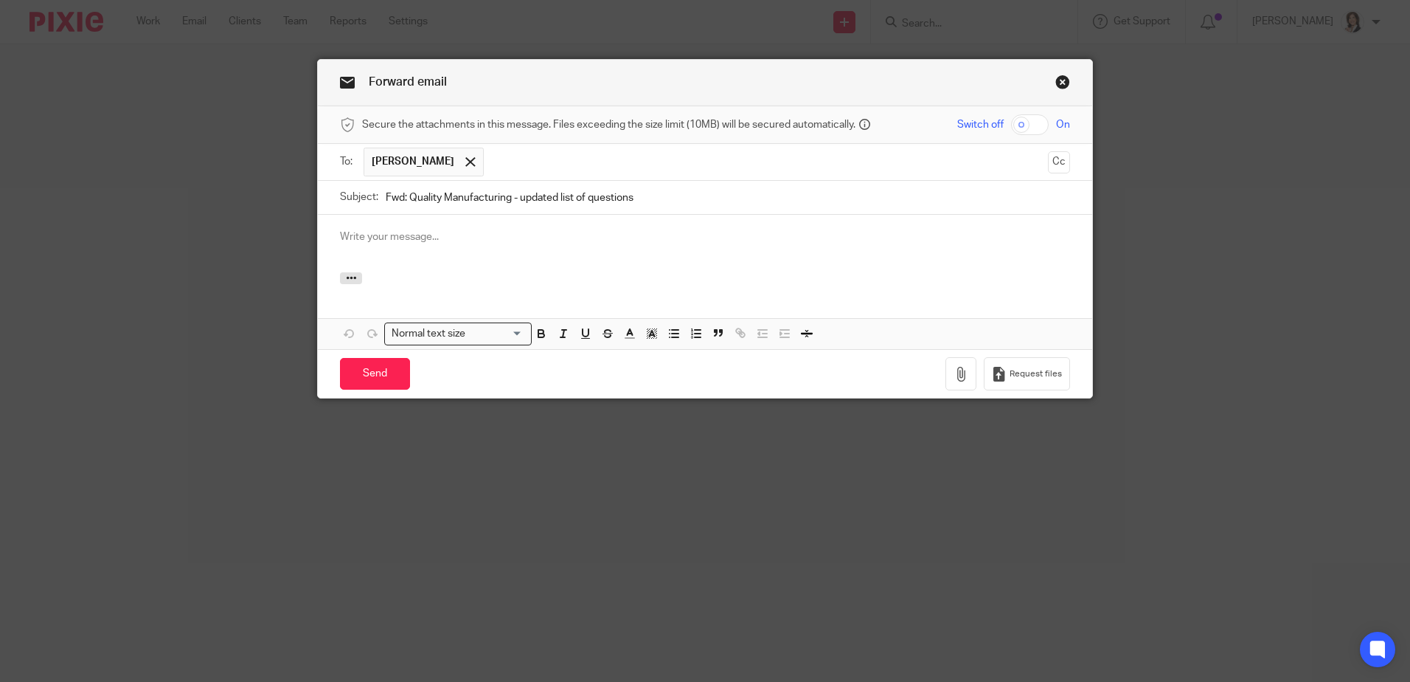
drag, startPoint x: 379, startPoint y: 193, endPoint x: 389, endPoint y: 194, distance: 9.6
click at [389, 194] on div "Subject: Fwd: Quality Manufacturing - updated list of questions" at bounding box center [705, 197] width 730 height 33
drag, startPoint x: 381, startPoint y: 195, endPoint x: 400, endPoint y: 195, distance: 19.2
click at [400, 195] on input "Fwd: Quality Manufacturing - updated list of questions" at bounding box center [728, 197] width 685 height 33
click at [385, 246] on div at bounding box center [705, 244] width 775 height 58
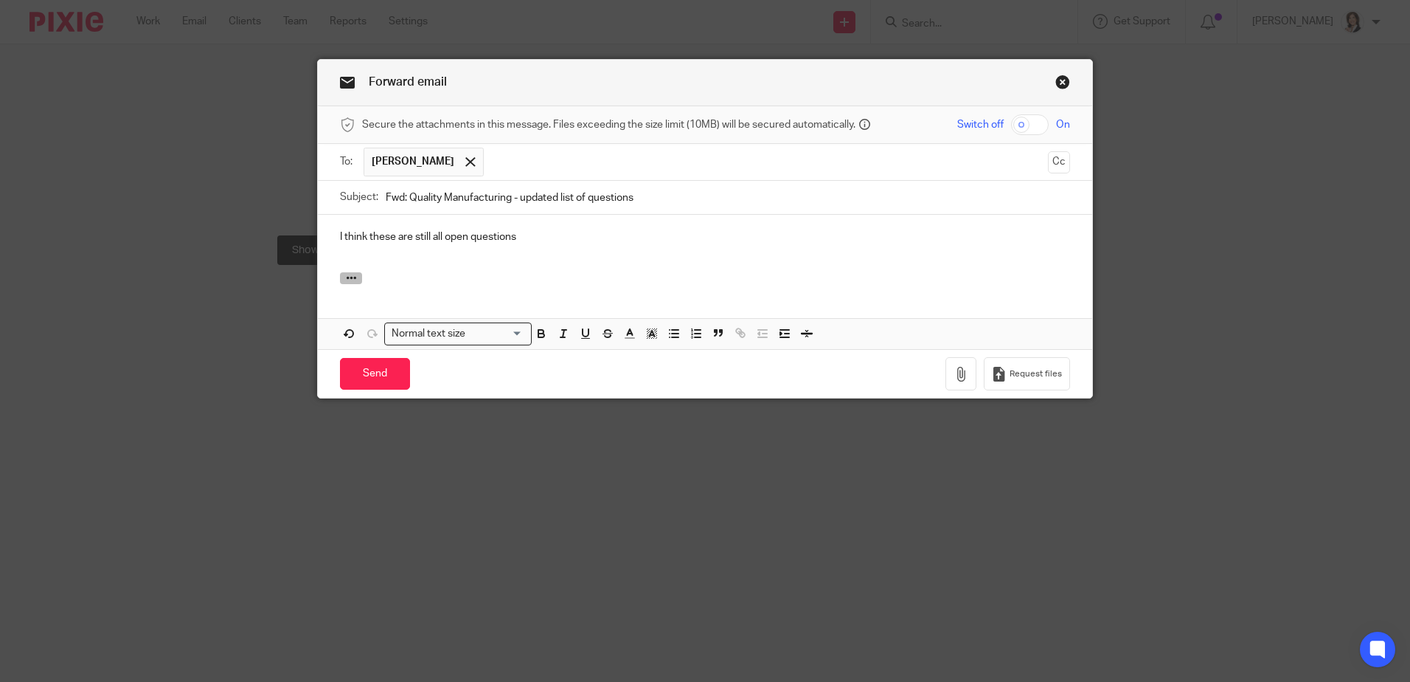
click at [346, 281] on icon "button" at bounding box center [351, 277] width 11 height 11
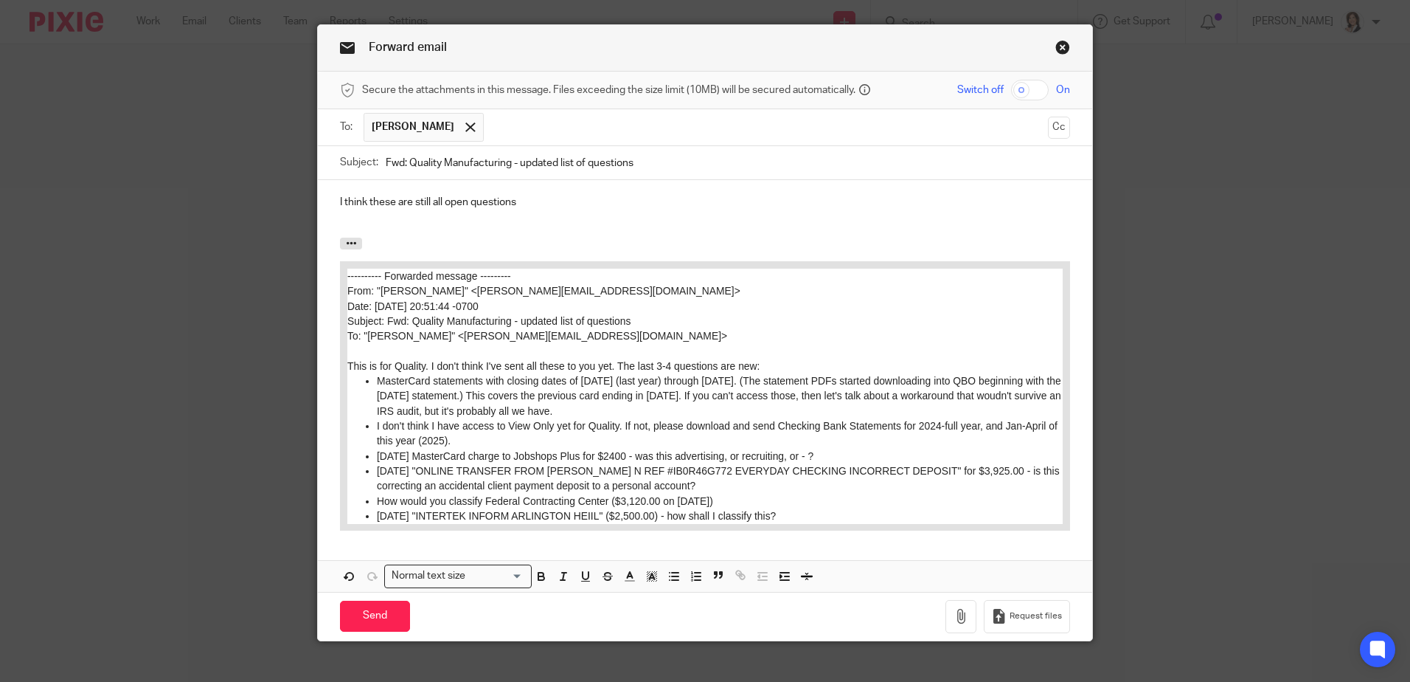
scroll to position [53, 0]
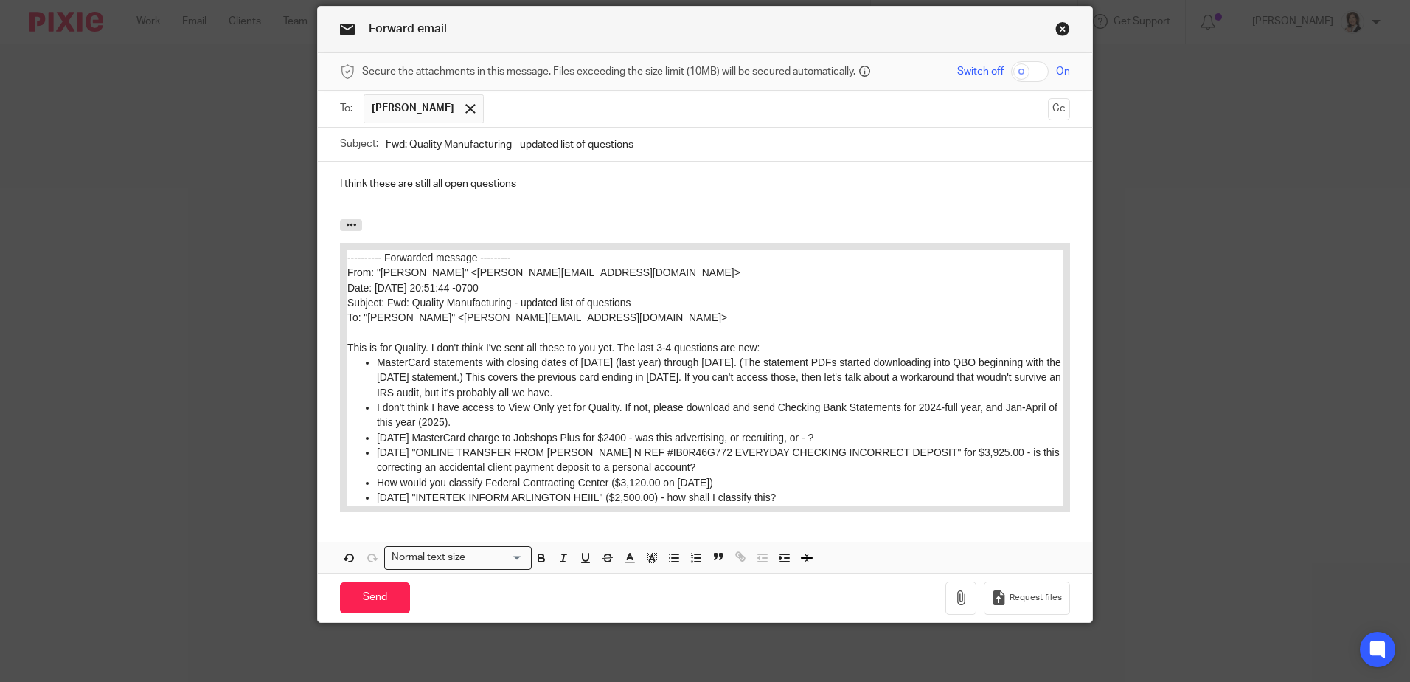
click at [538, 186] on p "I think these are still all open questions" at bounding box center [705, 183] width 730 height 15
click at [353, 197] on p "Add 12/31/2024 SBA loan balance." at bounding box center [705, 198] width 730 height 15
click at [373, 591] on input "Send" at bounding box center [375, 598] width 70 height 32
